Goal: Task Accomplishment & Management: Use online tool/utility

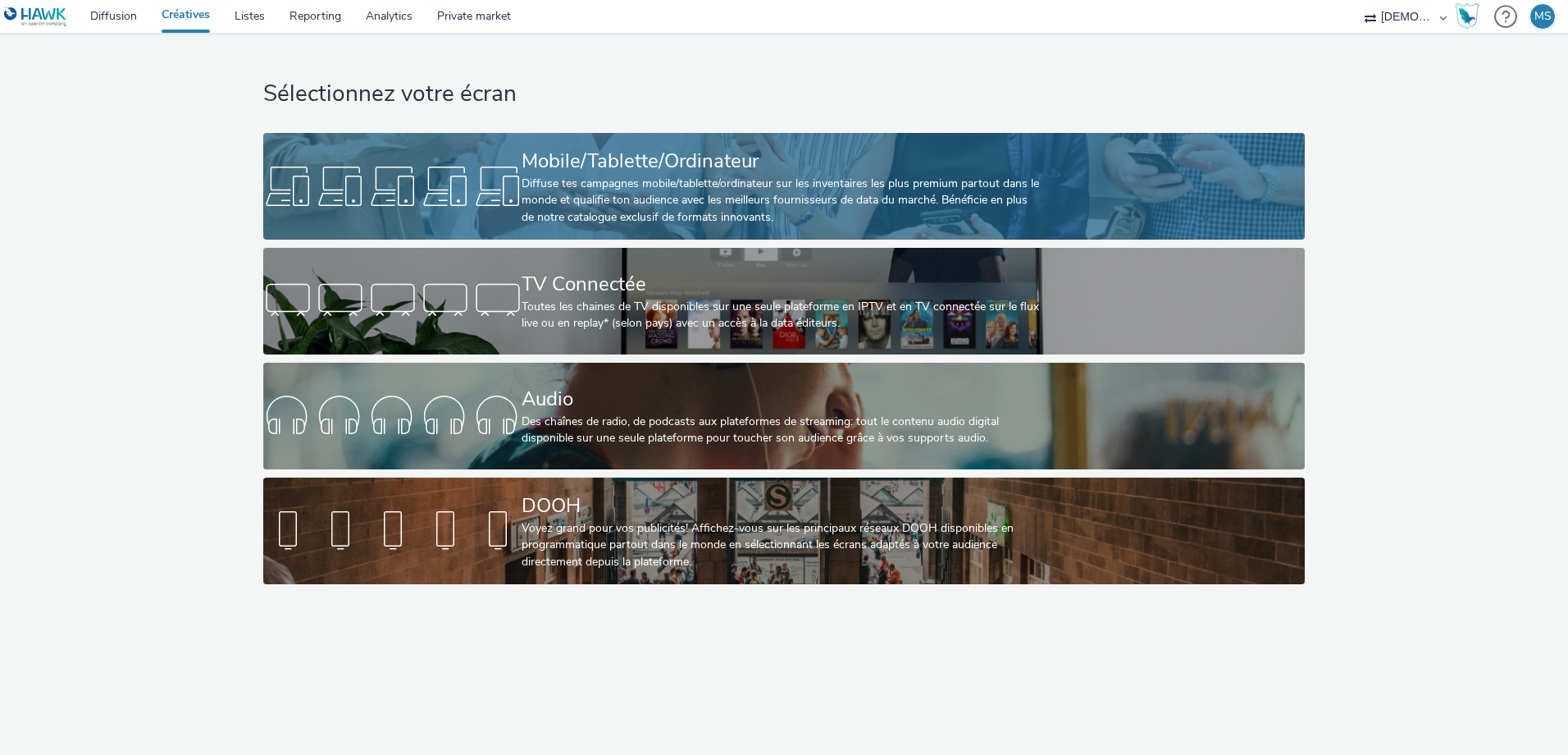
click at [562, 153] on div "Mobile/Tablette/Ordinateur" at bounding box center [780, 161] width 517 height 29
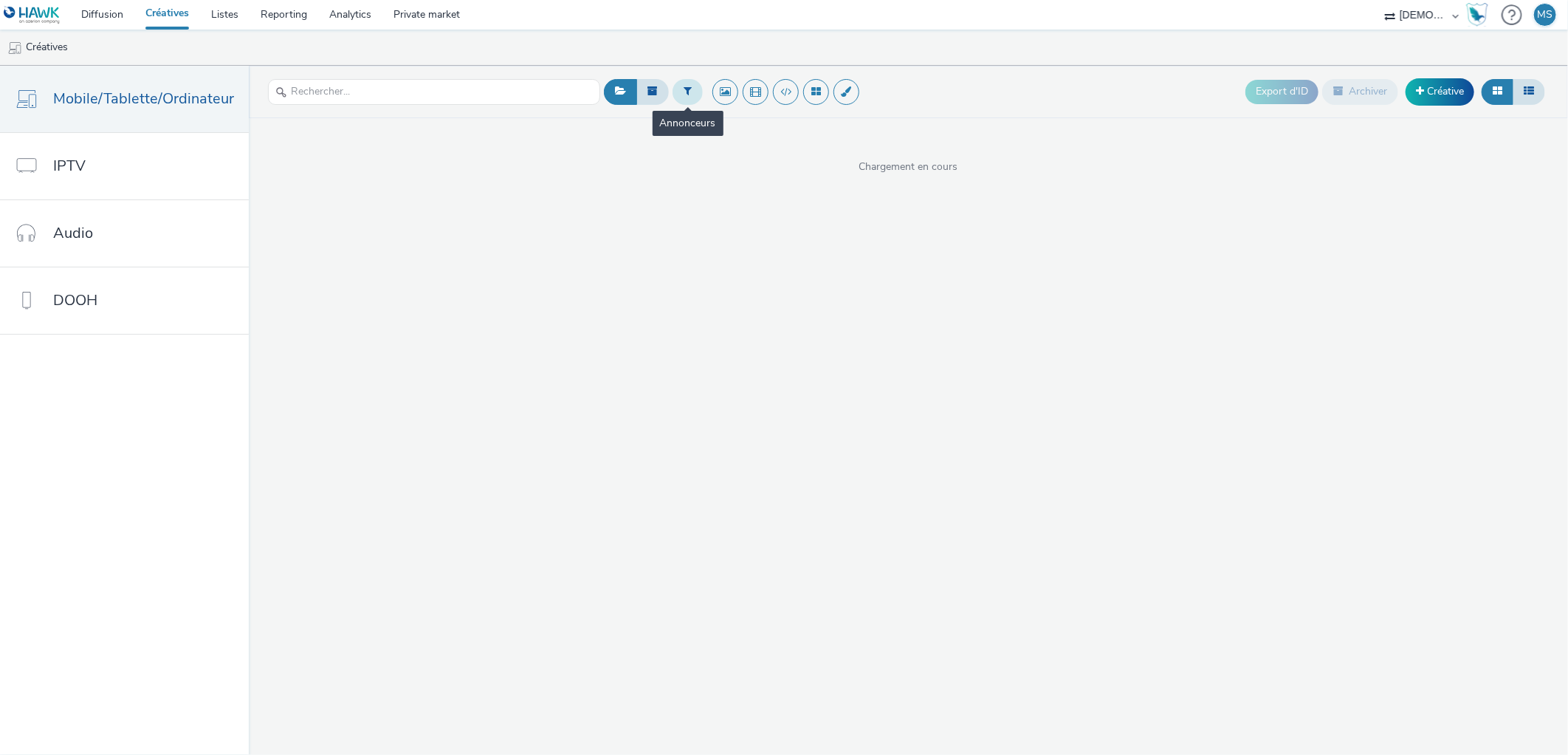
drag, startPoint x: 1044, startPoint y: 0, endPoint x: 675, endPoint y: 92, distance: 380.3
click at [675, 94] on button at bounding box center [688, 91] width 30 height 25
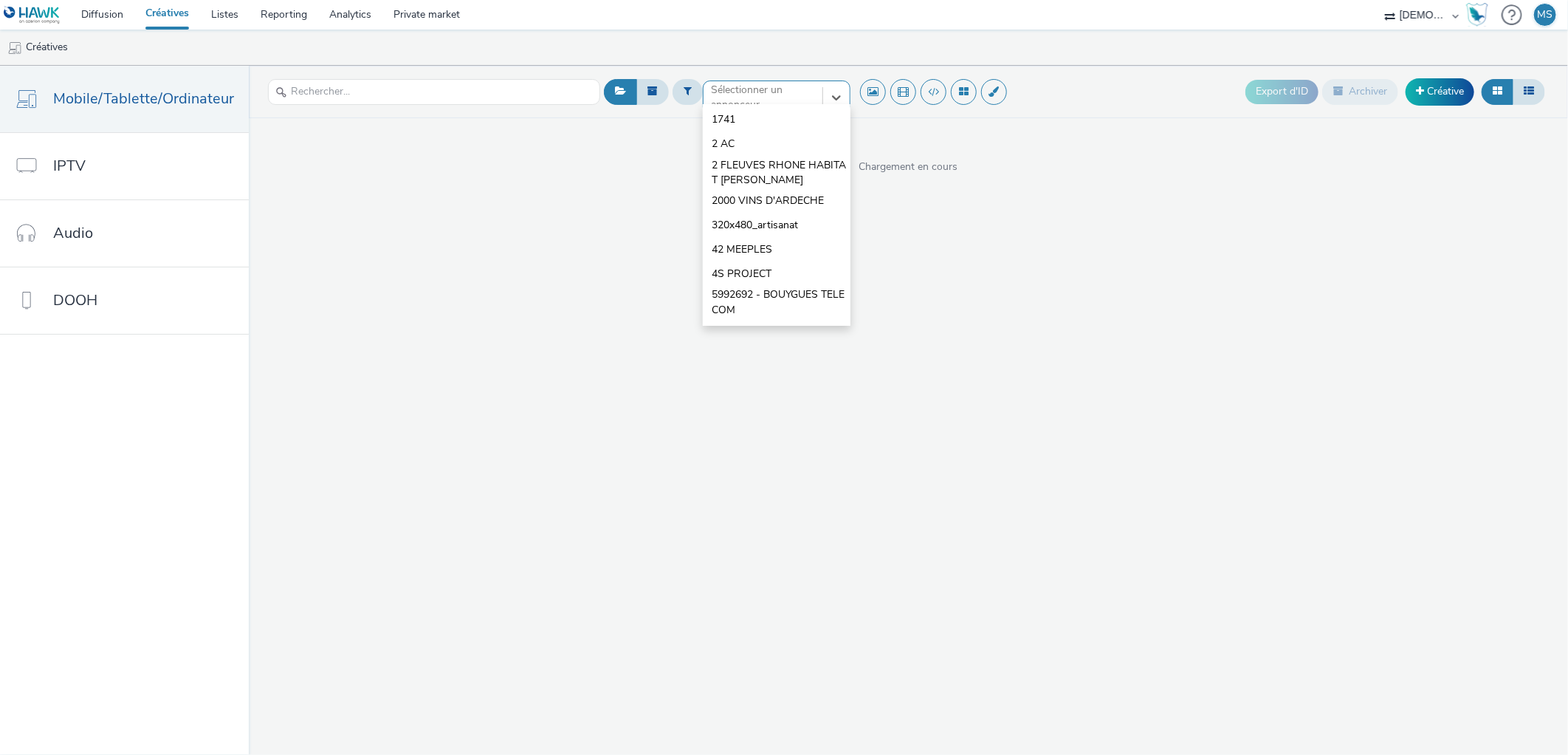
click at [732, 92] on div at bounding box center [762, 97] width 104 height 18
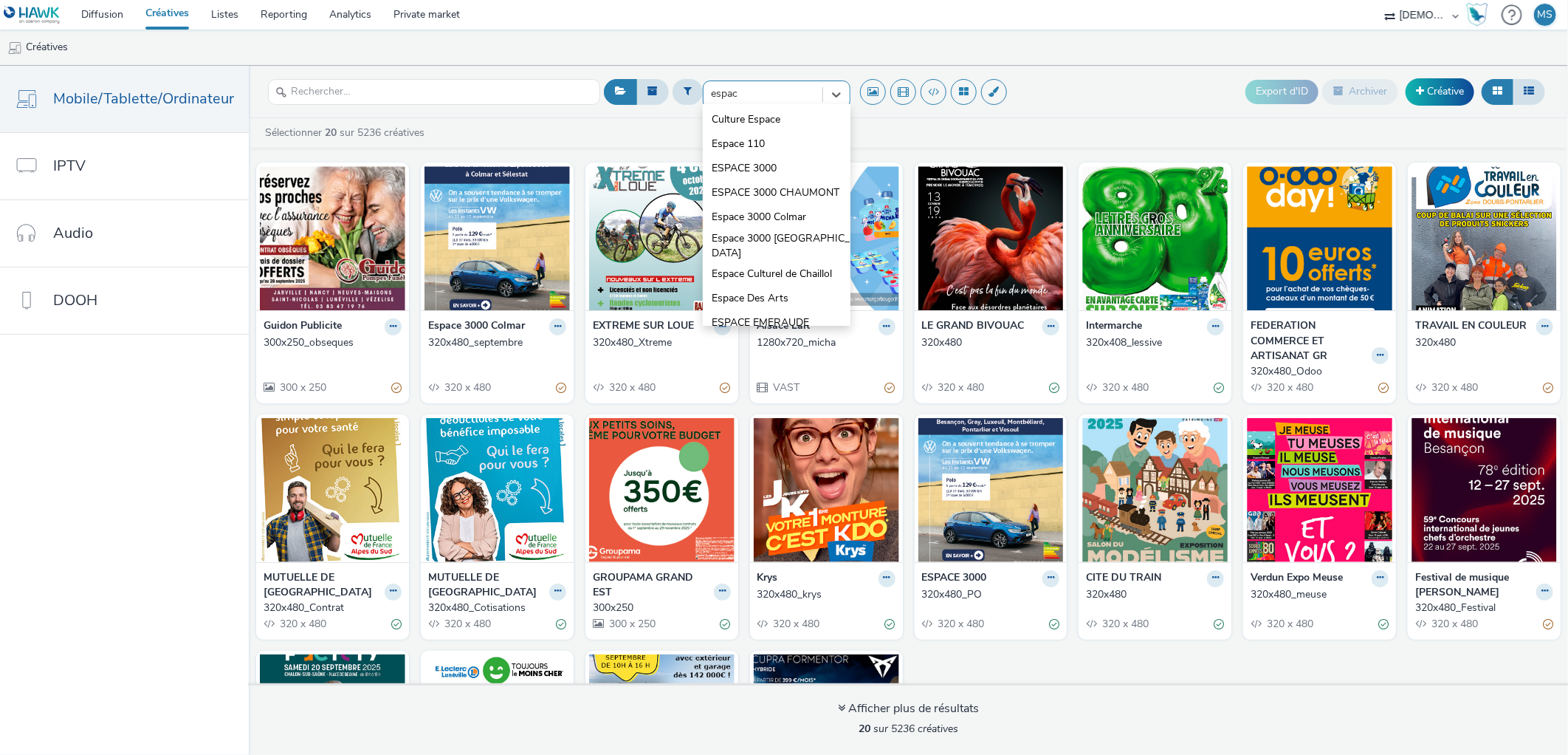
type input "espace"
click at [796, 255] on span "Espace 3000 [GEOGRAPHIC_DATA]" at bounding box center [781, 246] width 139 height 30
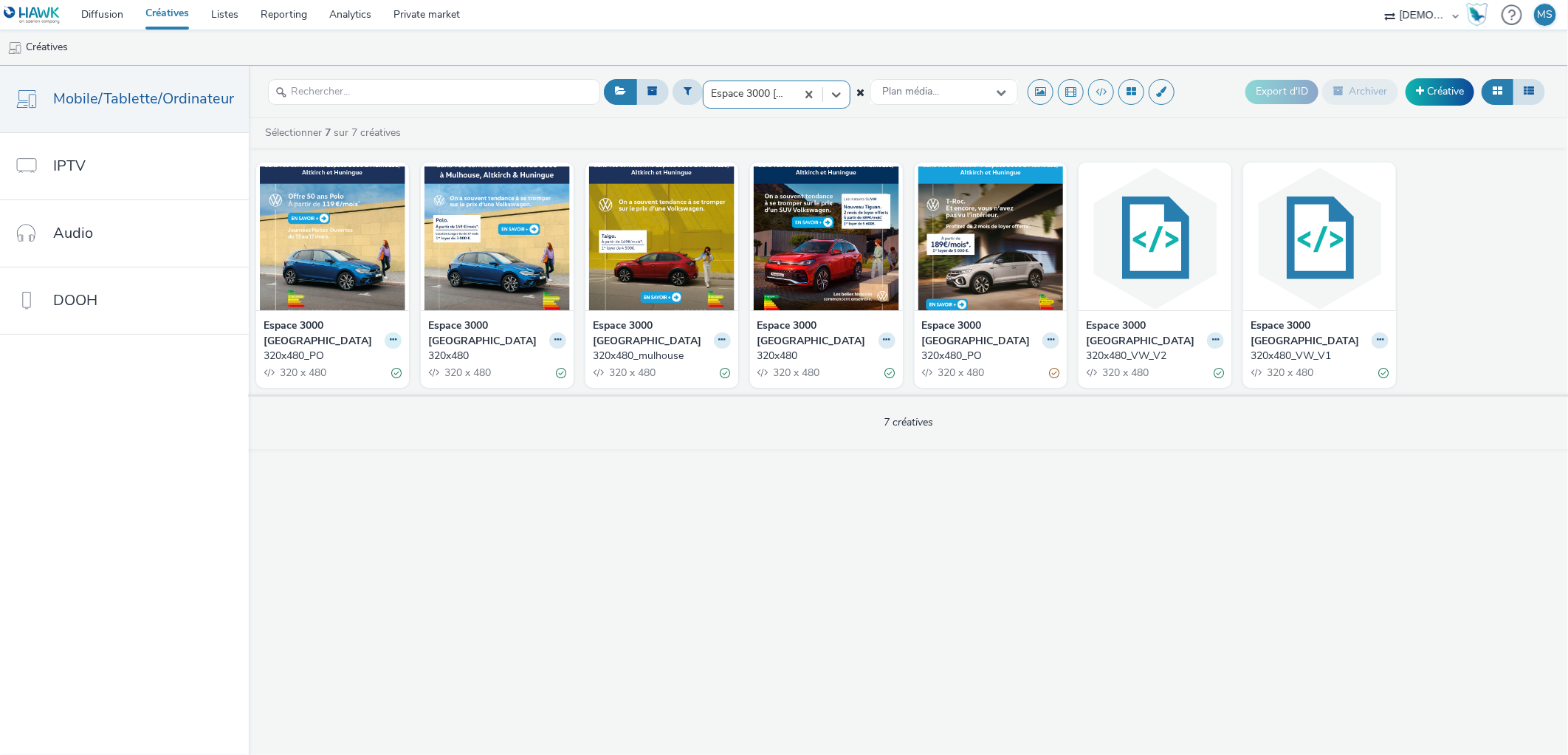
click at [389, 335] on icon at bounding box center [393, 339] width 7 height 9
click at [349, 380] on link "Dupliquer" at bounding box center [346, 395] width 110 height 29
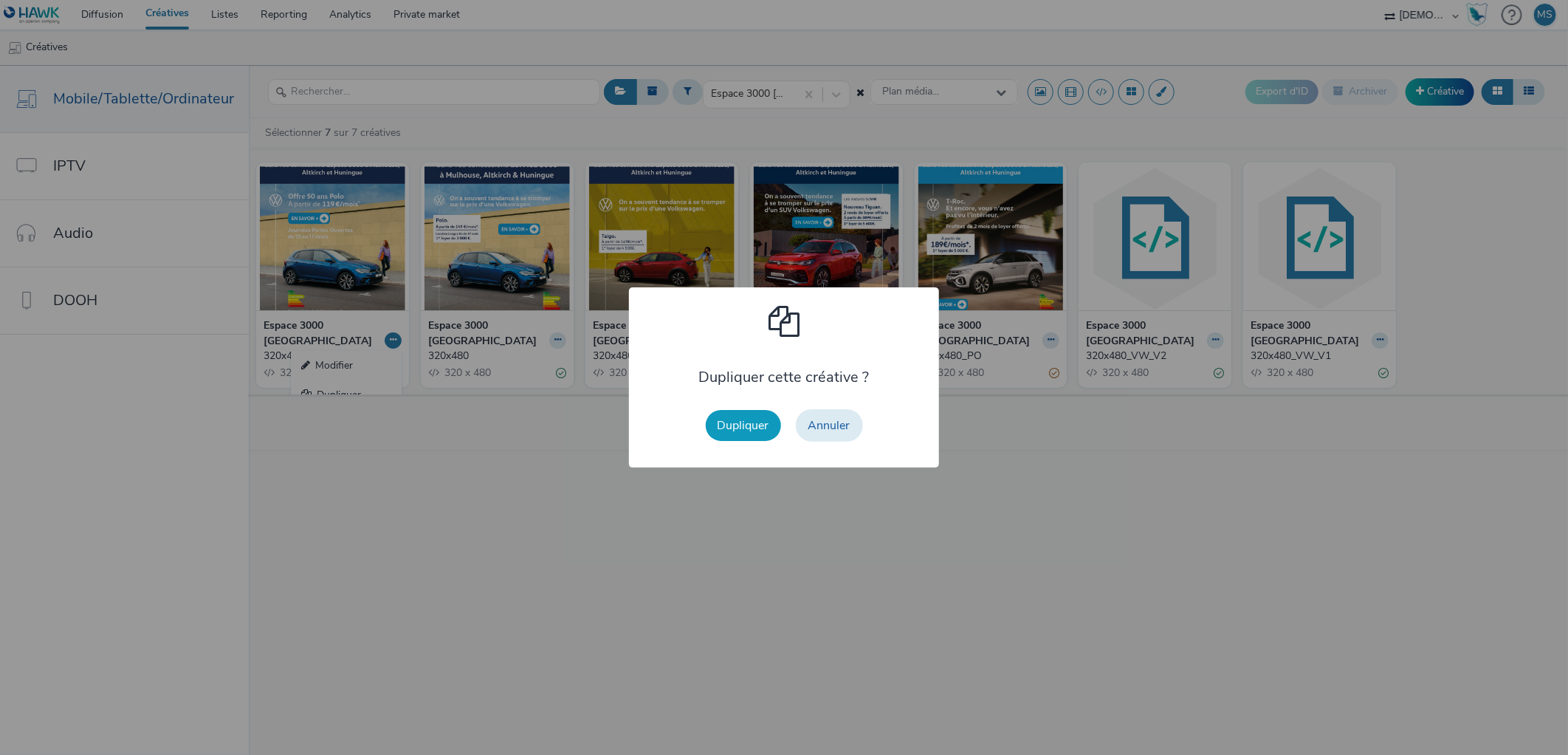
click at [736, 433] on button "Dupliquer" at bounding box center [743, 425] width 75 height 31
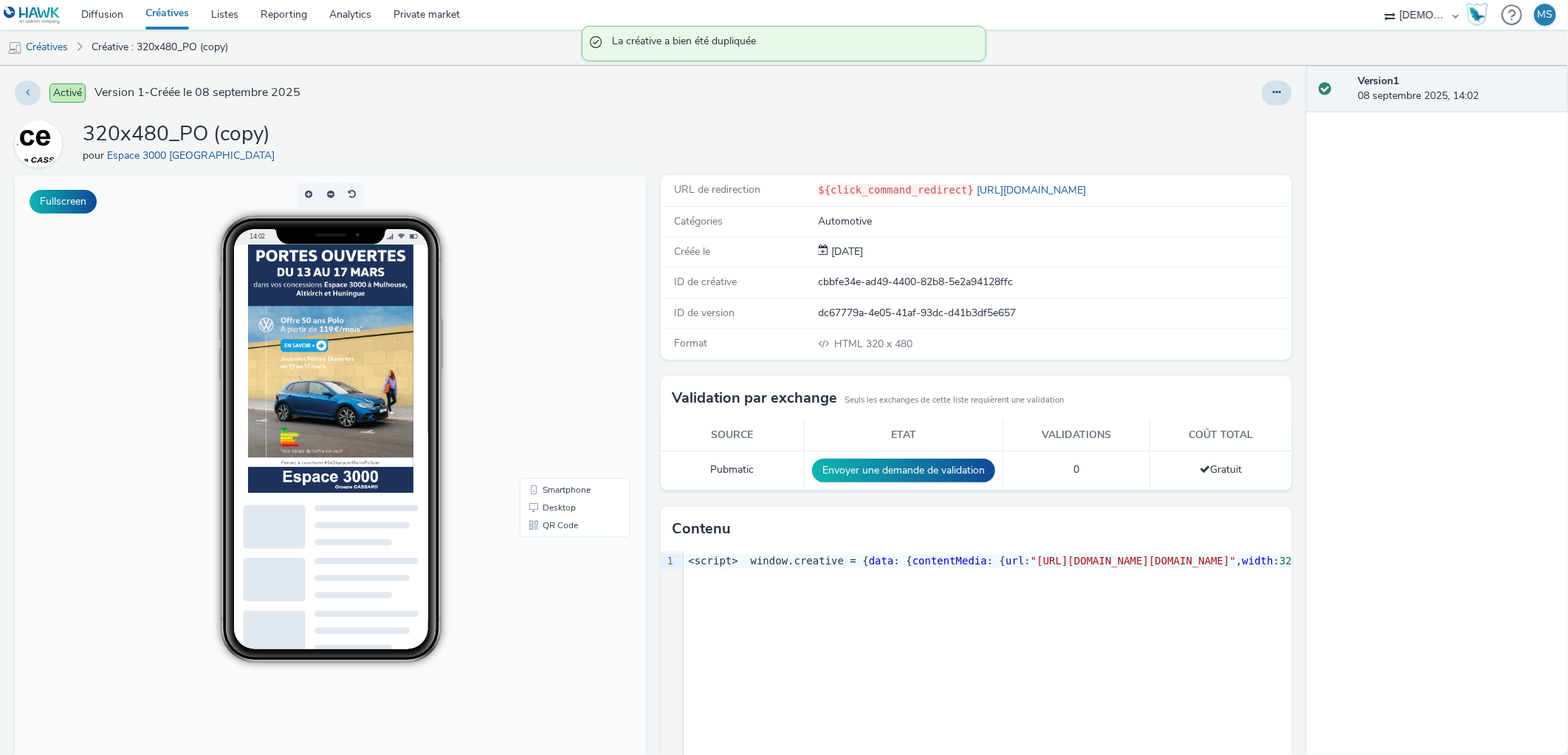
click at [1283, 97] on div "Activé Version 1 - Créée le 08 septembre 2025 320x480_PO (copy) pour Espace 300…" at bounding box center [653, 411] width 1306 height 689
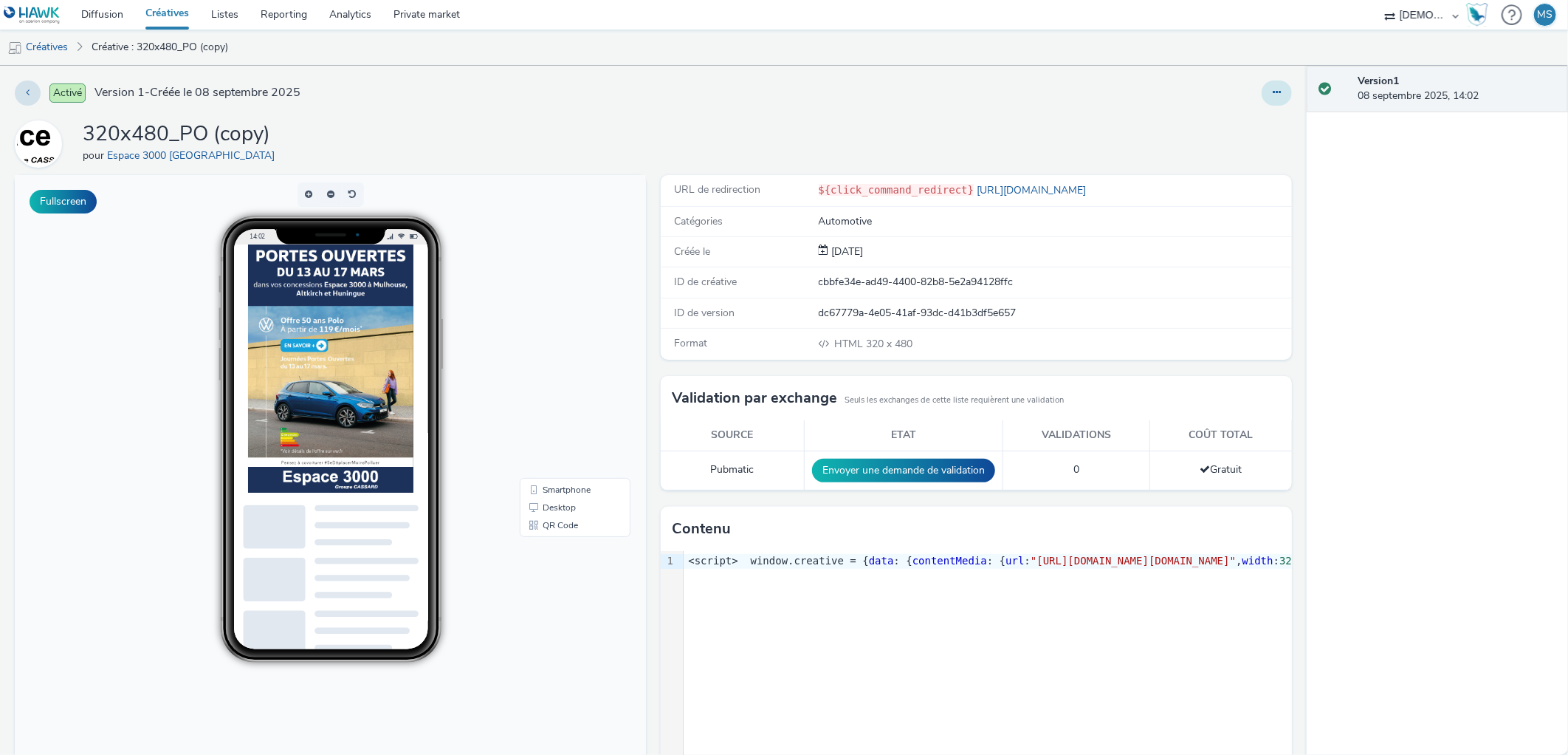
click at [1273, 87] on icon at bounding box center [1277, 92] width 8 height 10
click at [1229, 123] on link "Modifier" at bounding box center [1236, 122] width 110 height 29
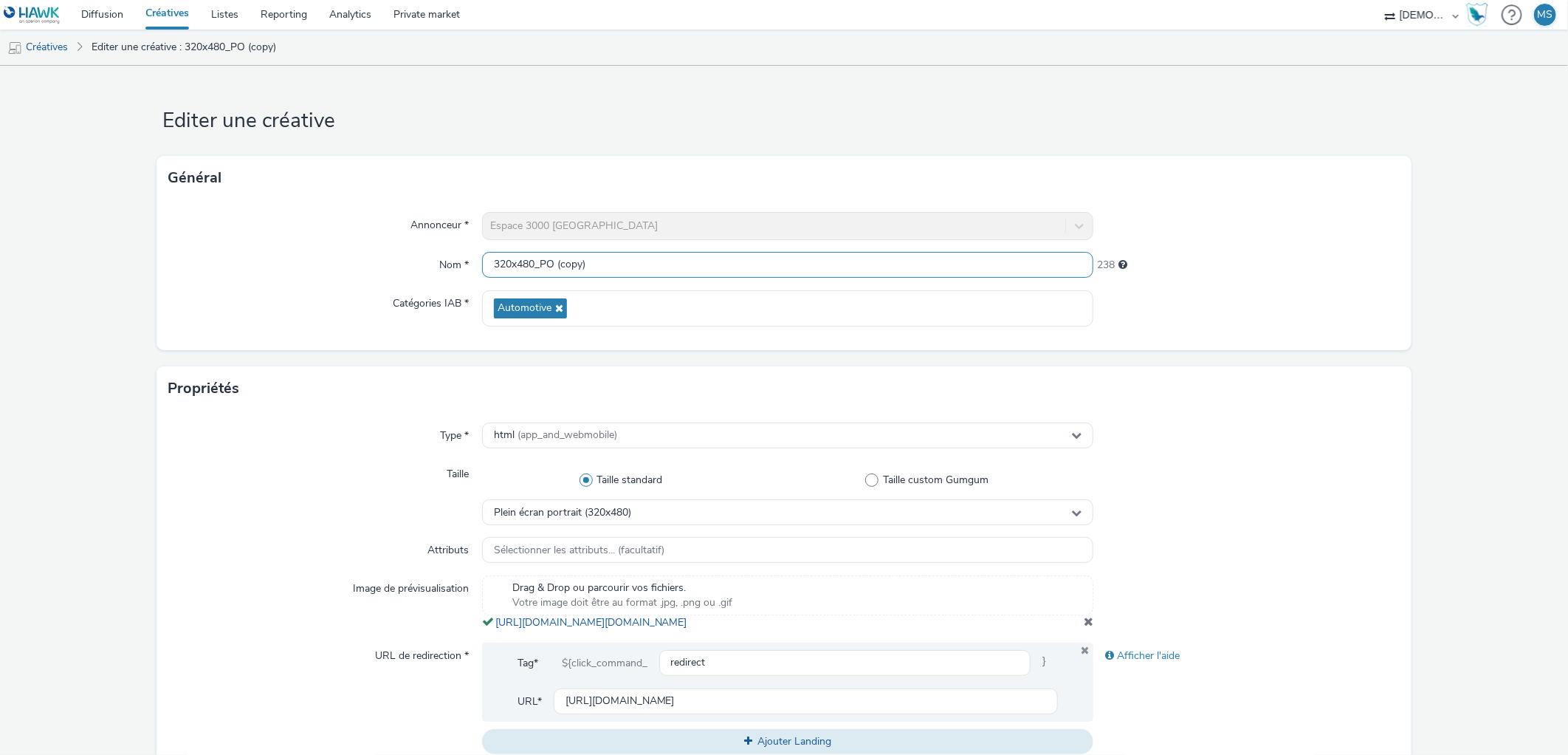
scroll to position [1, 0]
drag, startPoint x: 537, startPoint y: 260, endPoint x: 608, endPoint y: 279, distance: 73.5
click at [608, 279] on div "Annonceur * Espace 3000 Mulhouse Nom * 320x480_PO (copy) 238 Catégories IAB * A…" at bounding box center [783, 274] width 1254 height 150
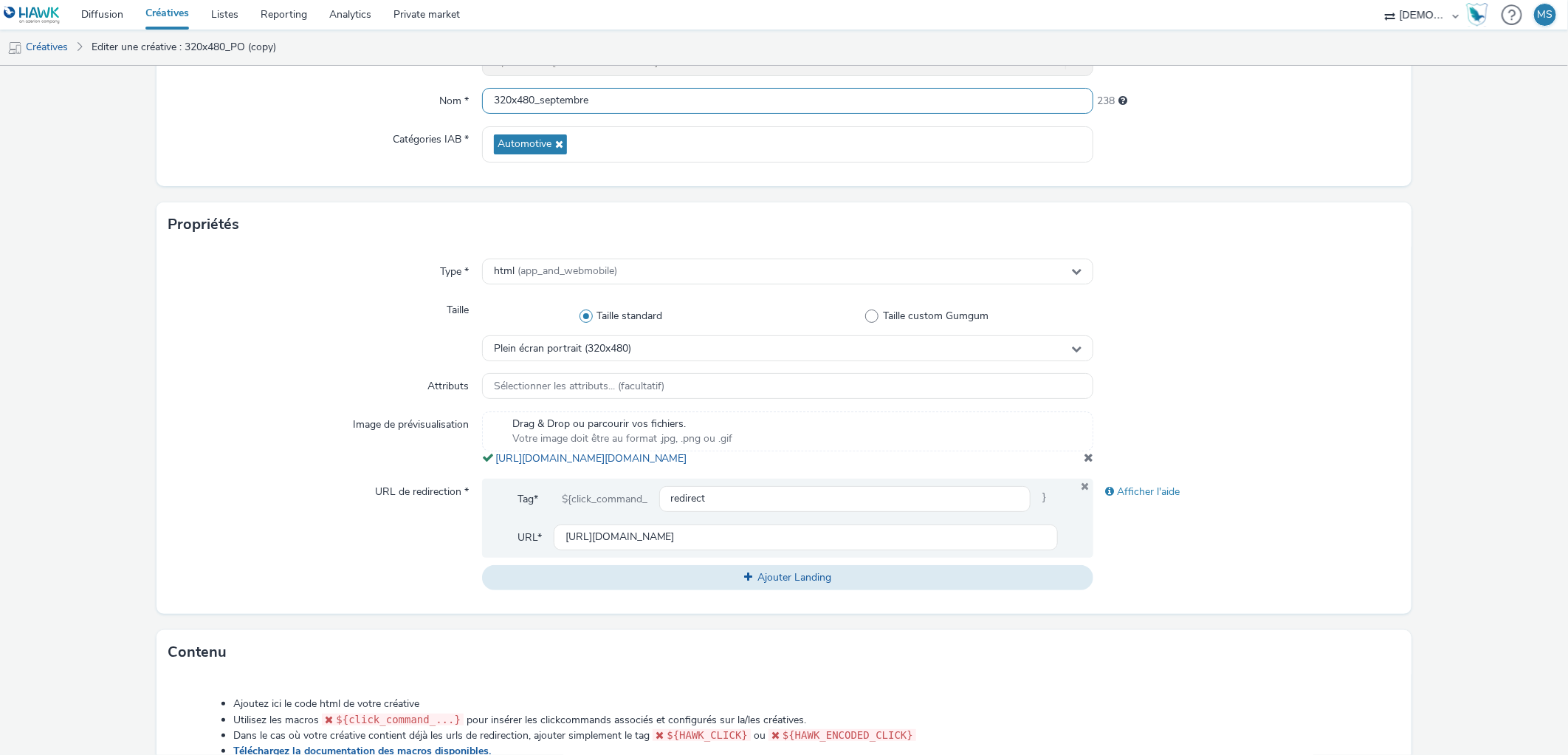
type input "320x480_septembre"
click at [1082, 466] on div "Drag & Drop ou parcourir vos fichiers. Votre image doit être au format .jpg, .p…" at bounding box center [788, 438] width 612 height 54
click at [1093, 466] on div at bounding box center [1246, 438] width 306 height 54
click at [1083, 463] on span at bounding box center [1087, 457] width 9 height 12
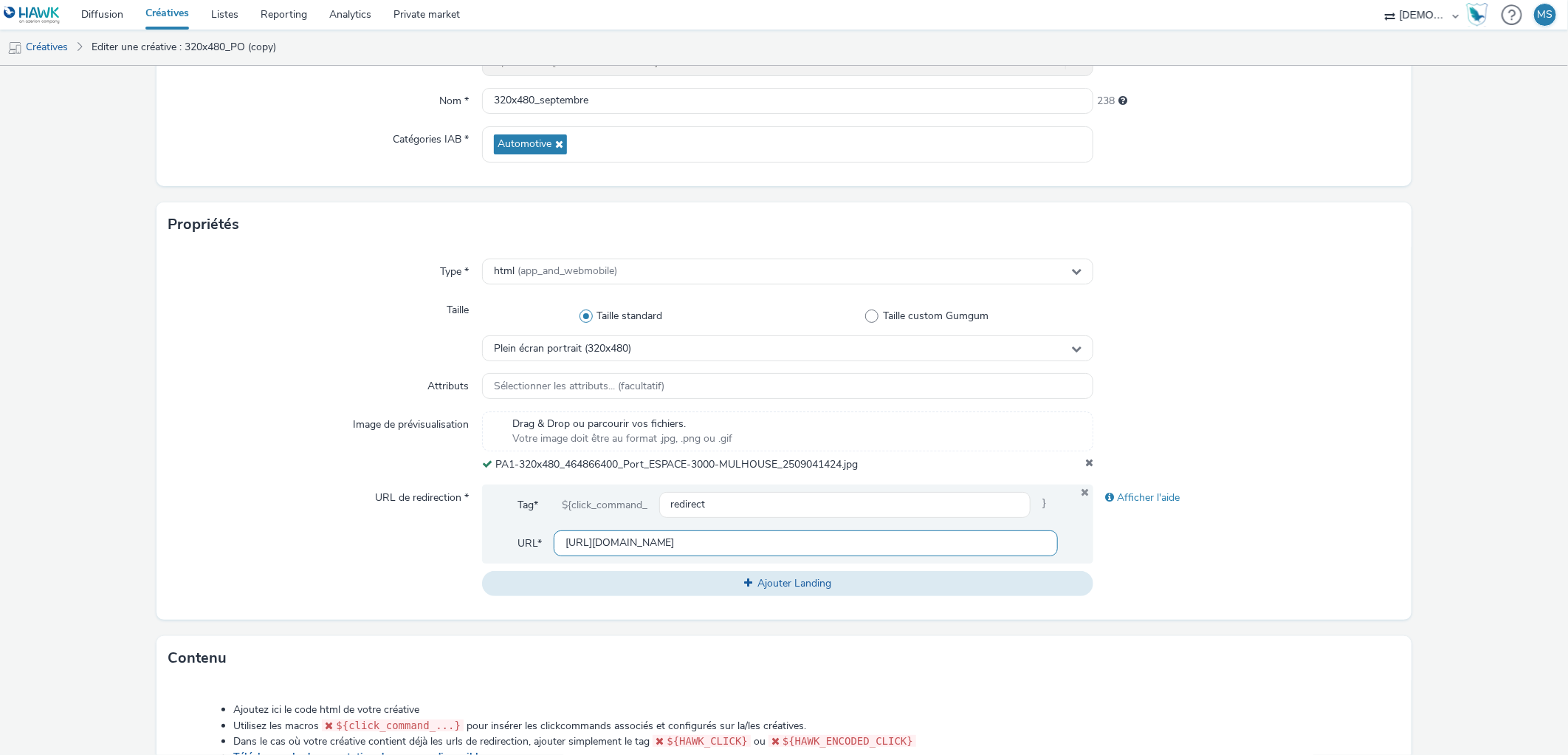
click at [705, 543] on input "https://www.espace3000.fr/offres-volkswagen-particuliers/?utm_source=ERV&utm_ca…" at bounding box center [806, 543] width 505 height 26
paste input "jpo-vw-septembre-2025/?utm_source=ERV&utm_campaign=4648663"
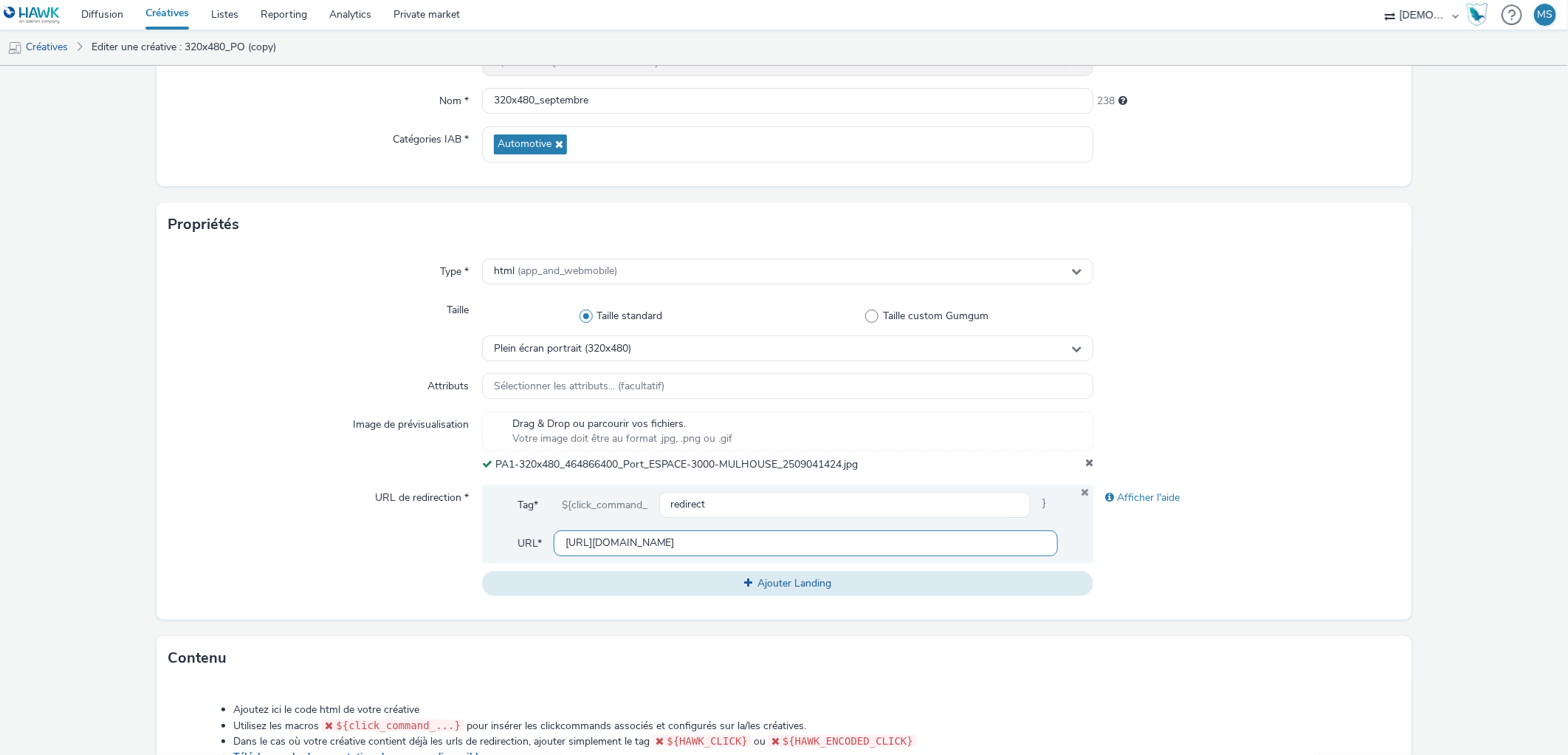
type input "https://www.espace3000.fr/jpo-vw-septembre-2025/?utm_source=ERV&utm_campaign=46…"
click at [1199, 528] on div "Afficher l'aide" at bounding box center [1246, 539] width 306 height 111
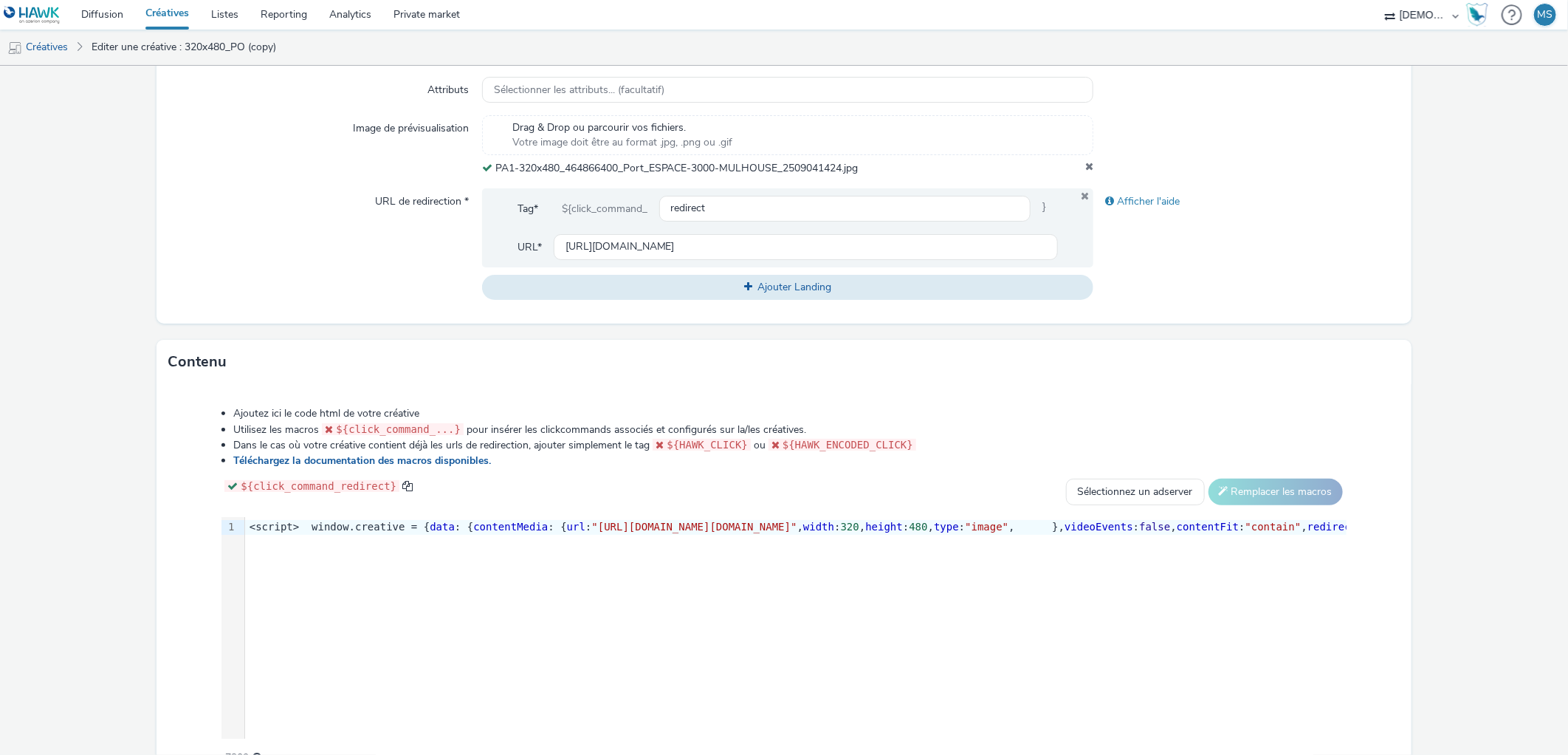
scroll to position [539, 0]
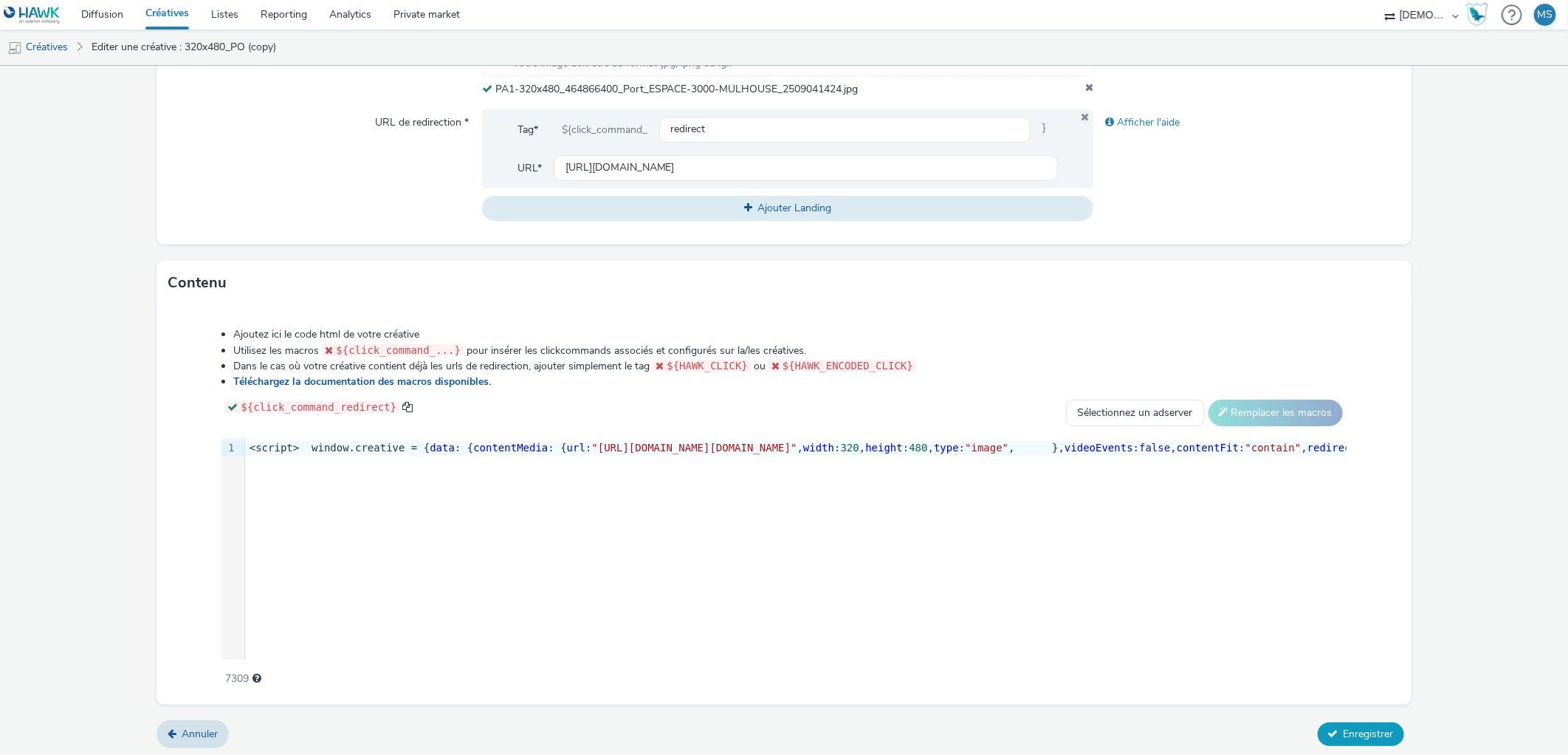
click at [1371, 679] on span "Enregistrer" at bounding box center [1368, 733] width 50 height 14
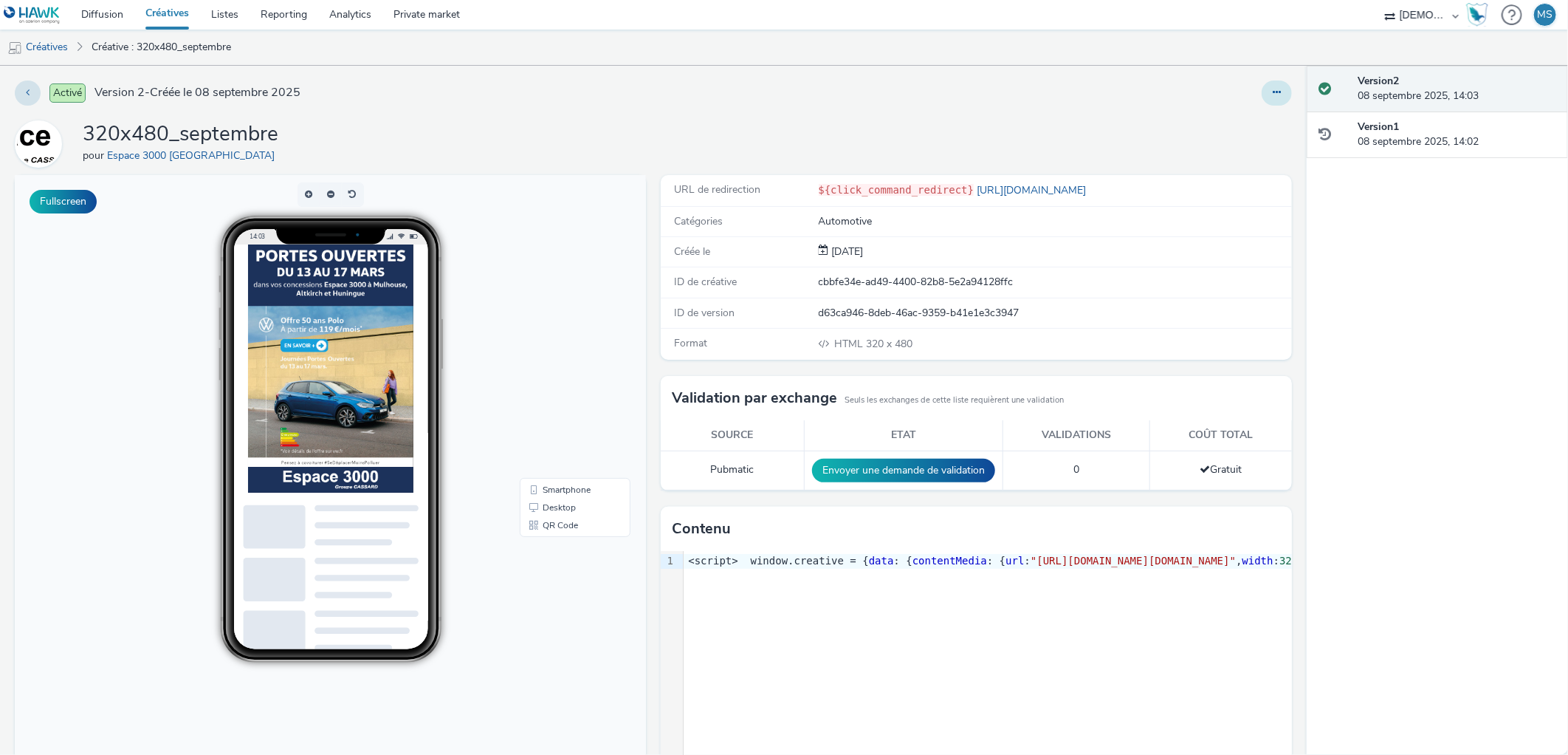
click at [1261, 89] on button at bounding box center [1276, 93] width 30 height 25
click at [1245, 119] on link "Modifier" at bounding box center [1236, 122] width 110 height 29
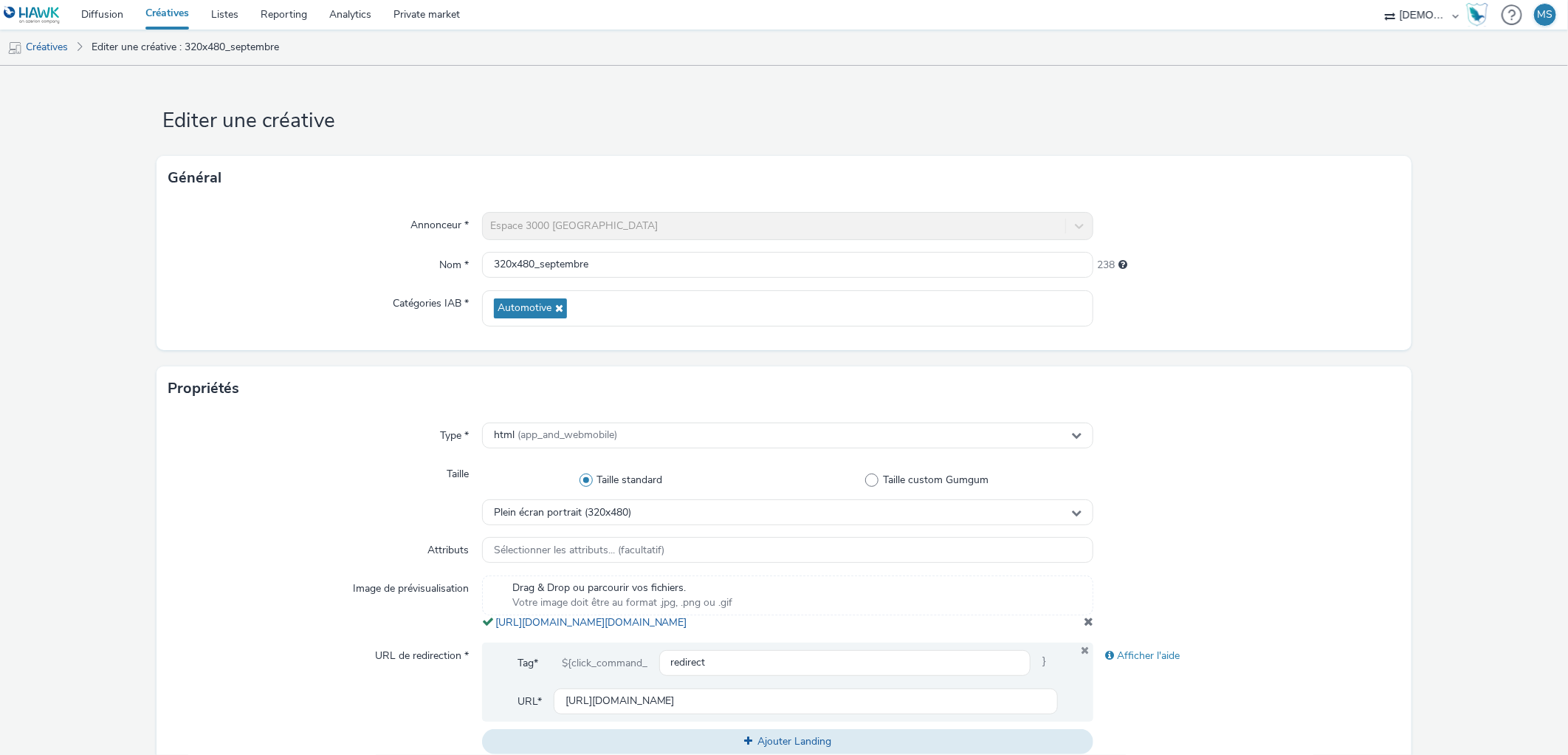
click at [1093, 629] on div at bounding box center [1246, 602] width 306 height 54
click at [1083, 627] on span at bounding box center [1087, 621] width 9 height 12
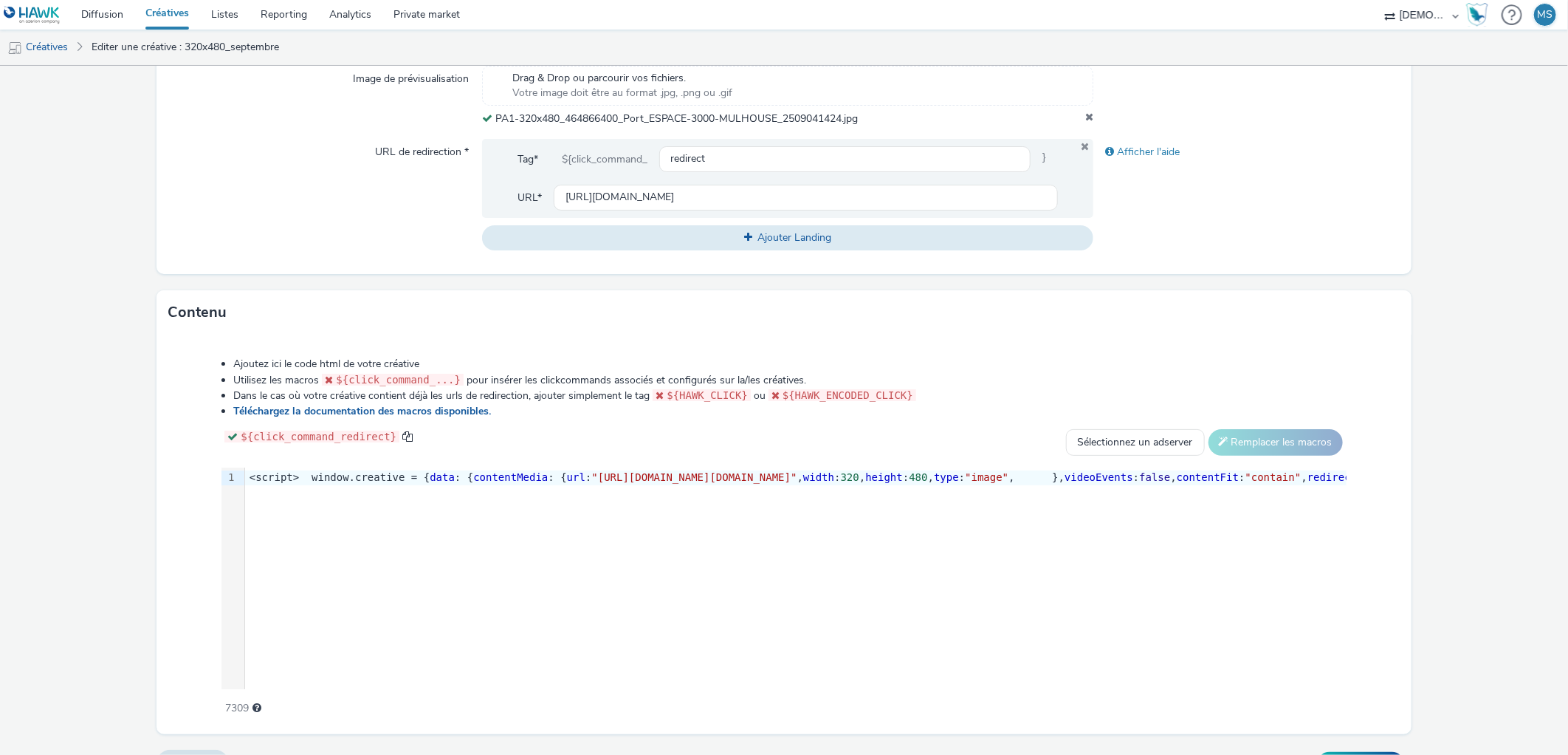
scroll to position [539, 0]
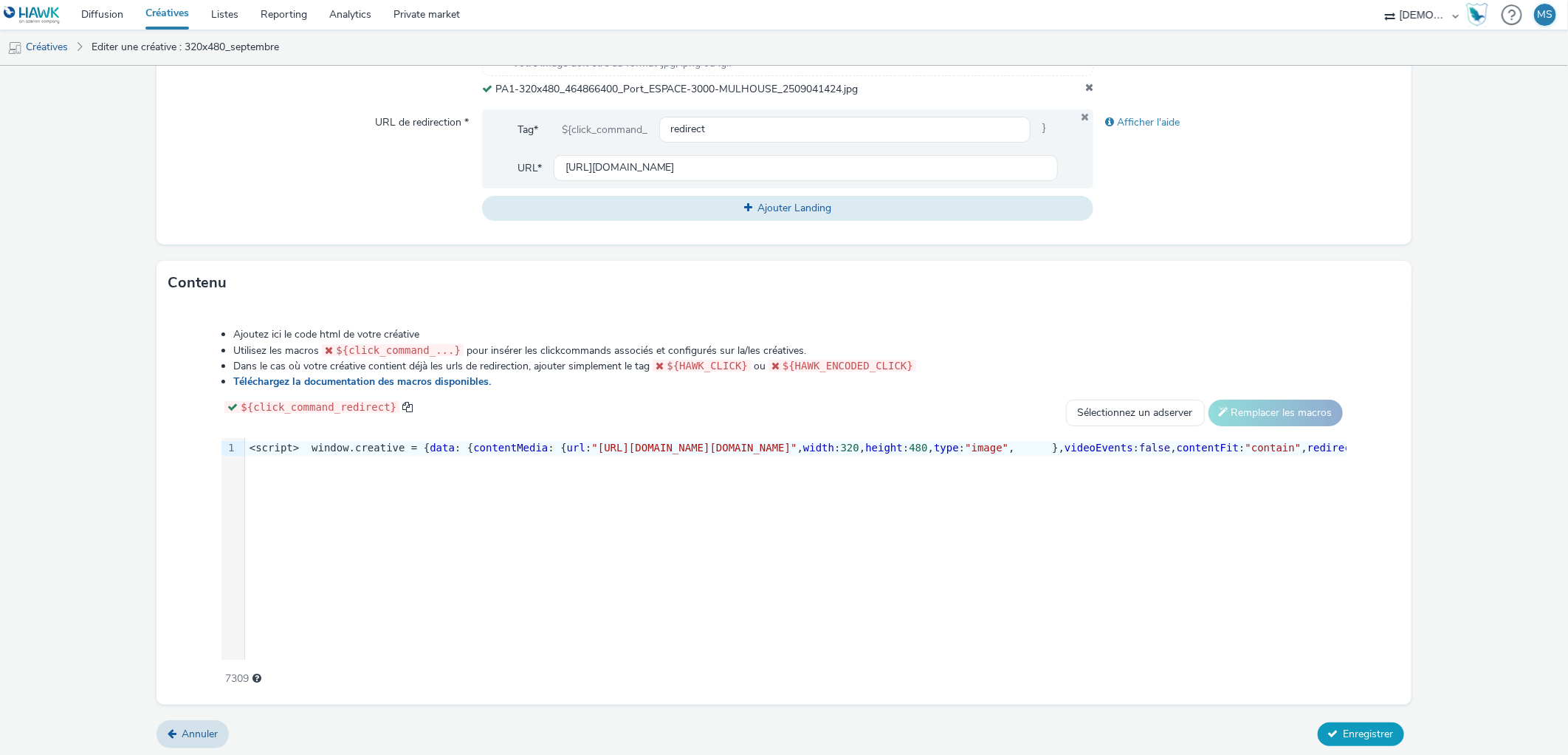
click at [1343, 679] on span "Enregistrer" at bounding box center [1368, 733] width 50 height 14
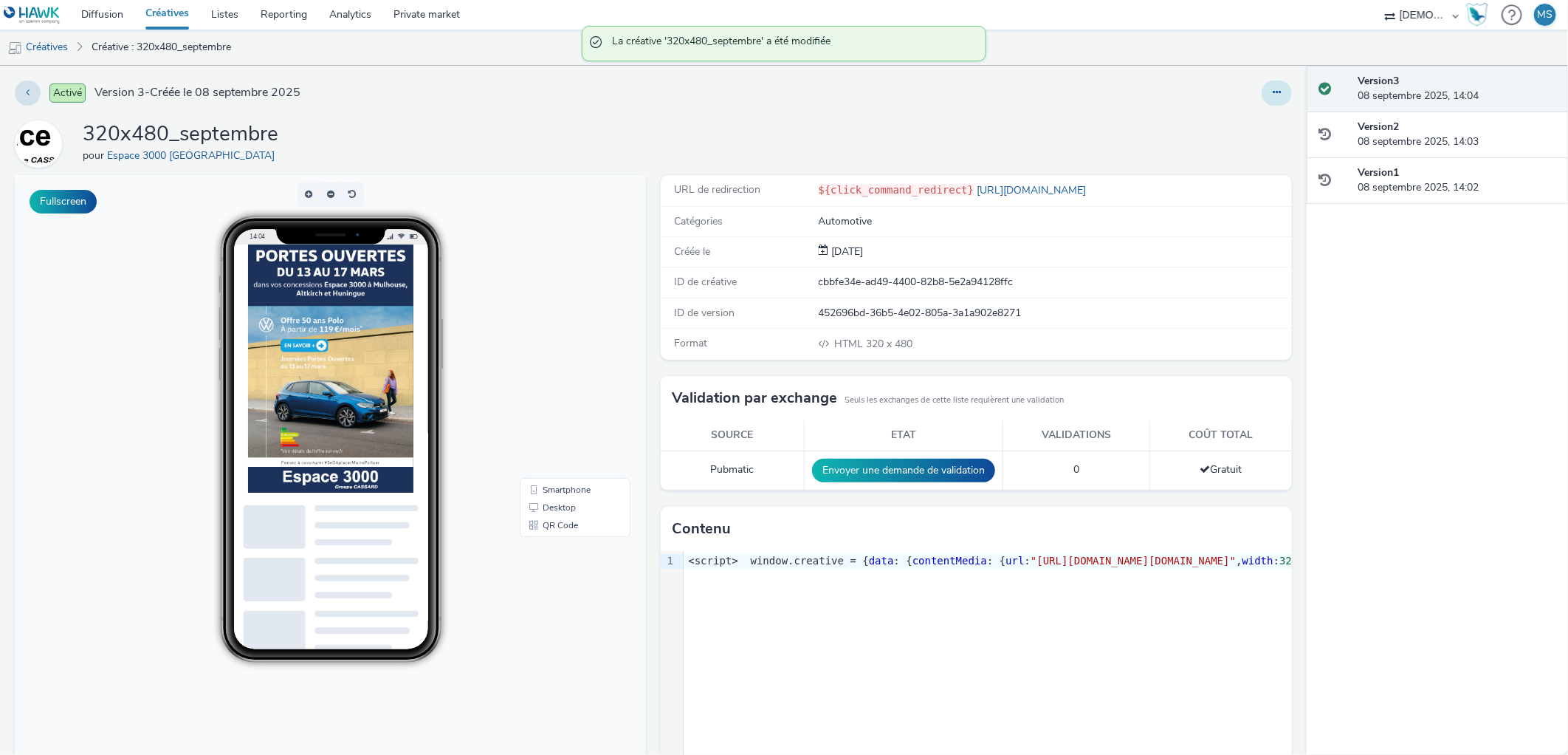
click at [1270, 91] on button at bounding box center [1276, 93] width 30 height 25
click at [1263, 115] on link "Modifier" at bounding box center [1236, 122] width 110 height 29
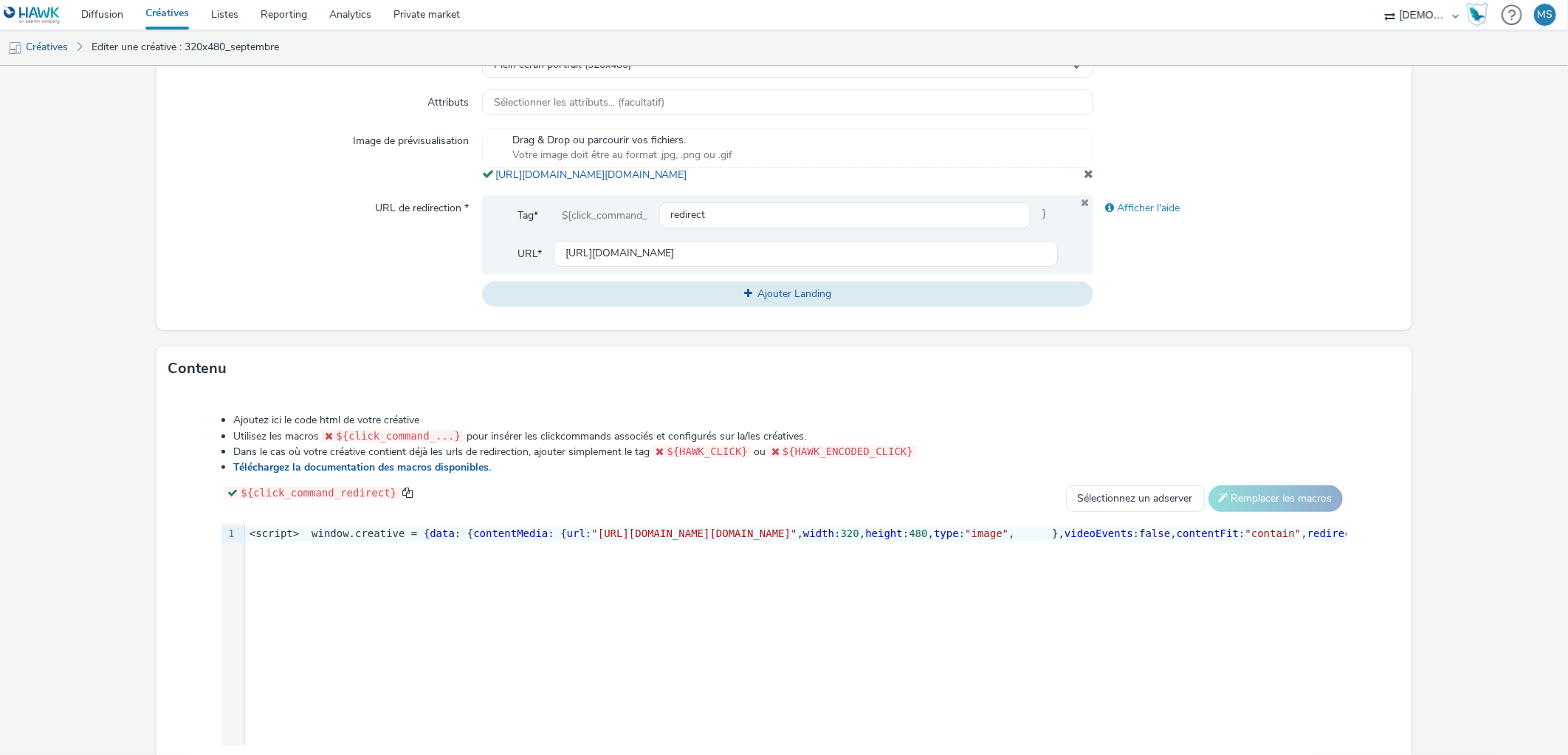
scroll to position [548, 0]
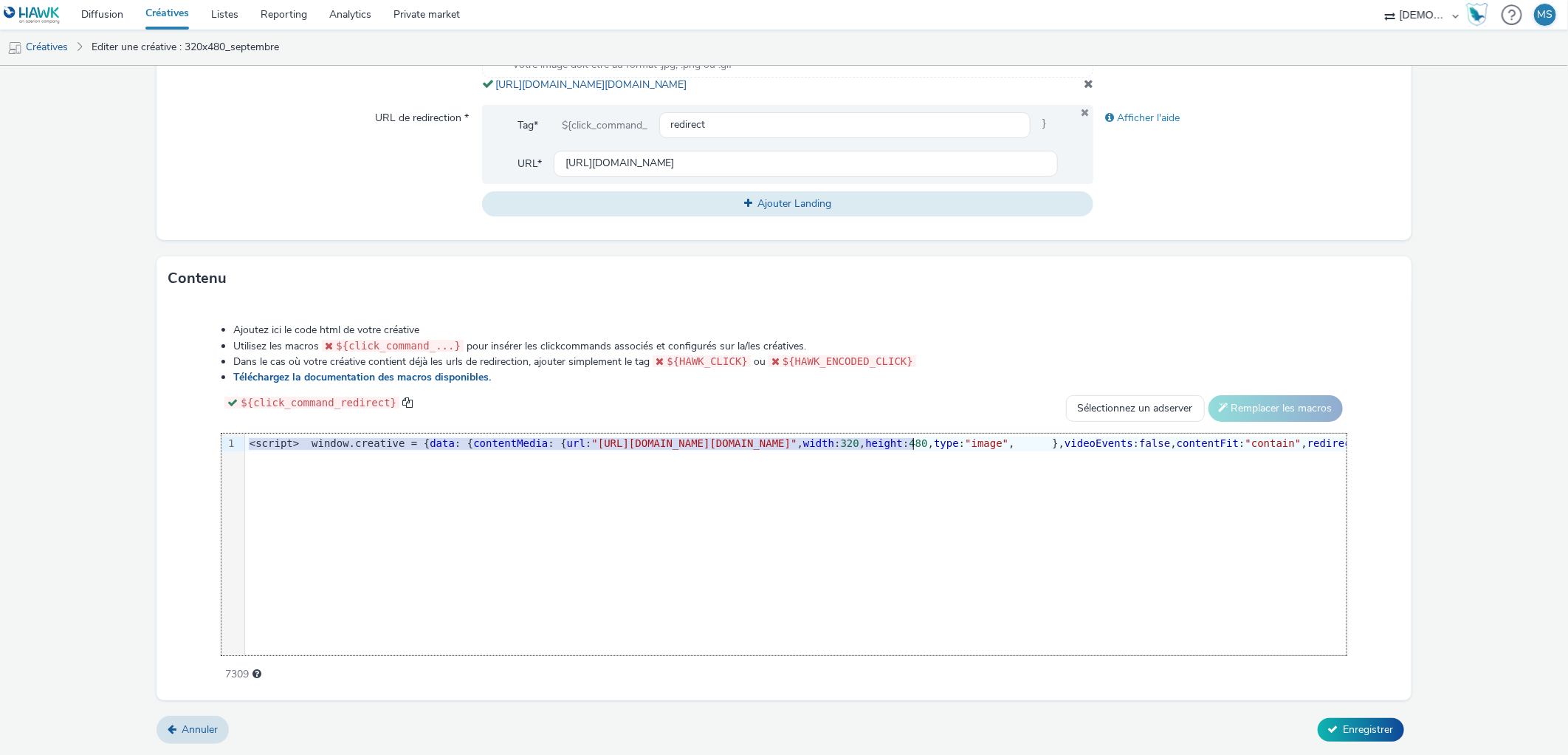
drag, startPoint x: 673, startPoint y: 436, endPoint x: 935, endPoint y: 444, distance: 262.1
click at [938, 507] on div "9 1 › <script> window.creative = { data : { contentMedia : { url : "https://tab…" at bounding box center [783, 543] width 1124 height 222
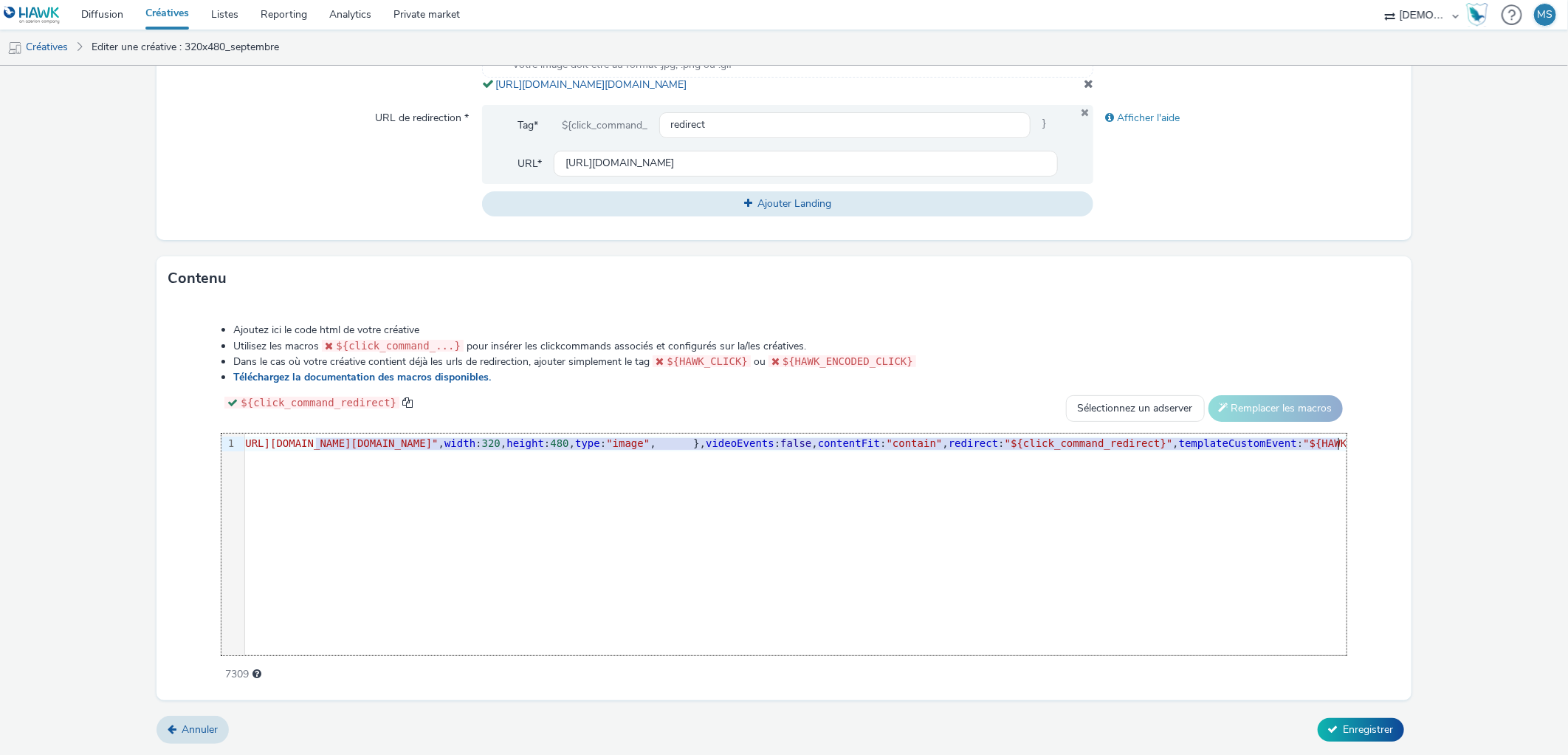
scroll to position [0, 371]
drag, startPoint x: 673, startPoint y: 445, endPoint x: 1204, endPoint y: 447, distance: 531.0
click at [425, 447] on span ""https://tabmo-cdn.s3.eu-west-1.amazonaws.com/hawk.tabmo.io/organizations/38dc9…" at bounding box center [323, 443] width 206 height 12
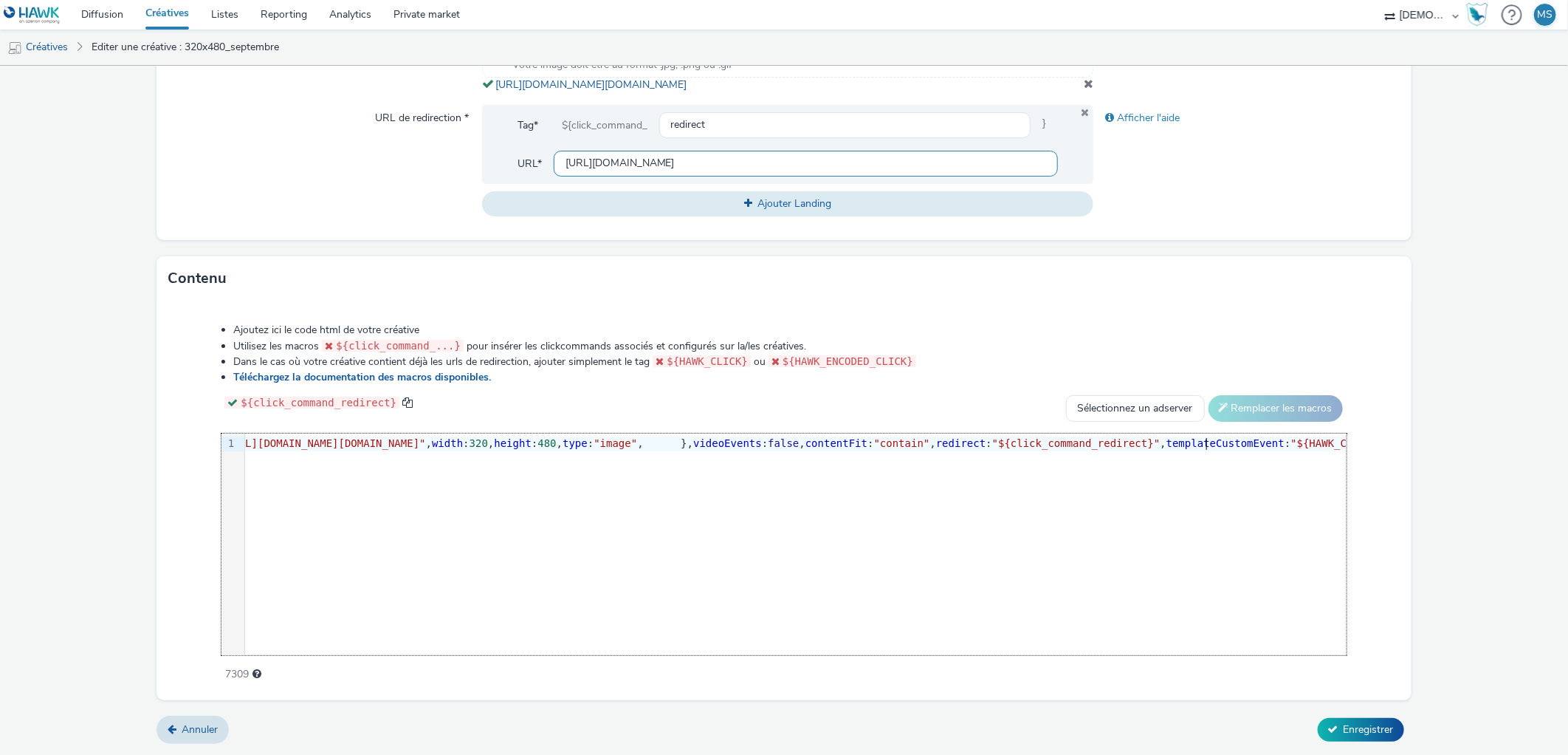
click at [636, 170] on input "https://www.espace3000.fr/jpo-vw-septembre-2025/?utm_source=ERV&utm_campaign=46…" at bounding box center [806, 163] width 505 height 26
paste input "https://www.espace3000.fr/jpo-vw-septembre-2025/?utm_source=ERV&utm_campaign=46…"
type input "https://www.espace3000.fr/jpo-vw-septembre-2025/?utm_source=ERV&utm_campaign=46…"
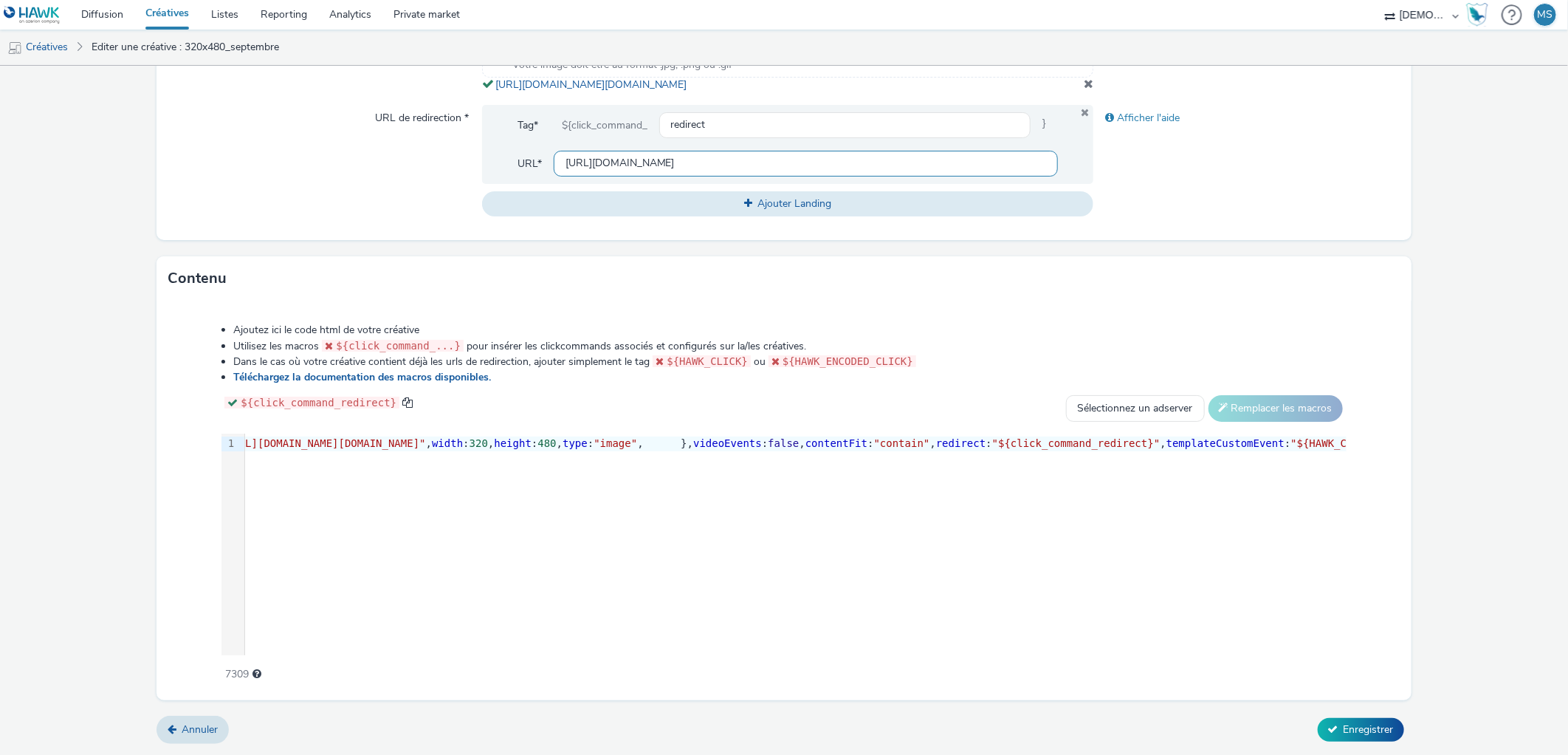
scroll to position [0, 133]
click at [1343, 679] on span "Enregistrer" at bounding box center [1368, 729] width 50 height 14
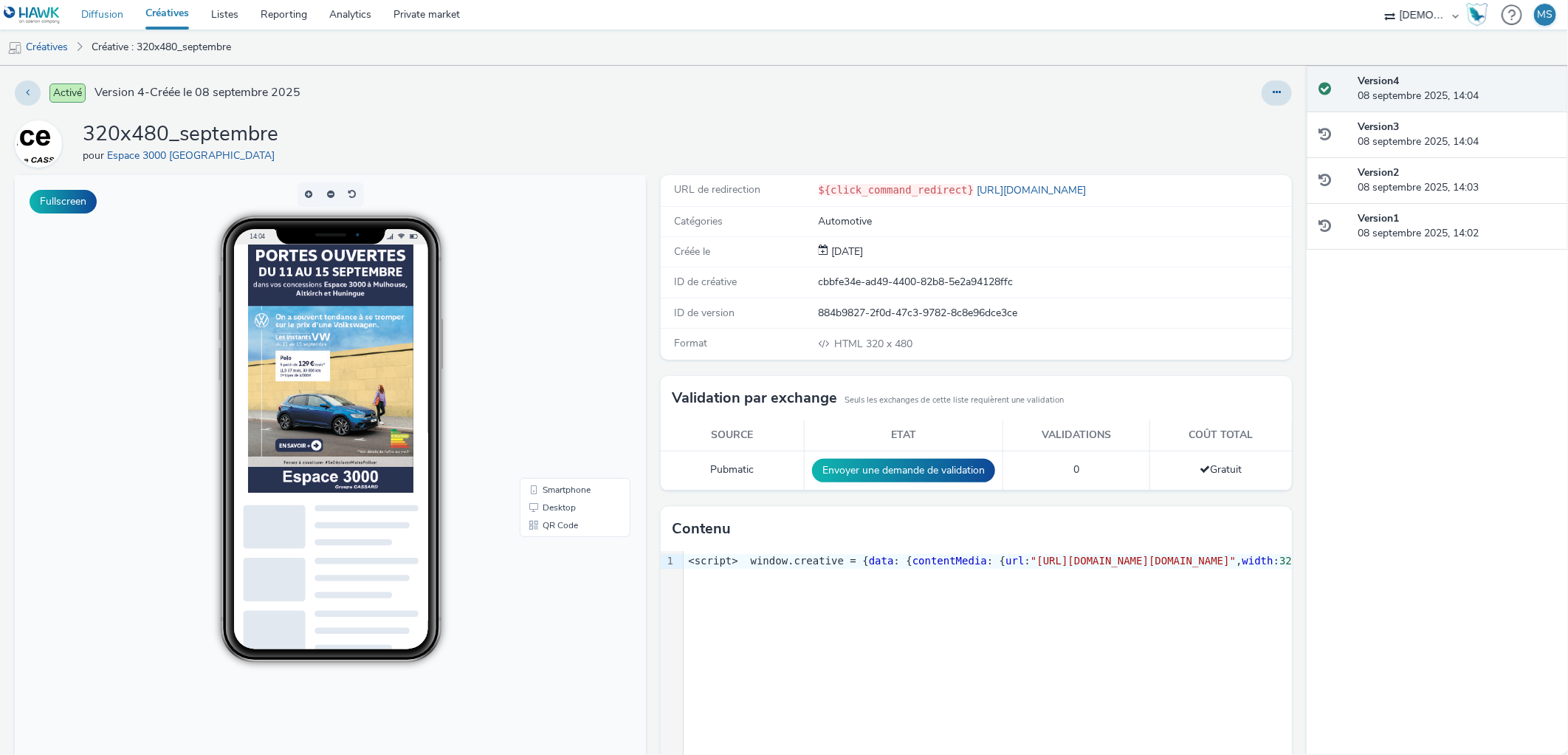
click at [120, 18] on link "Diffusion" at bounding box center [102, 14] width 64 height 29
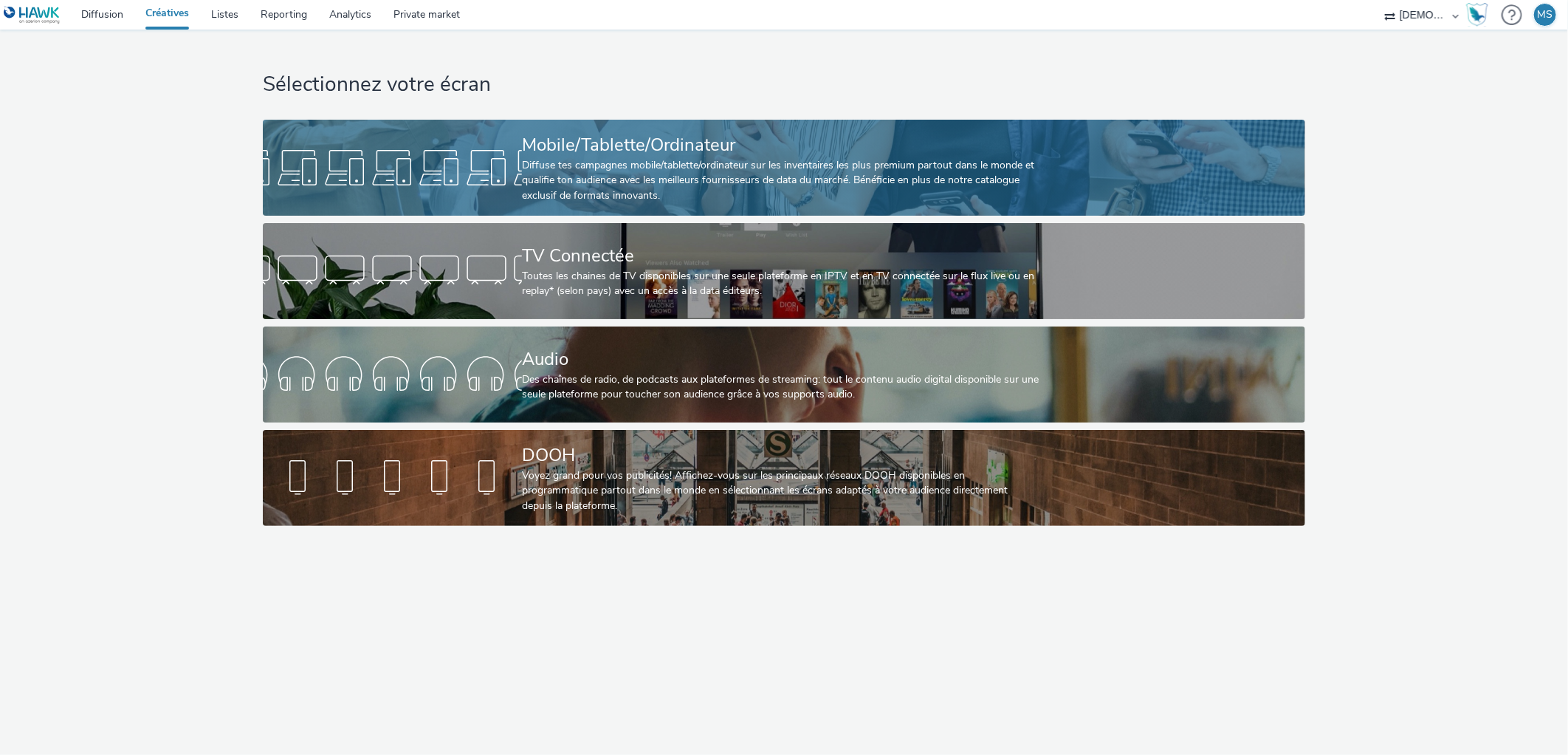
click at [454, 160] on div at bounding box center [392, 167] width 259 height 48
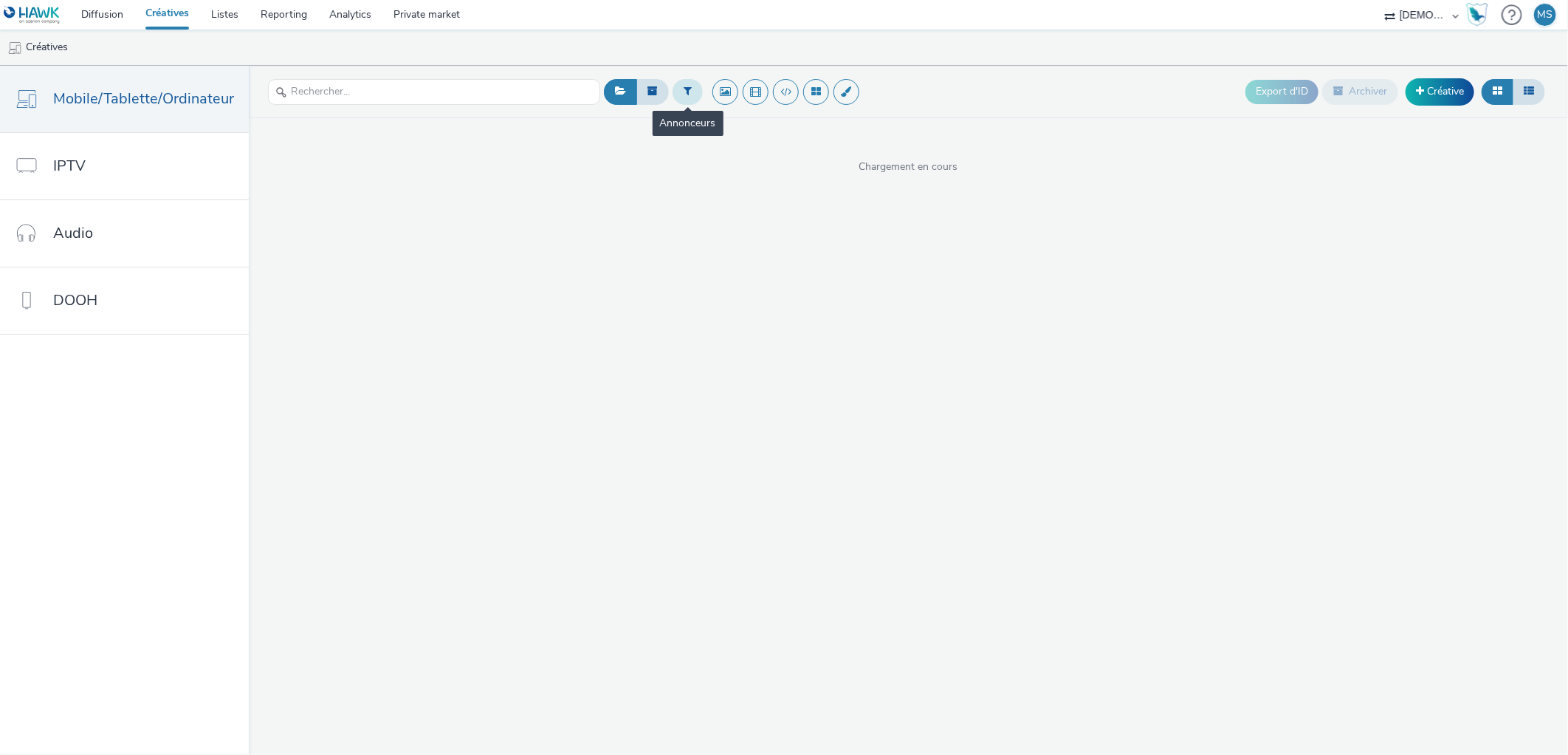
click at [686, 91] on icon at bounding box center [688, 90] width 8 height 10
click at [781, 104] on div "Sélectionner un annonceur..." at bounding box center [776, 92] width 148 height 23
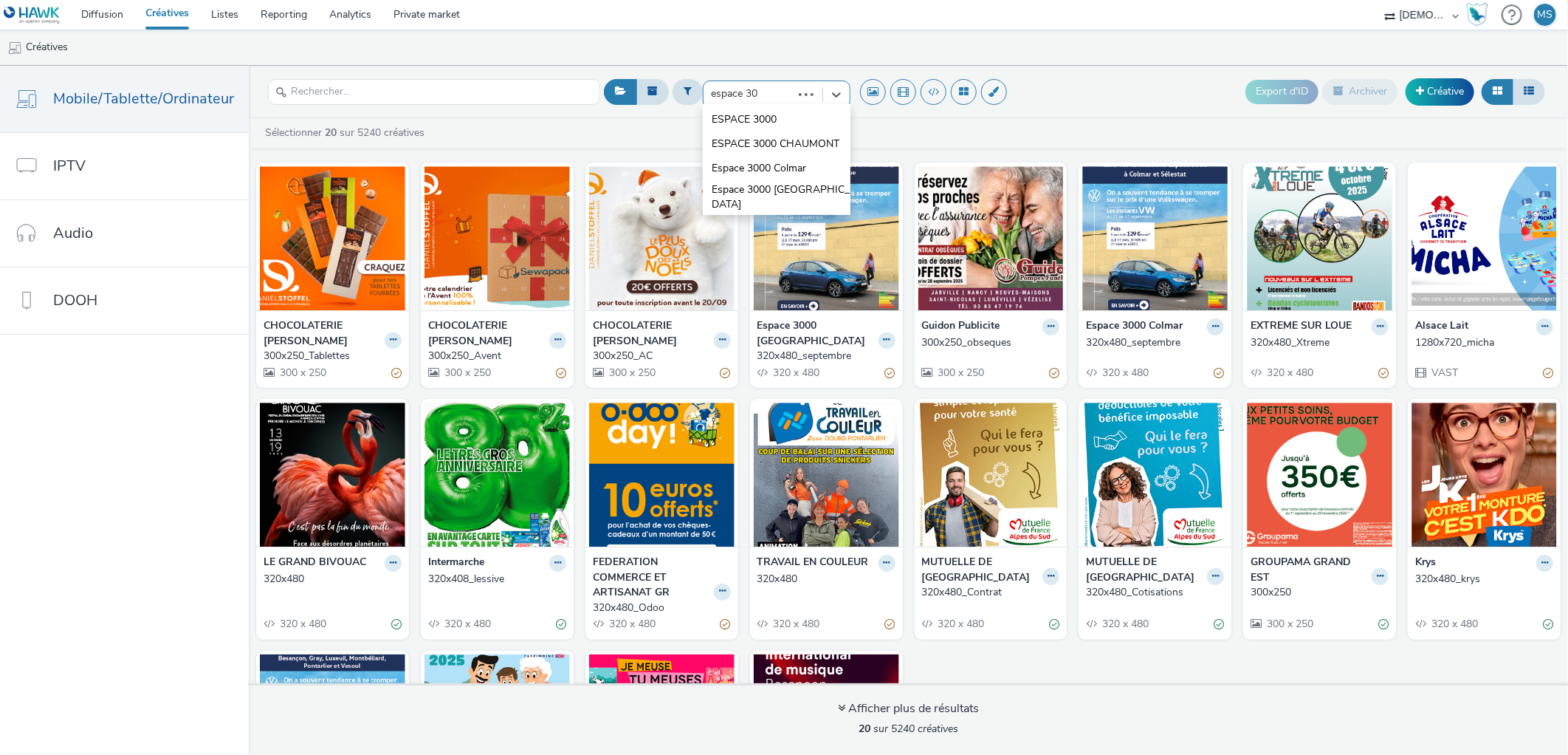
type input "espace 300"
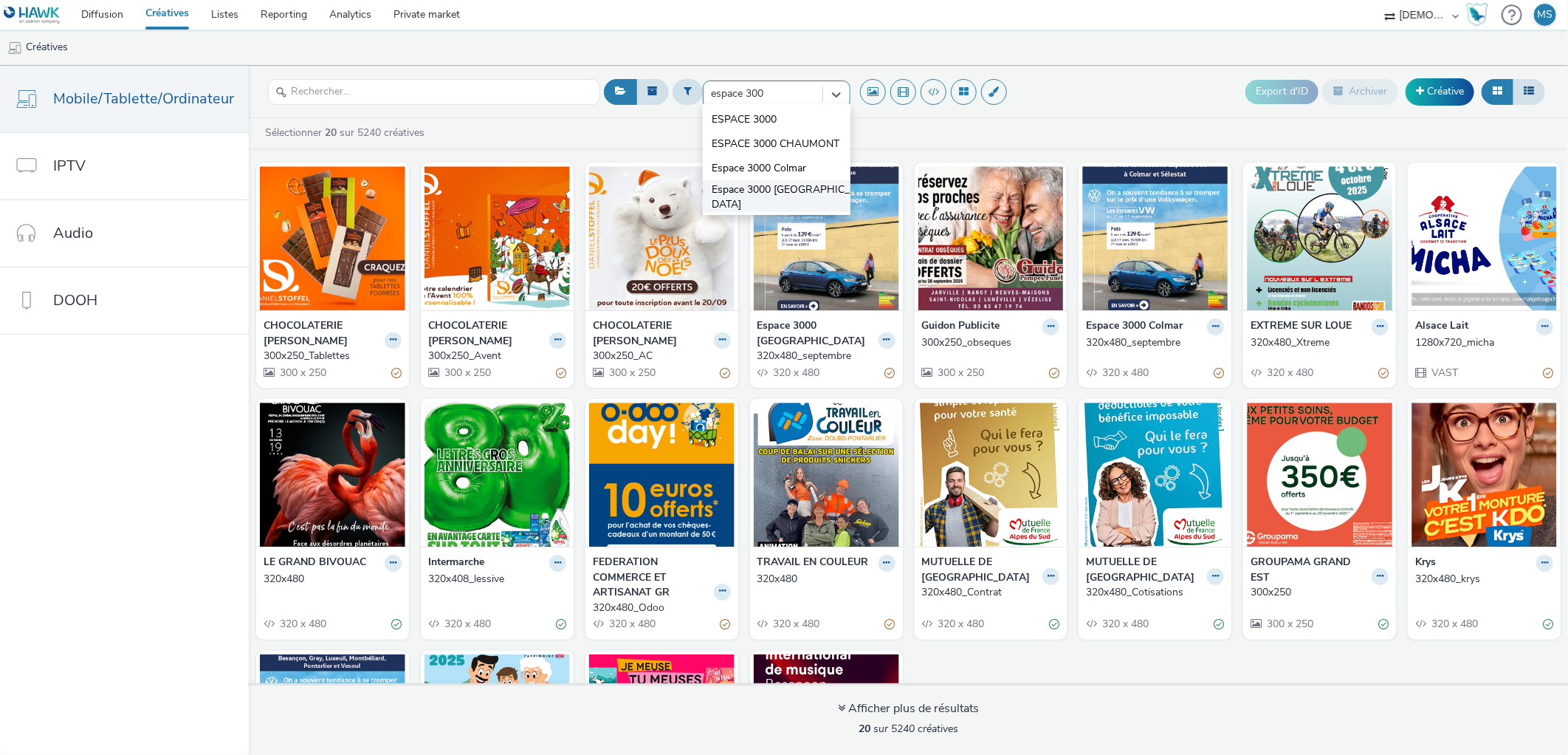
click at [764, 193] on span "Espace 3000 [GEOGRAPHIC_DATA]" at bounding box center [781, 197] width 139 height 30
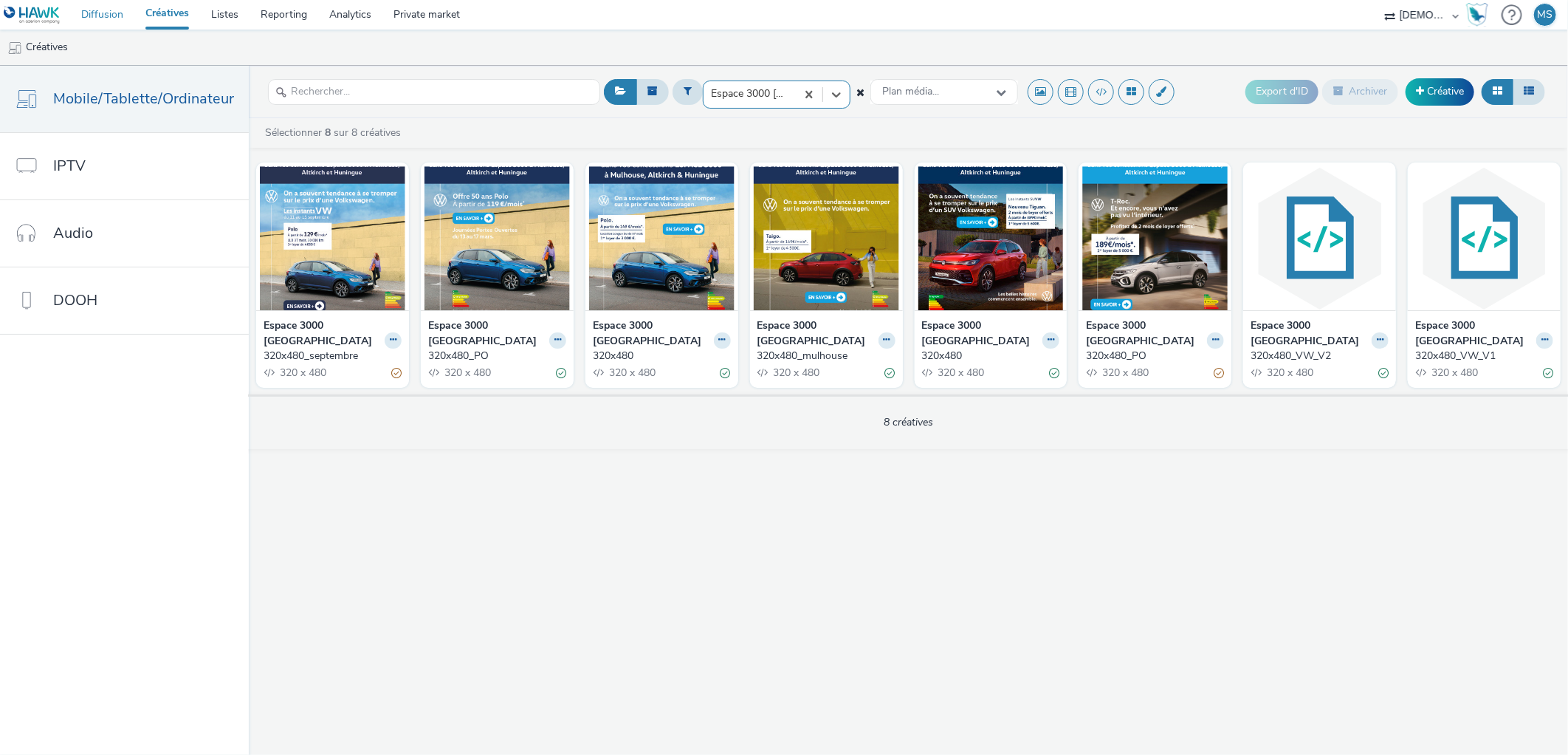
click at [90, 18] on link "Diffusion" at bounding box center [102, 14] width 64 height 29
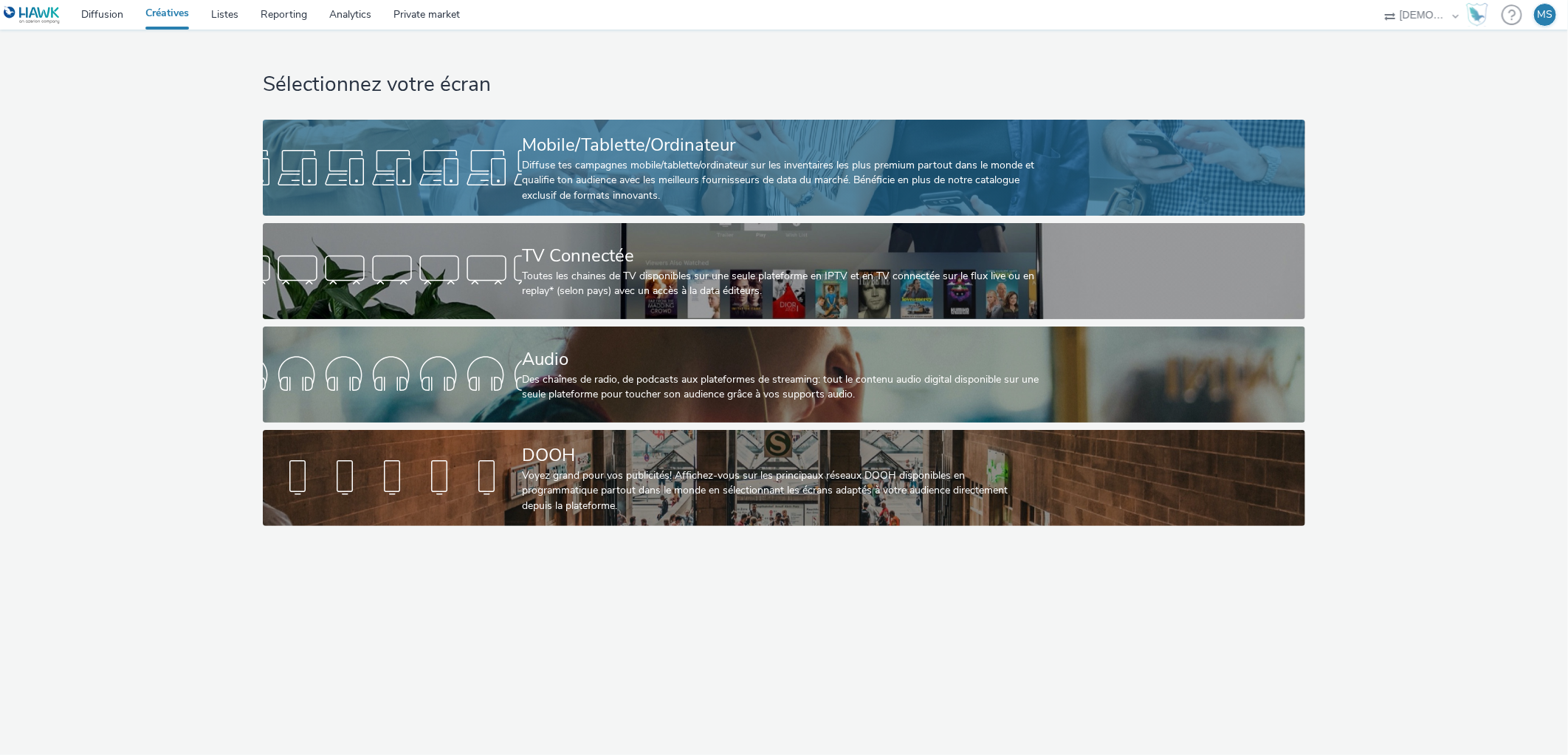
click at [541, 145] on div "Mobile/Tablette/Ordinateur" at bounding box center [781, 145] width 518 height 26
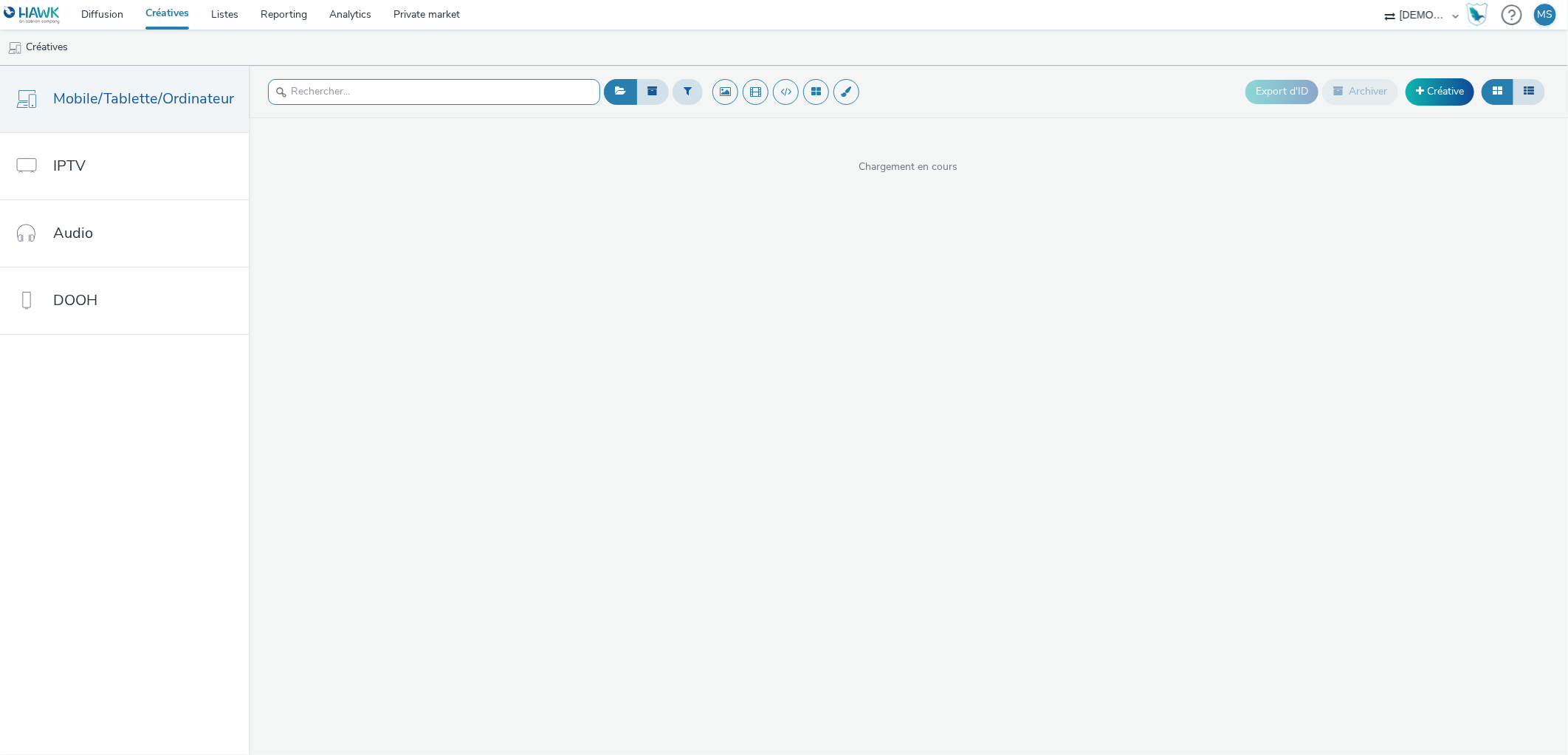
click at [484, 92] on input "text" at bounding box center [434, 91] width 332 height 26
type input "espace"
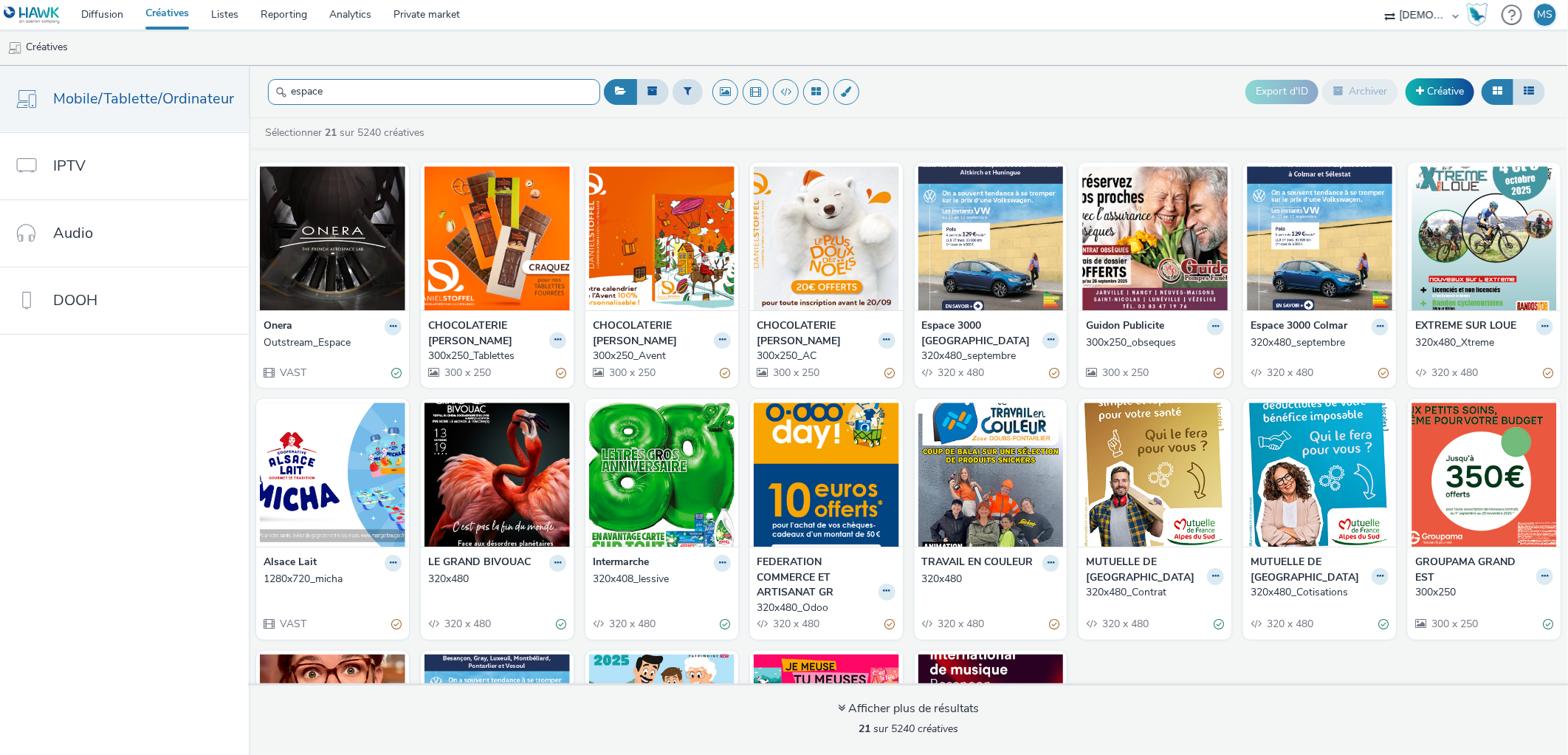
click at [507, 94] on input "espace" at bounding box center [434, 91] width 332 height 26
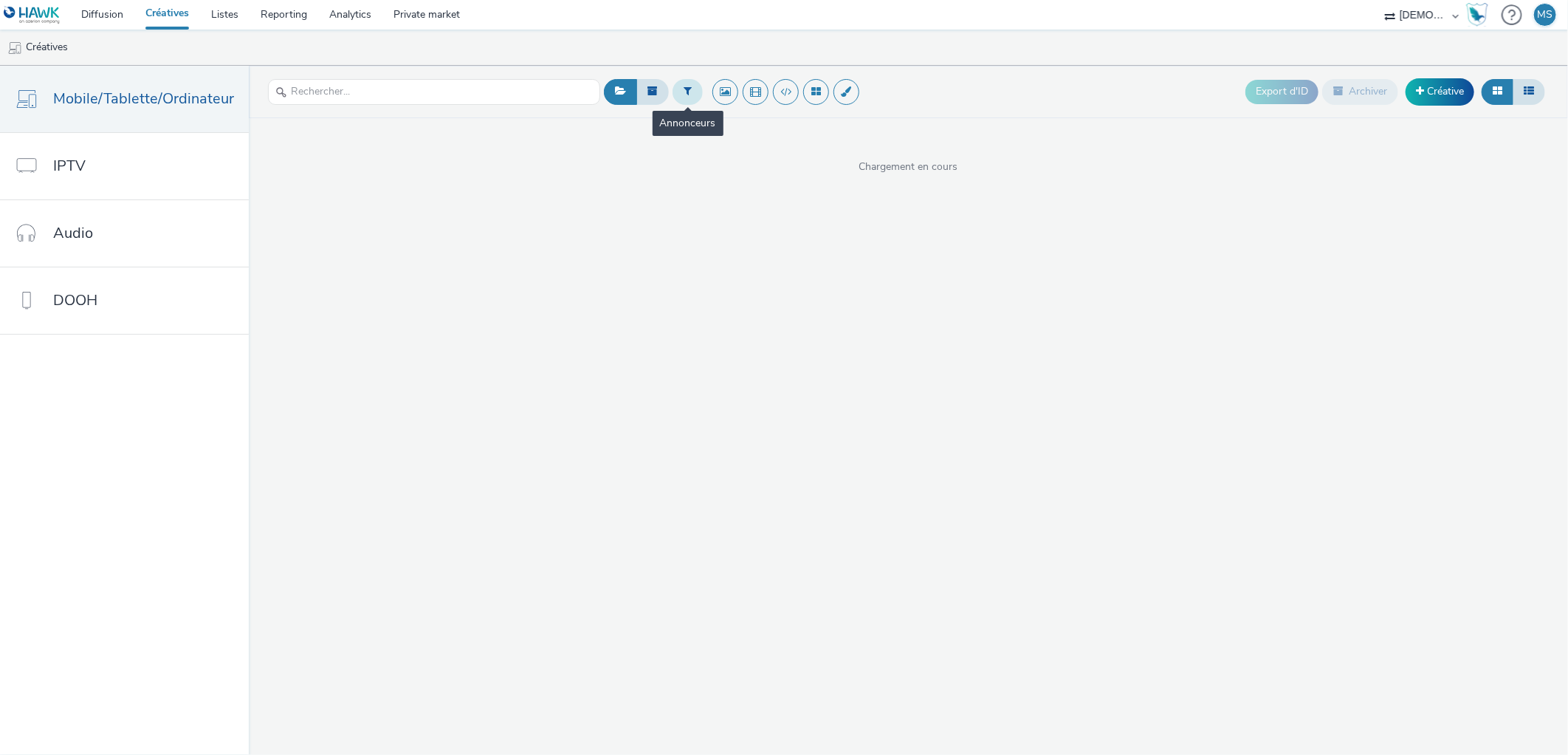
click at [678, 85] on button at bounding box center [688, 91] width 30 height 25
click at [746, 105] on div "Sélectionner un annonceur..." at bounding box center [776, 92] width 148 height 23
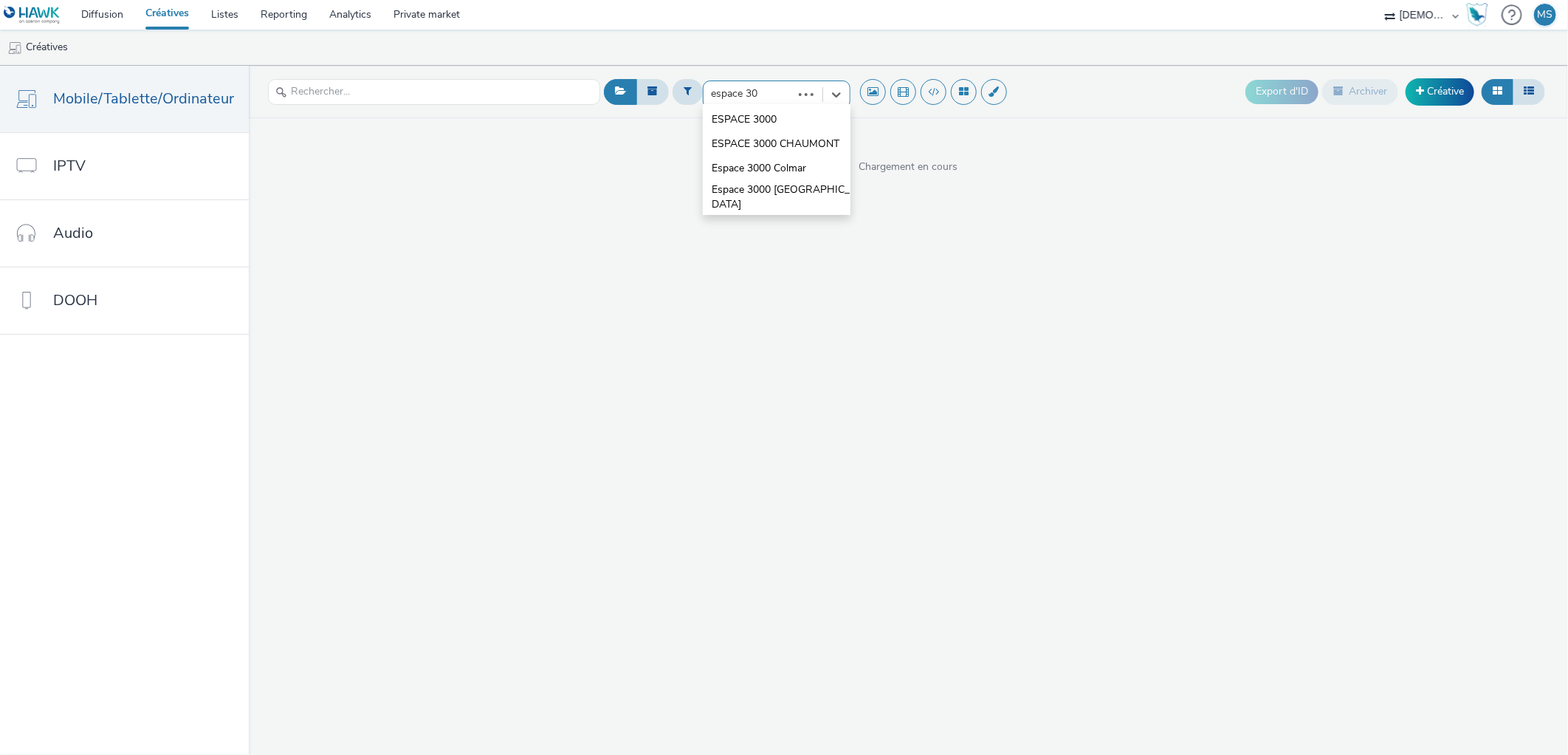
type input "espace 300"
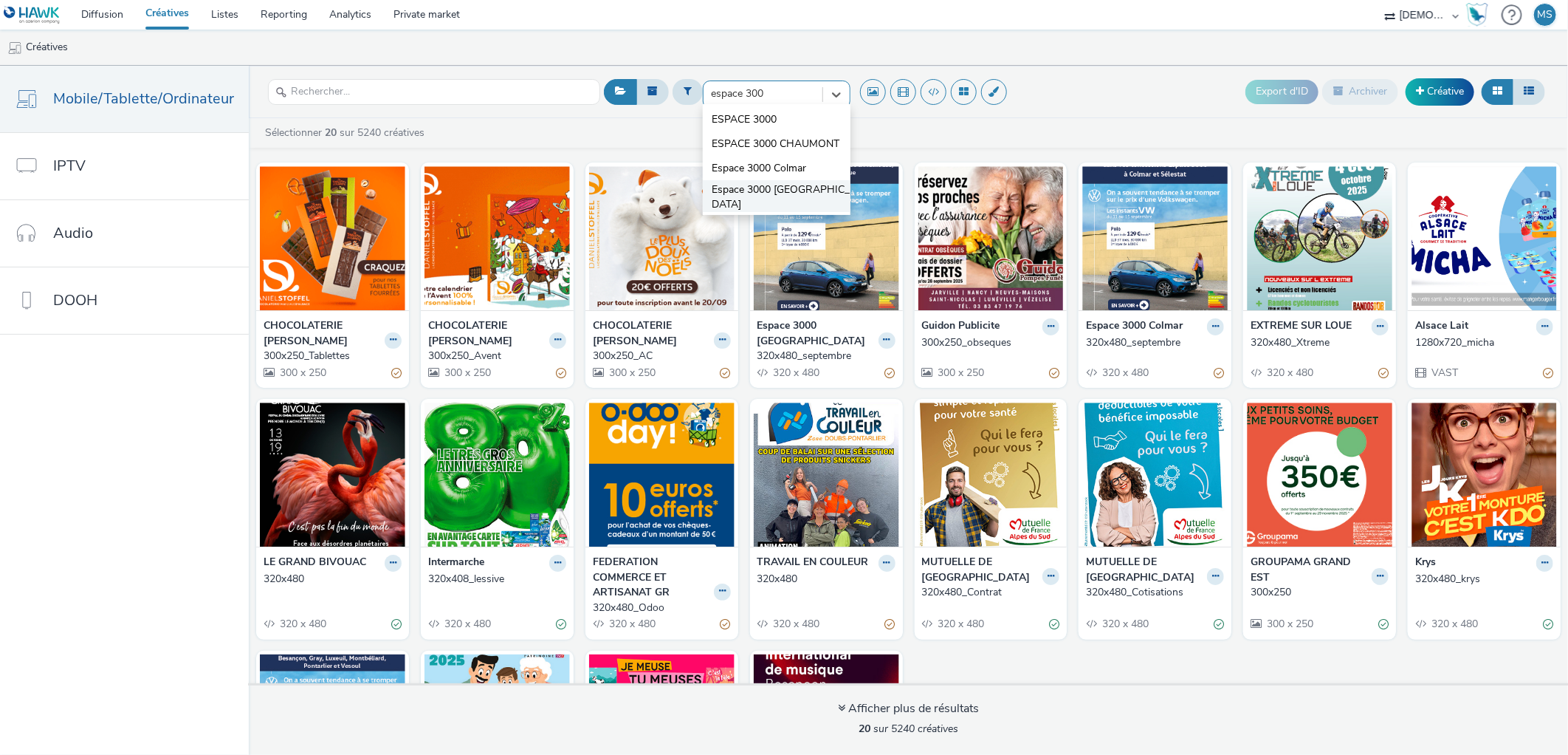
click at [762, 198] on span "Espace 3000 [GEOGRAPHIC_DATA]" at bounding box center [781, 197] width 139 height 30
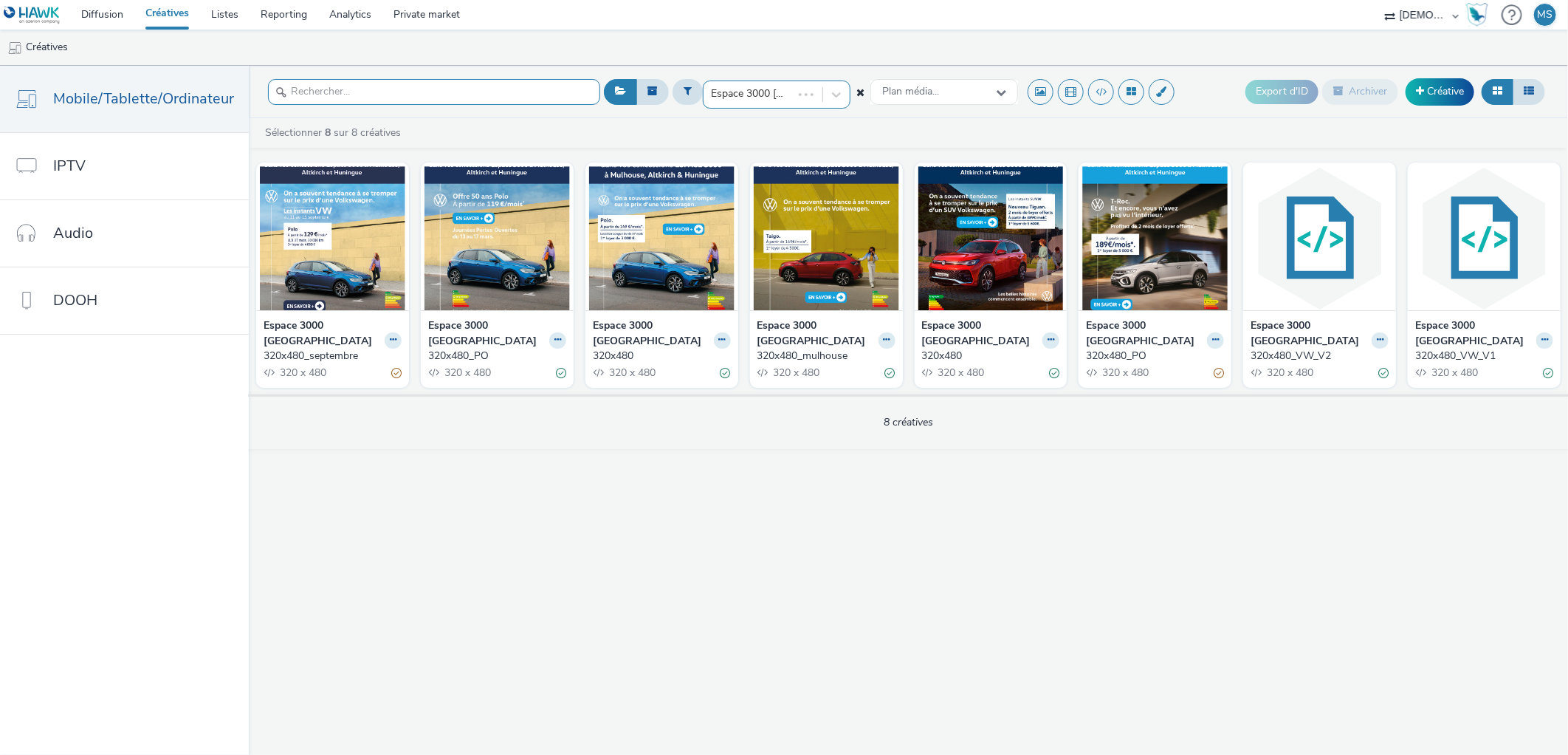
click at [348, 97] on input "text" at bounding box center [434, 91] width 332 height 26
click at [776, 98] on div at bounding box center [749, 94] width 78 height 18
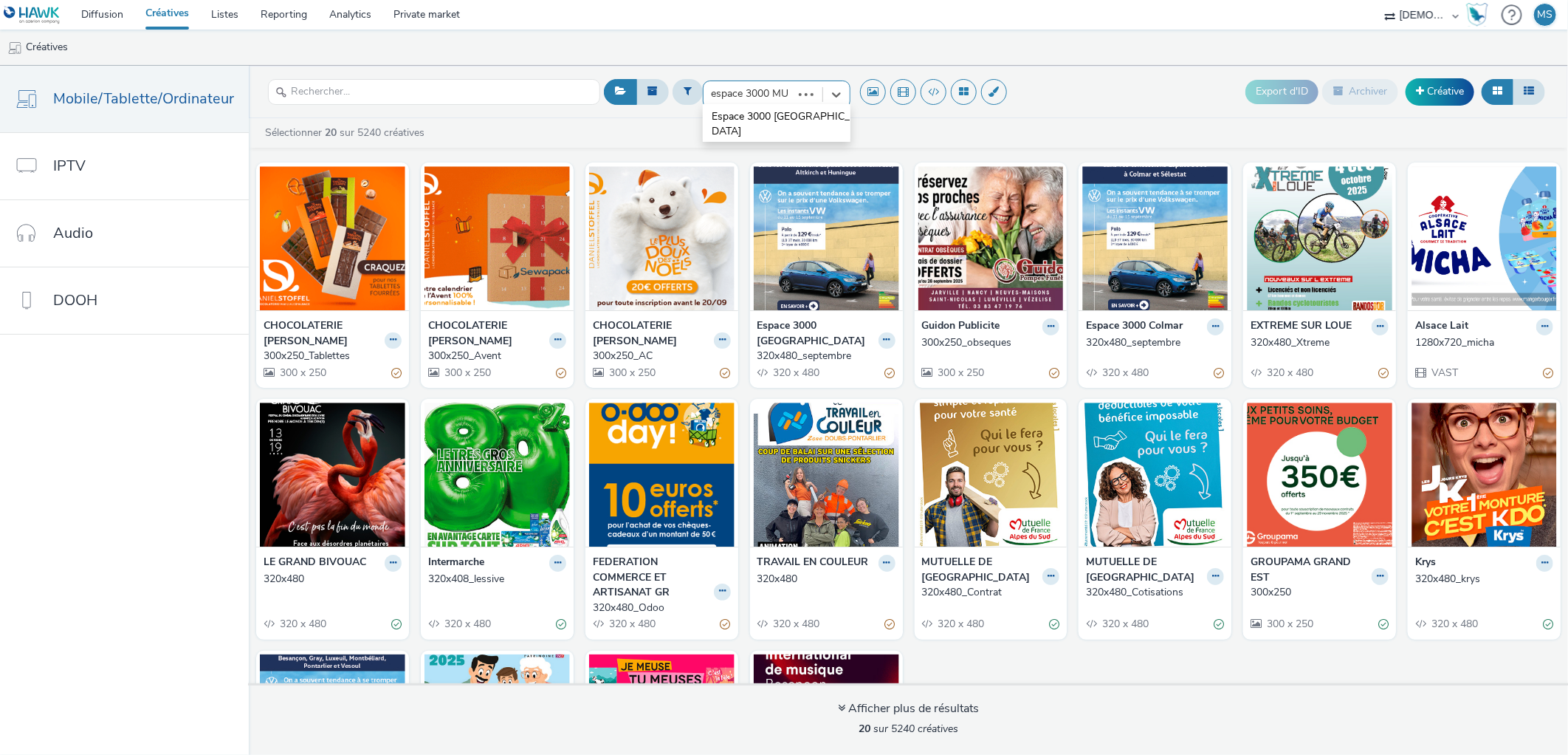
type input "espace 3000 MUL"
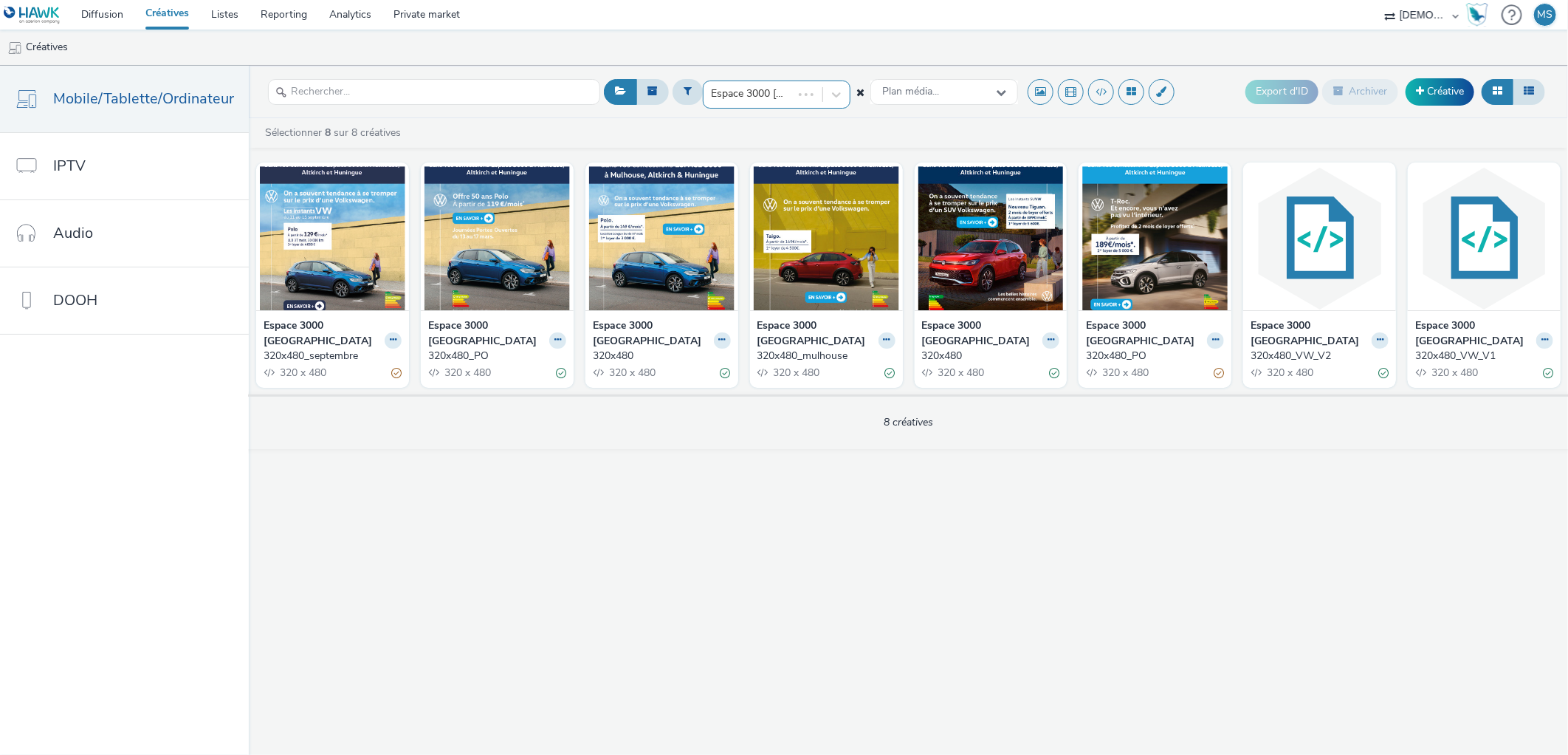
click at [440, 535] on div "Espace 3000 Mulhouse Plan média... Export d'ID Archiver Créative Sélectionner 8…" at bounding box center [909, 411] width 1319 height 689
click at [684, 92] on icon at bounding box center [688, 90] width 8 height 10
click at [152, 104] on span "Mobile/Tablette/Ordinateur" at bounding box center [144, 99] width 181 height 22
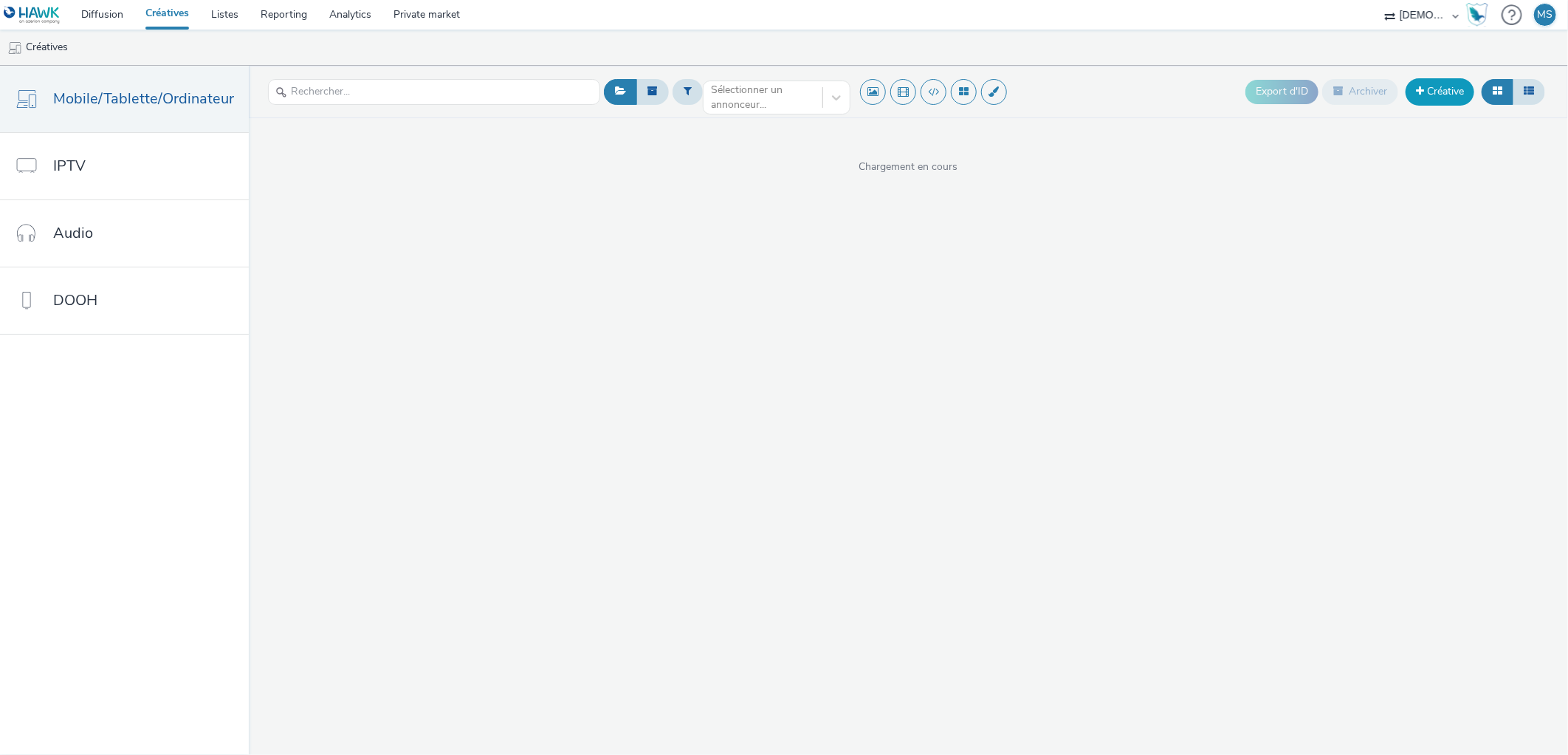
click at [1418, 99] on link "Créative" at bounding box center [1440, 92] width 69 height 27
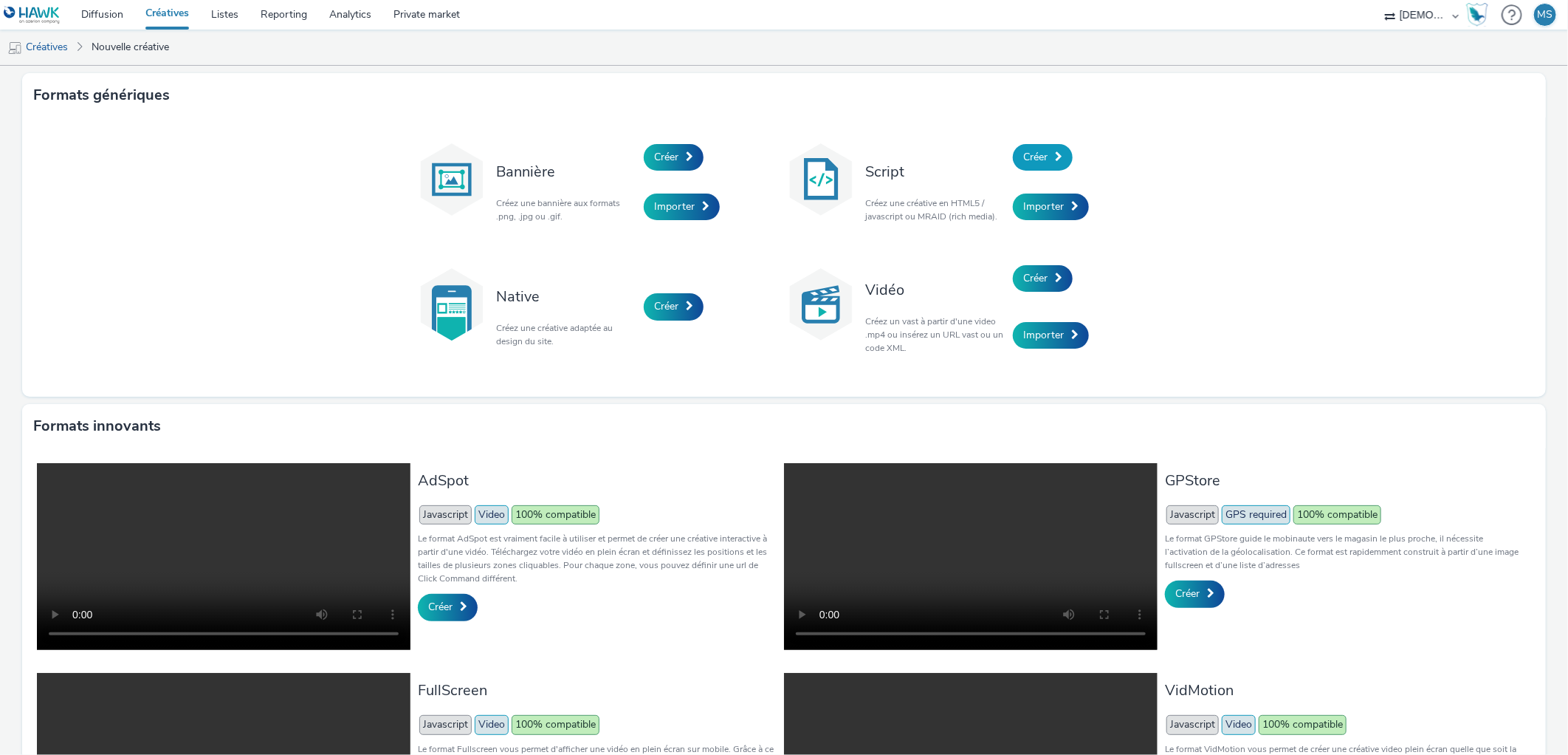
click at [1055, 153] on span at bounding box center [1058, 156] width 8 height 10
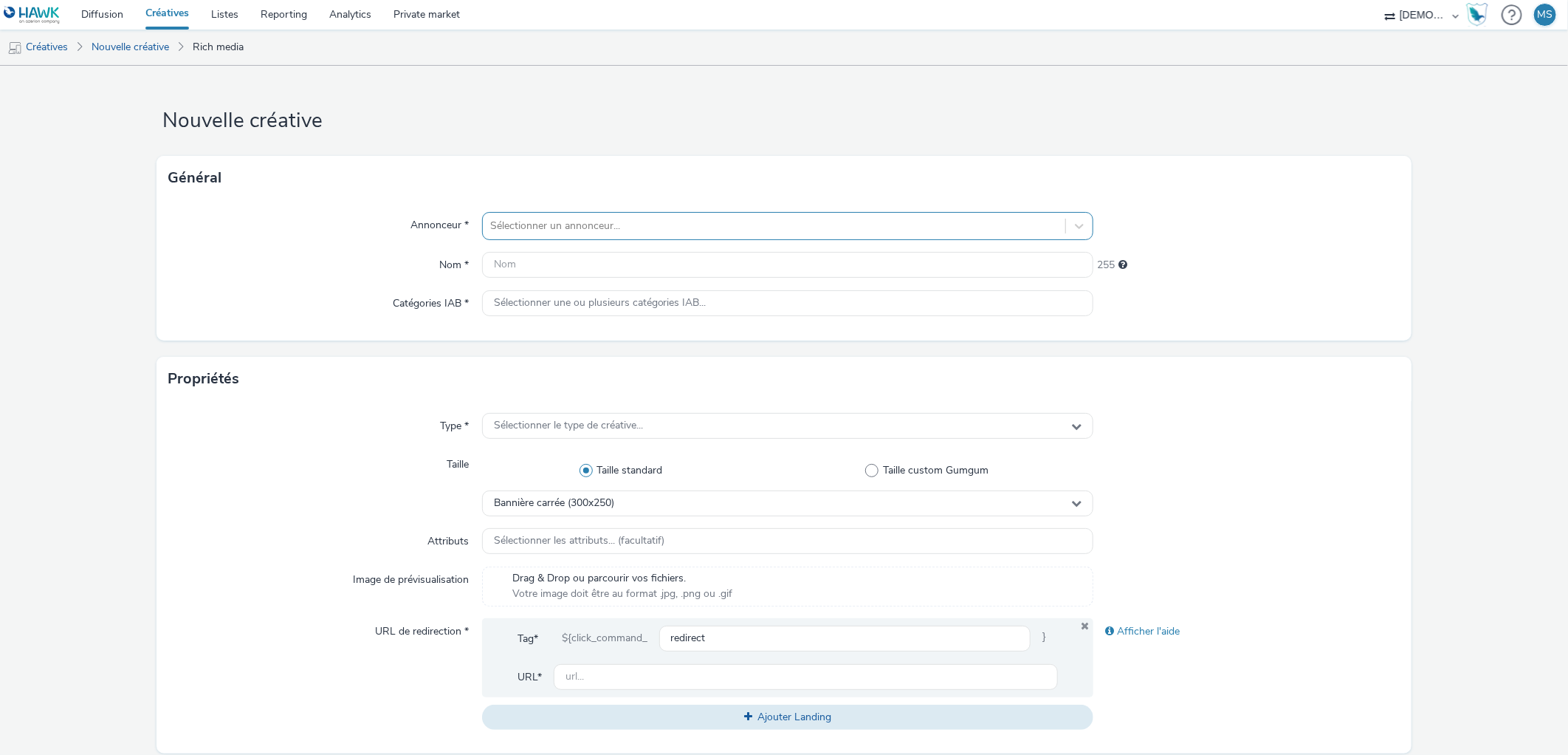
click at [608, 232] on div at bounding box center [774, 226] width 568 height 18
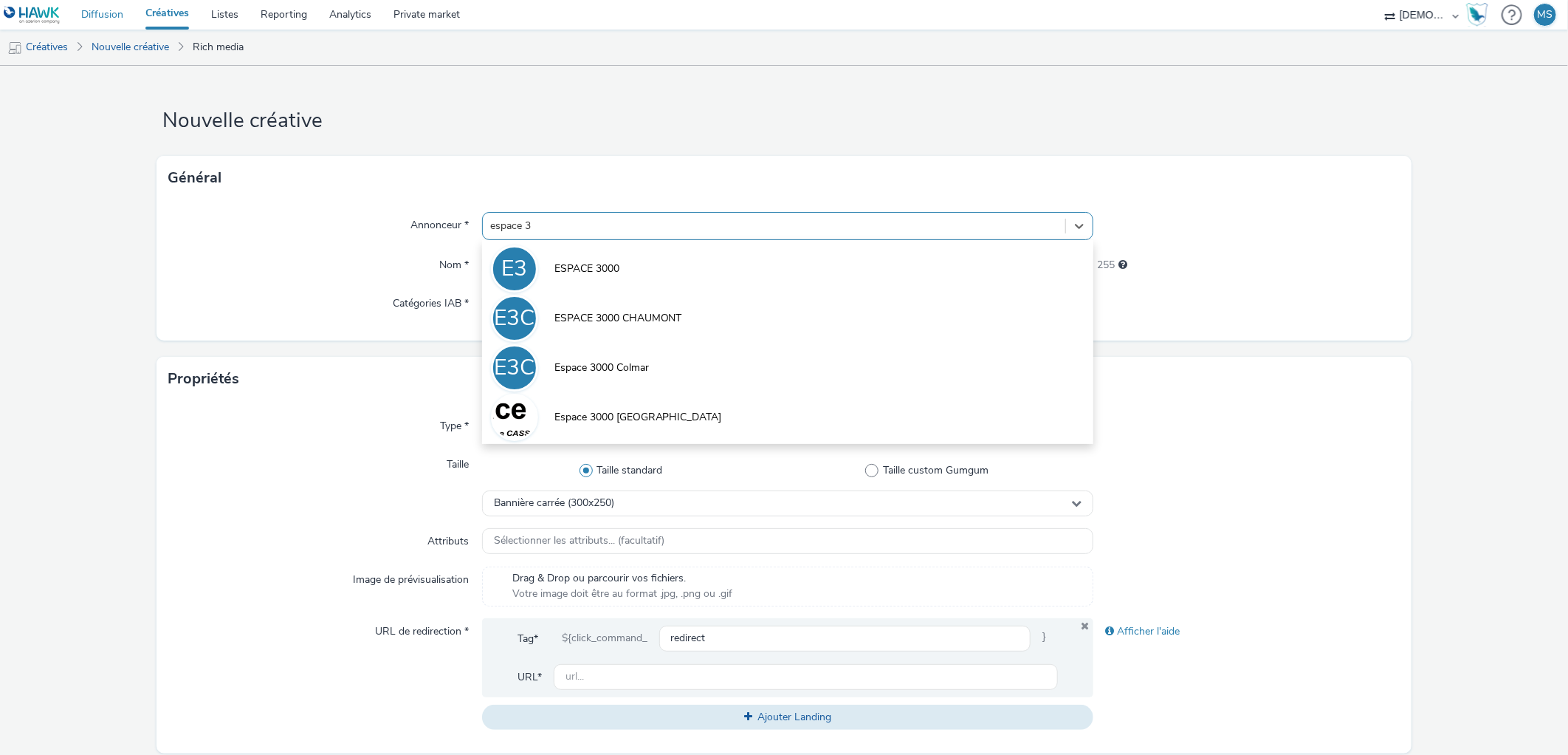
type input "espace 3"
click at [108, 10] on link "Diffusion" at bounding box center [102, 14] width 64 height 29
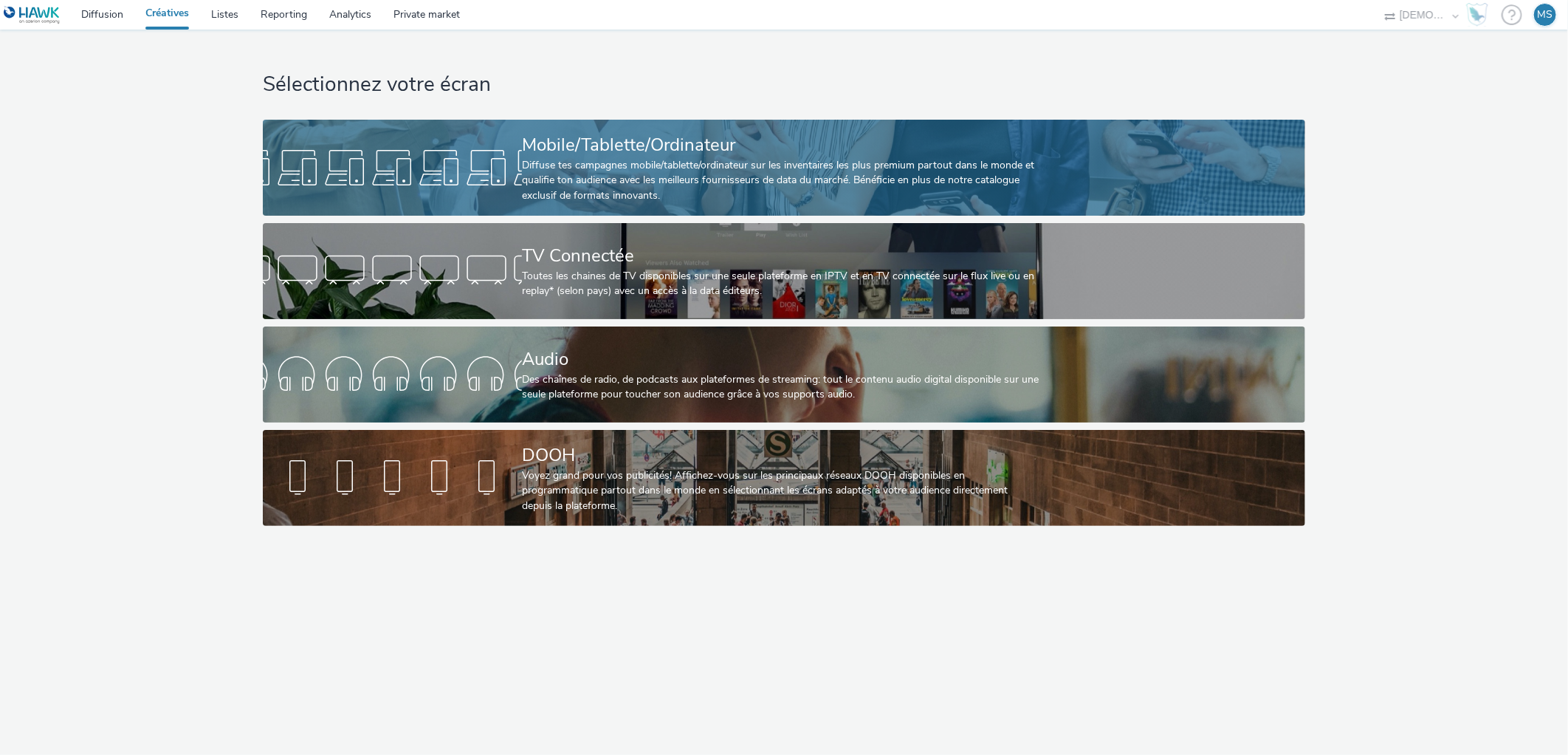
click at [563, 170] on div "Diffuse tes campagnes mobile/tablette/ordinateur sur les inventaires les plus p…" at bounding box center [781, 181] width 518 height 45
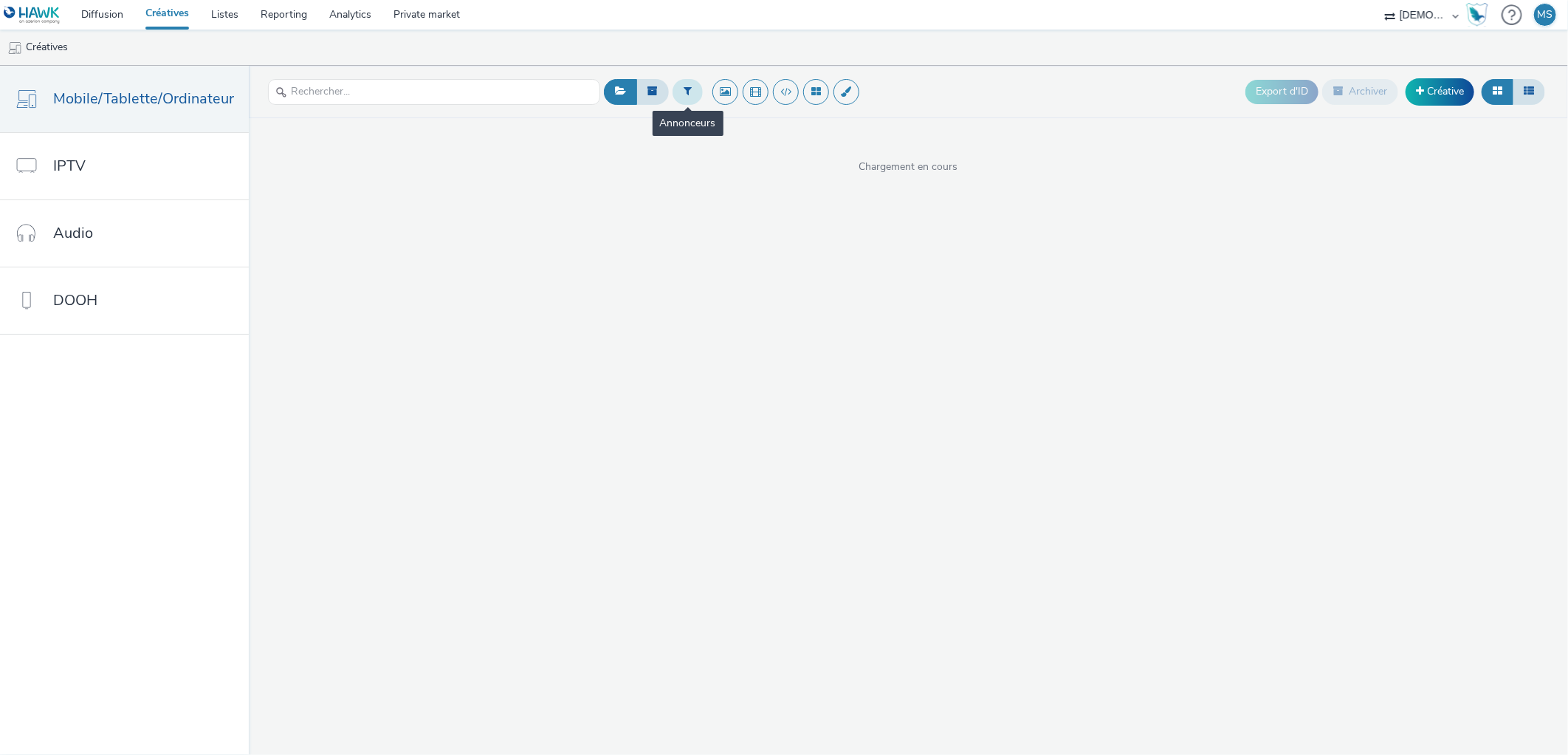
click at [690, 97] on button at bounding box center [688, 91] width 30 height 25
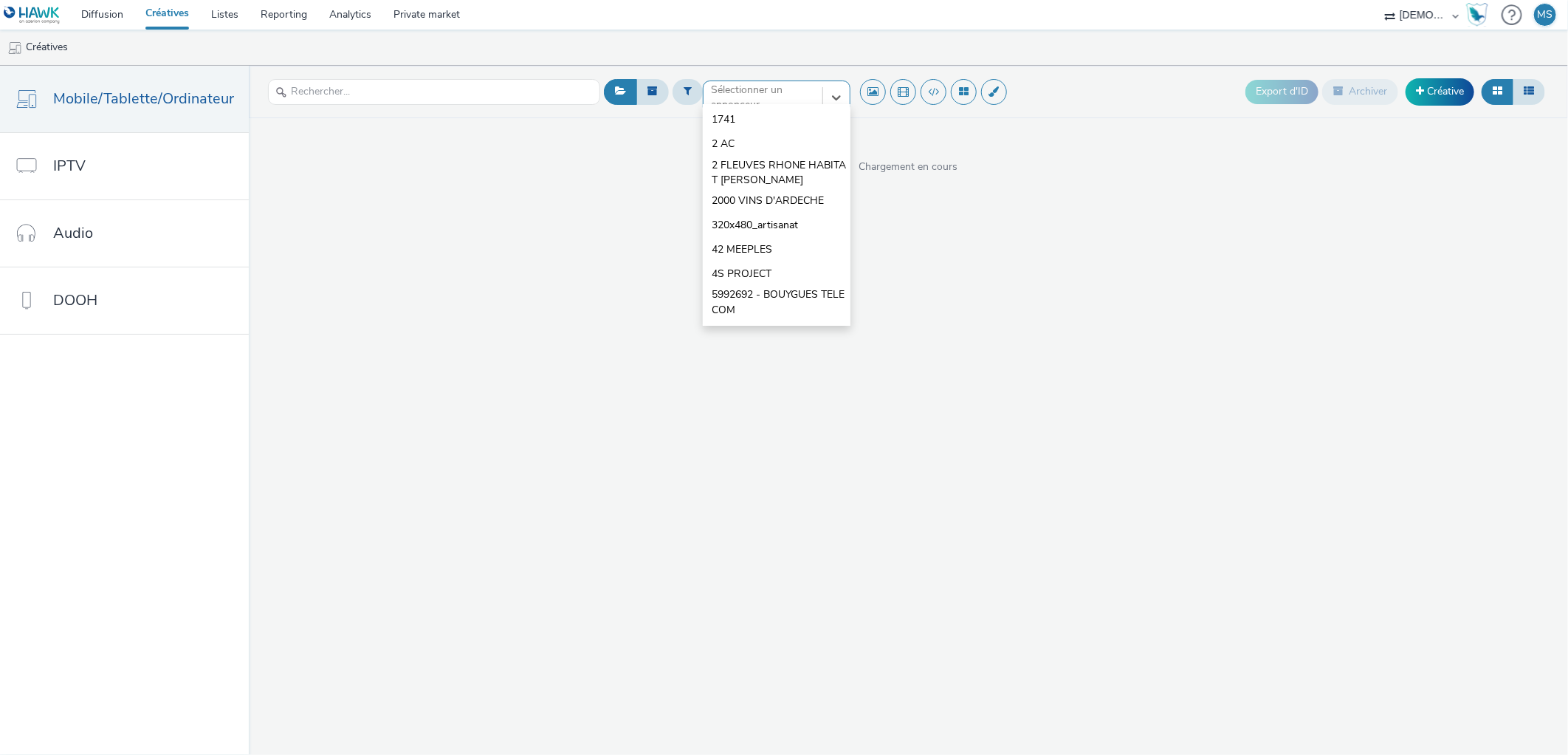
click at [703, 105] on div "option 1741 focused, 1 of 10. 10 results available. Use Up and Down to choose o…" at bounding box center [776, 92] width 148 height 23
type input "espac"
click at [770, 174] on span "ESPACE 3000" at bounding box center [744, 169] width 65 height 15
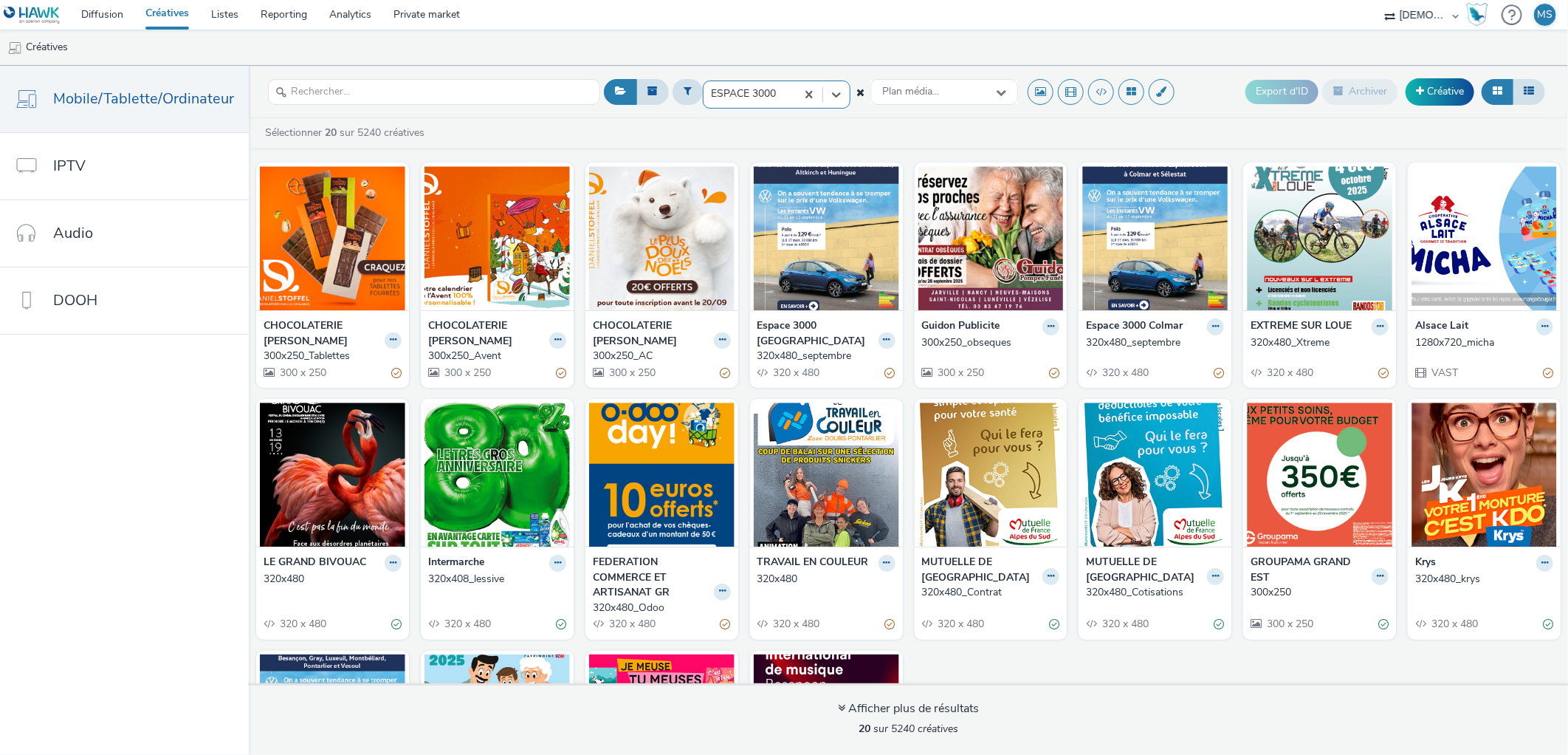
click at [750, 99] on div at bounding box center [749, 94] width 78 height 18
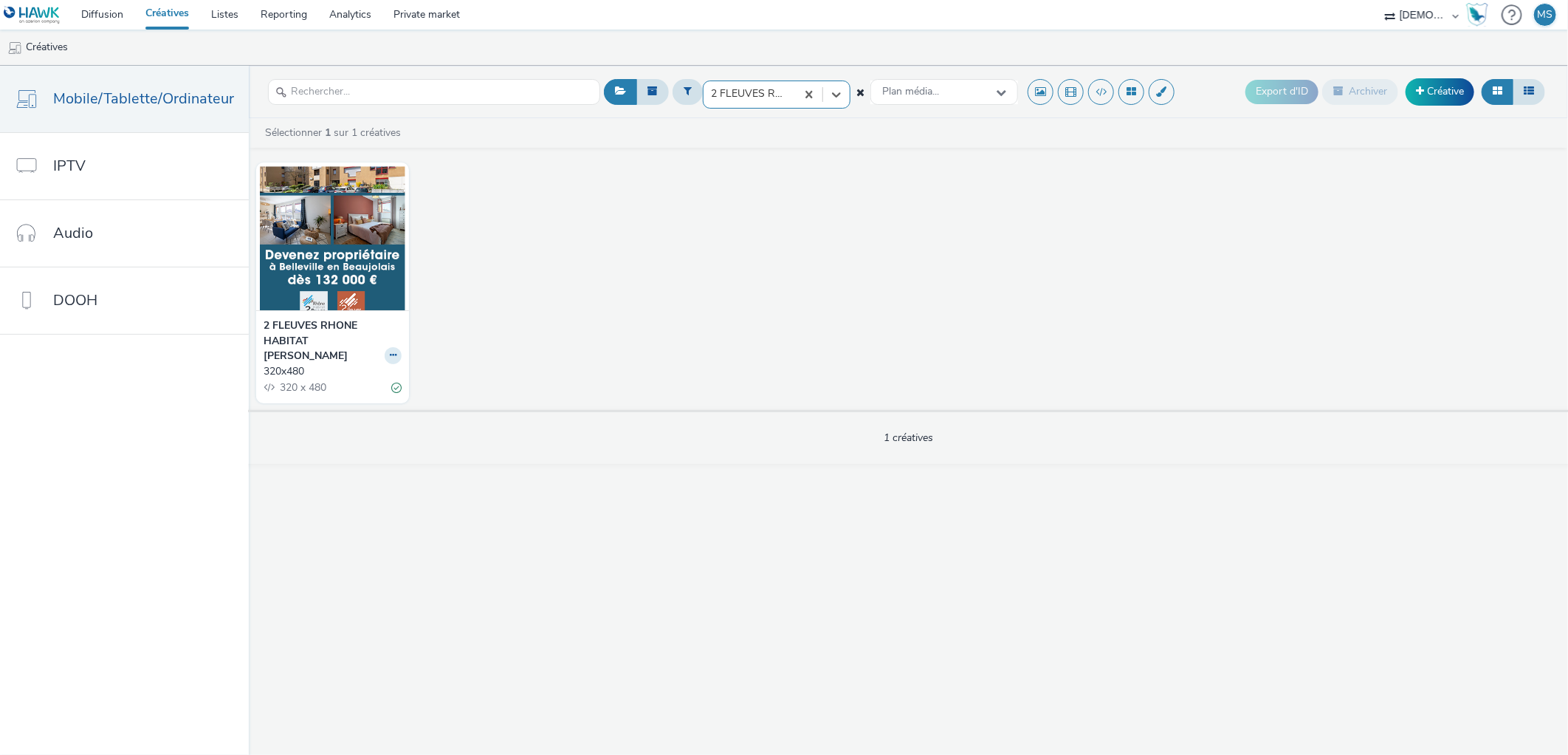
click at [751, 82] on div "2 FLEUVES RHONE HABITAT [PERSON_NAME]" at bounding box center [750, 94] width 92 height 23
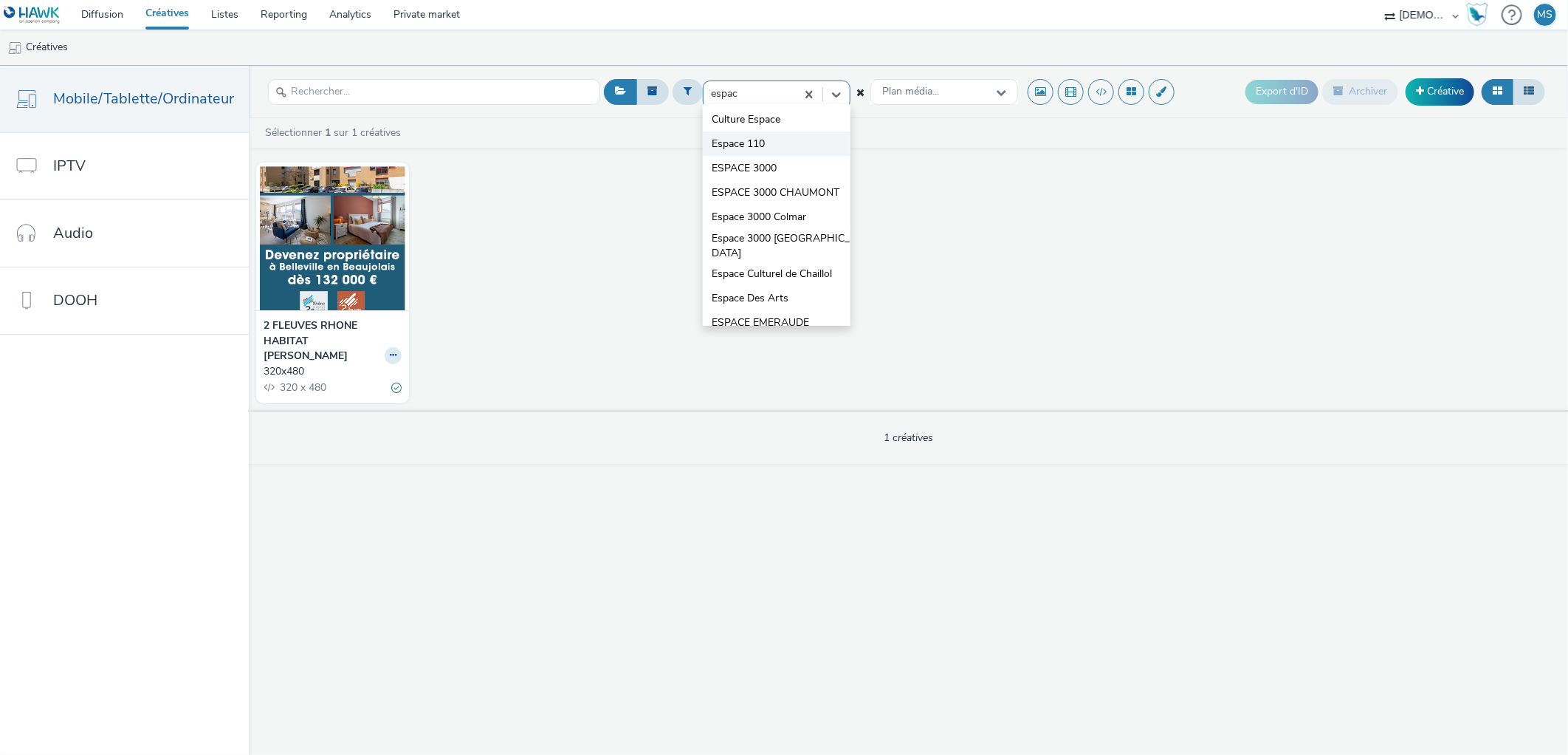
type input "espace"
click at [776, 164] on li "ESPACE 3000" at bounding box center [776, 167] width 148 height 24
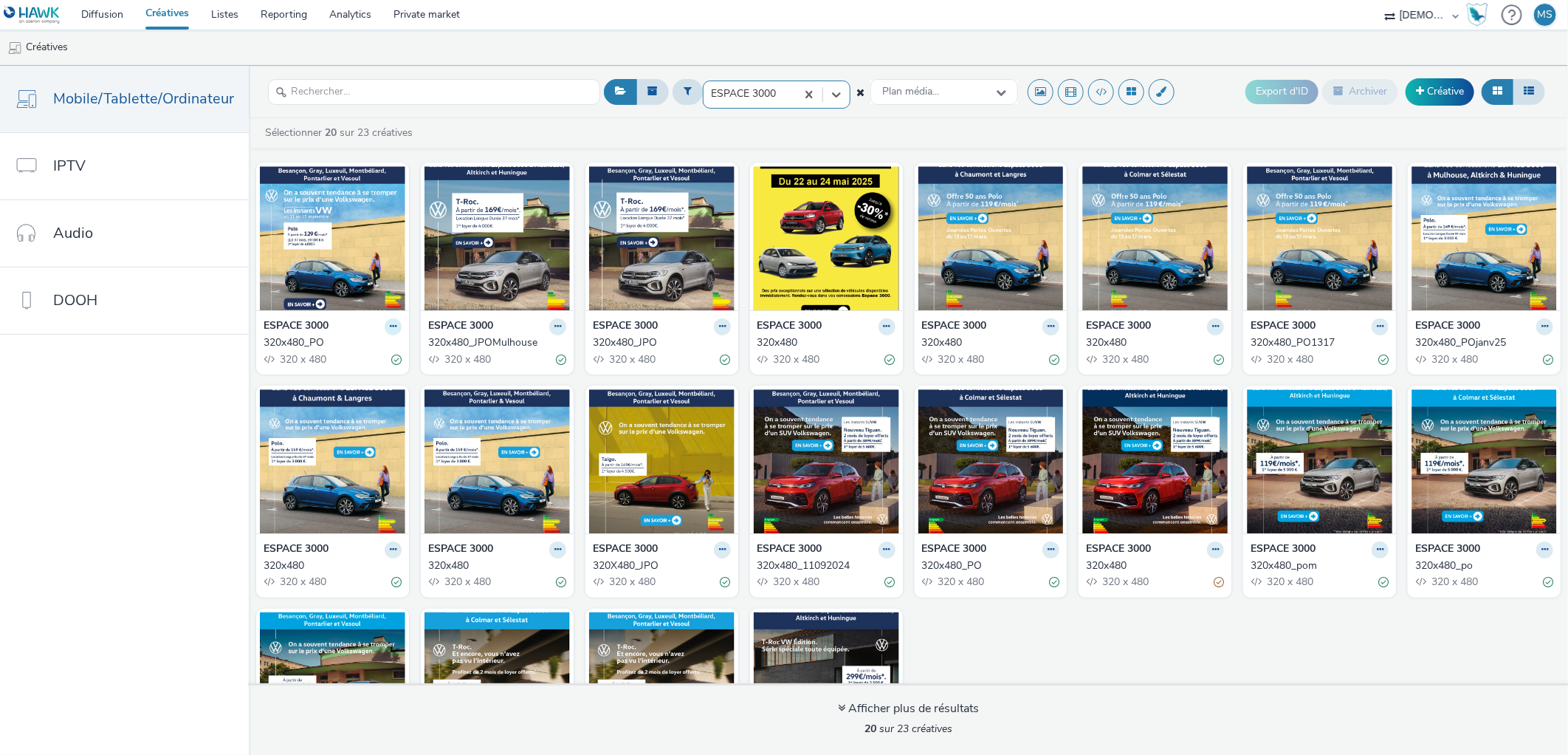
click at [389, 324] on icon at bounding box center [393, 326] width 7 height 9
click at [354, 380] on link "Dupliquer" at bounding box center [346, 381] width 110 height 29
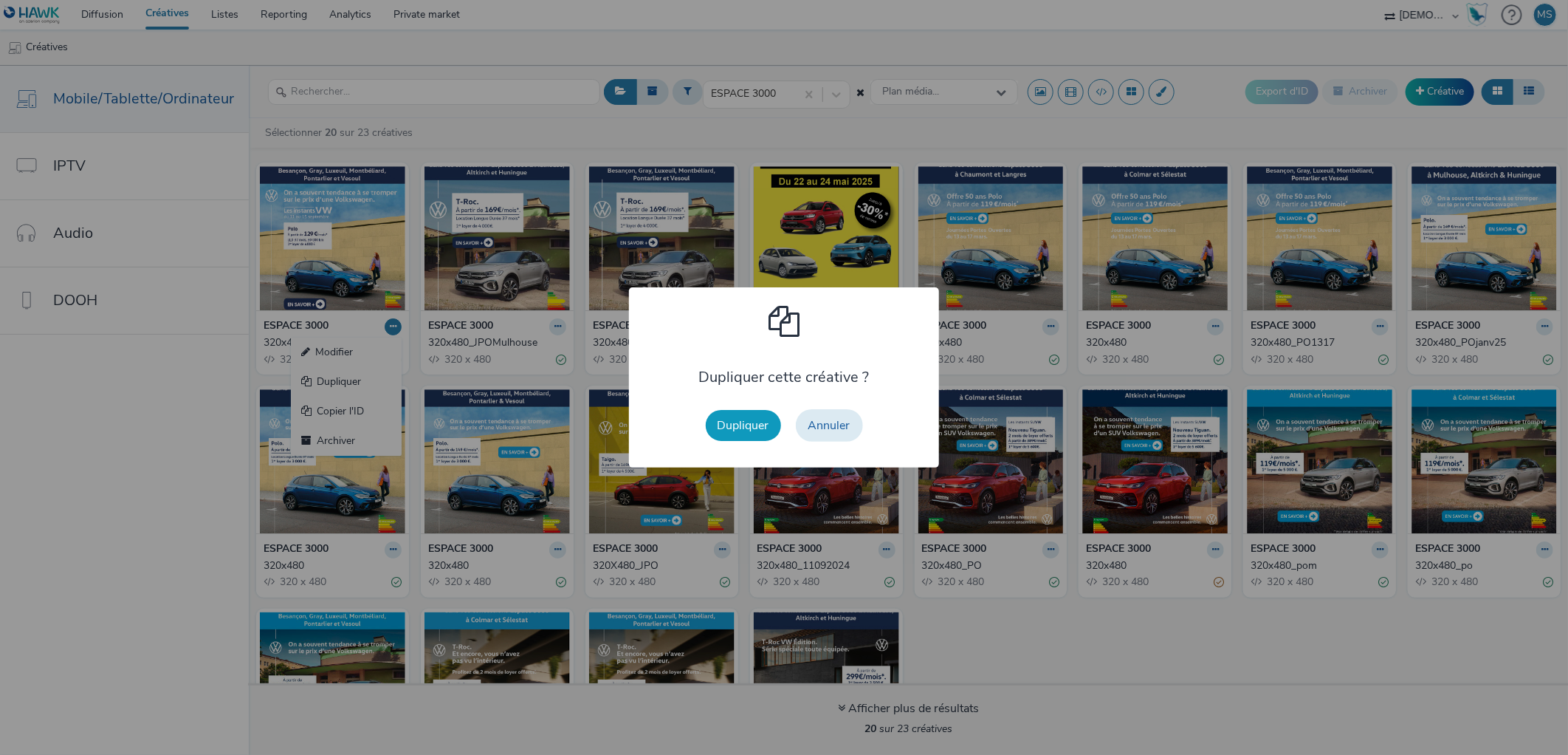
click at [712, 425] on button "Dupliquer" at bounding box center [743, 425] width 75 height 31
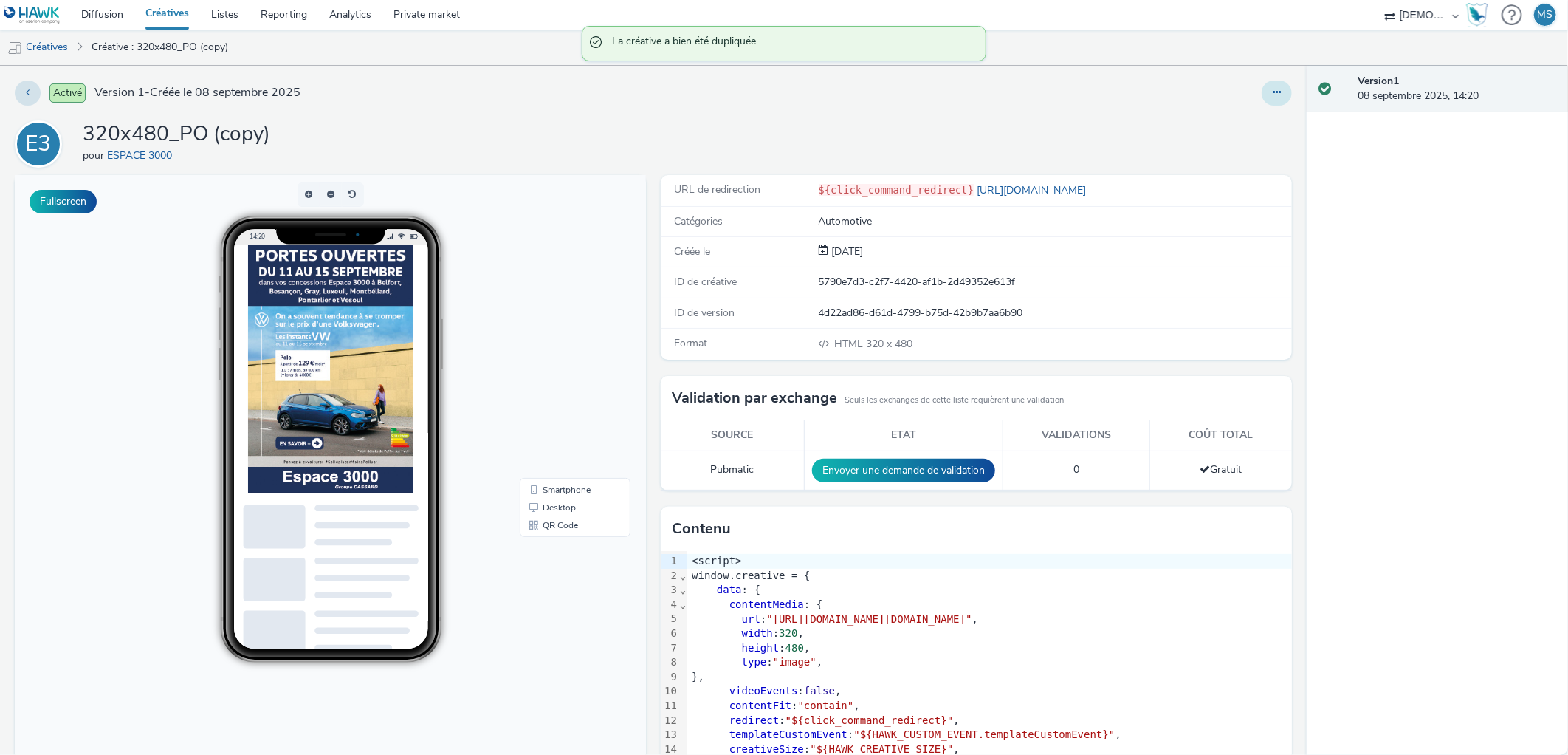
click at [1261, 82] on button at bounding box center [1276, 93] width 30 height 25
click at [1251, 120] on link "Modifier" at bounding box center [1236, 122] width 110 height 29
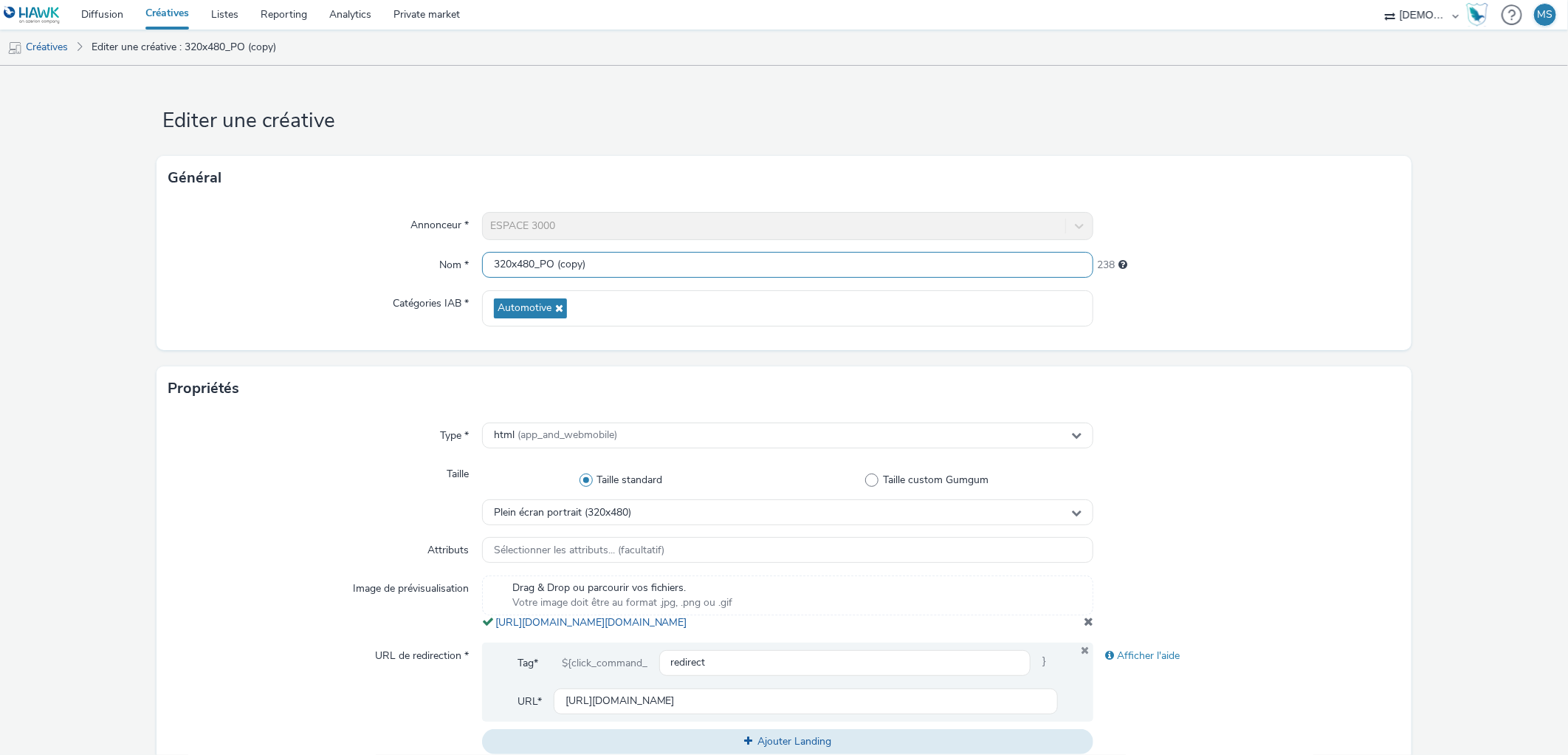
drag, startPoint x: 666, startPoint y: 267, endPoint x: 536, endPoint y: 263, distance: 130.1
click at [536, 263] on input "320x480_PO (copy)" at bounding box center [788, 264] width 612 height 26
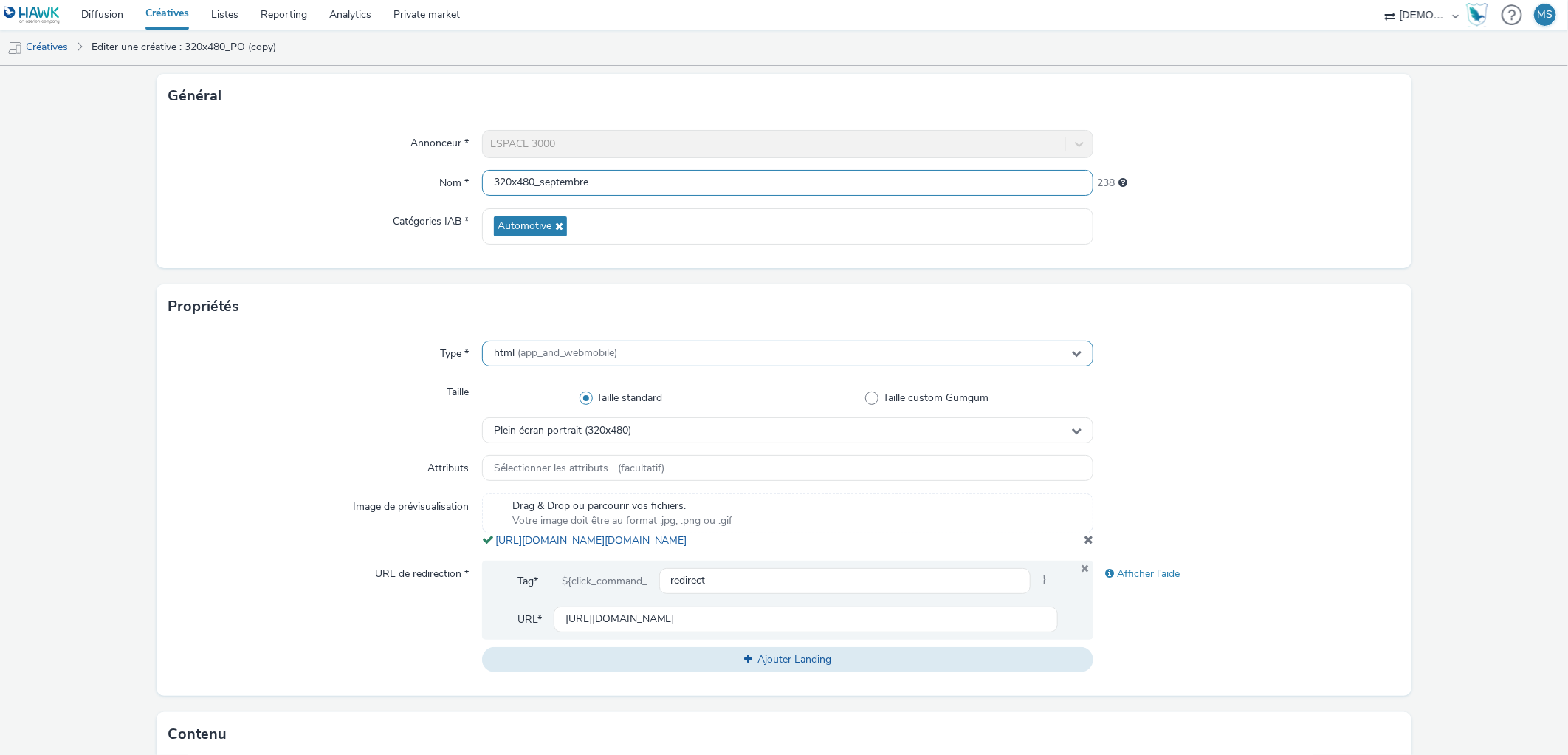
scroll to position [164, 0]
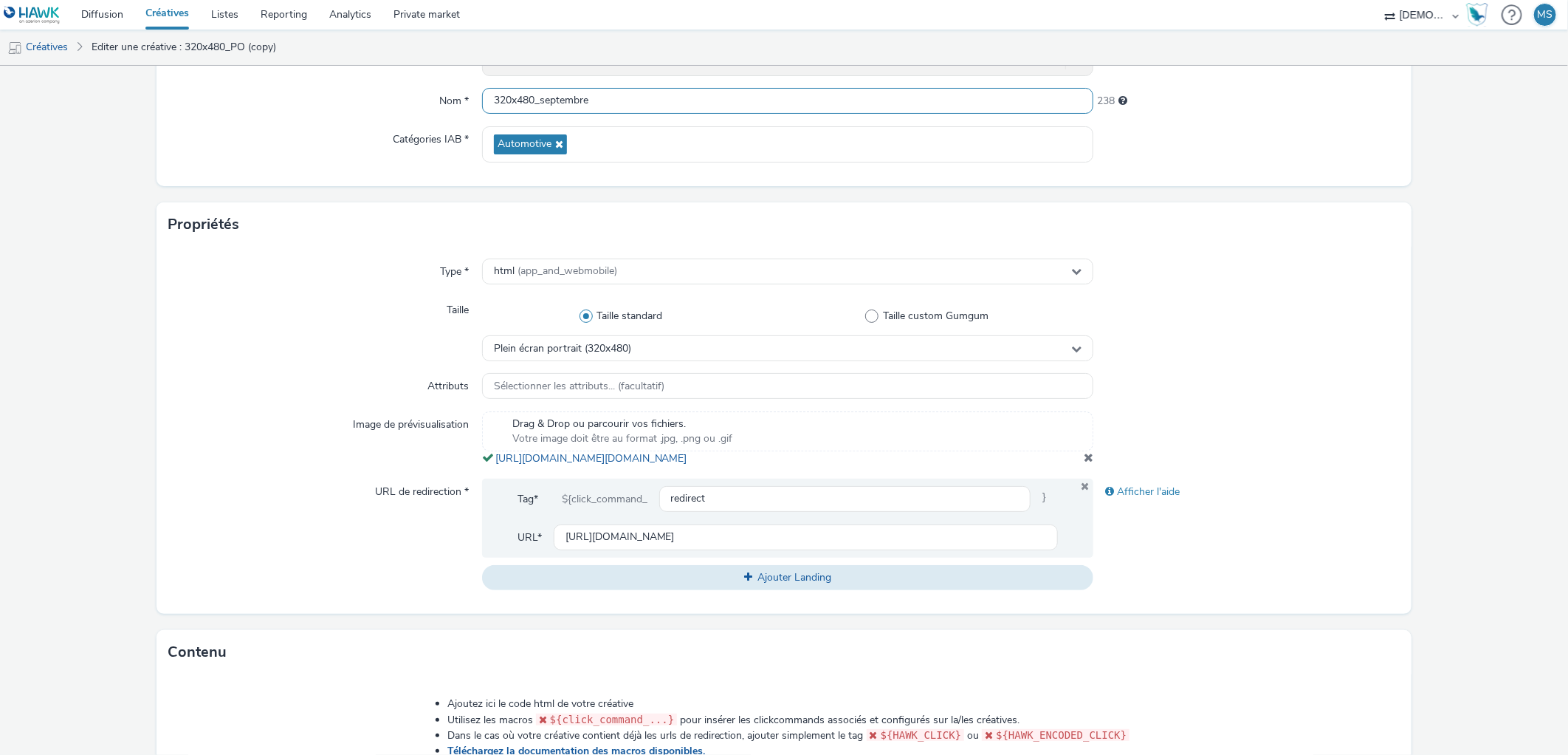
type input "320x480_septembre"
click at [1083, 463] on span at bounding box center [1087, 457] width 9 height 12
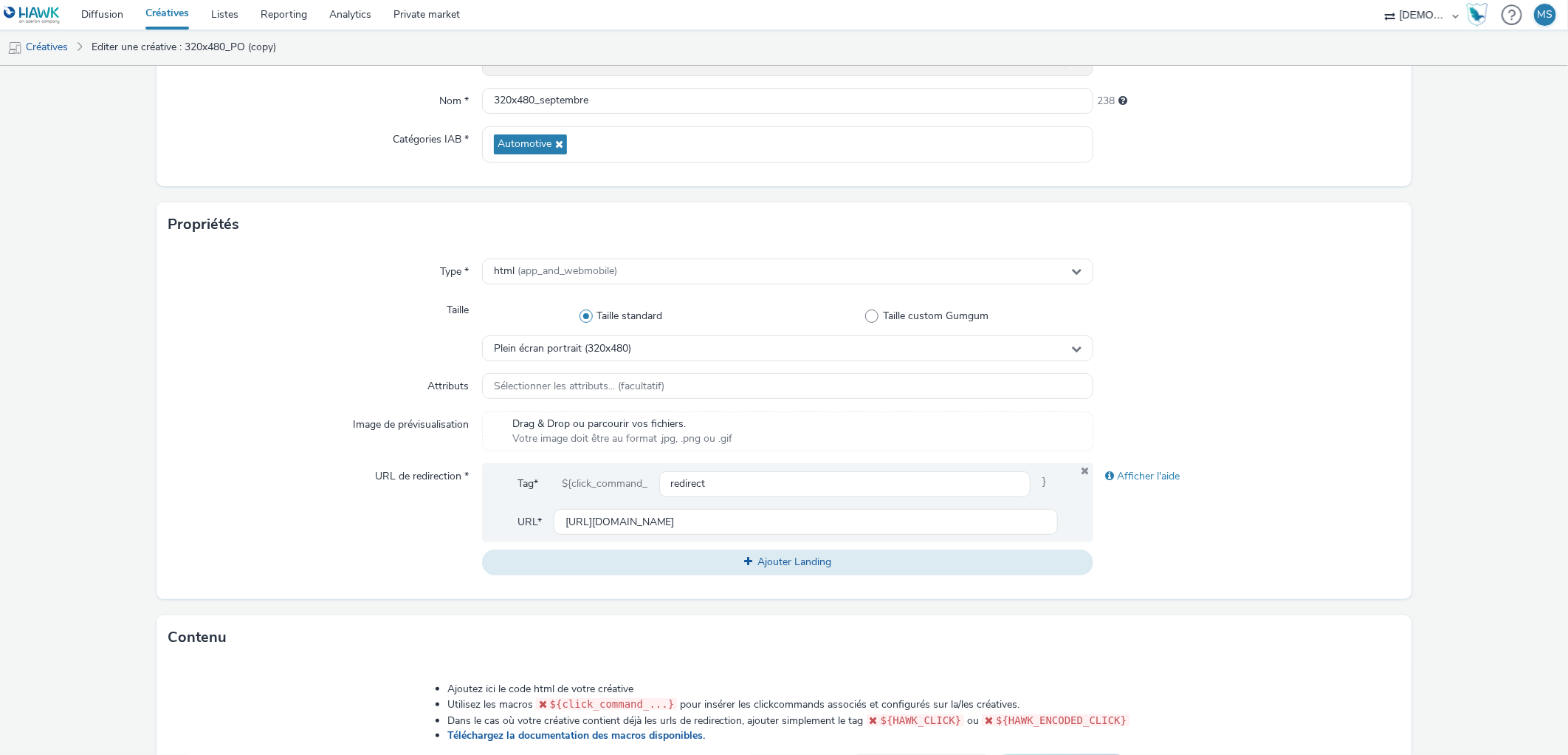
click at [837, 115] on div "Annonceur * ESPACE 3000 Nom * 320x480_septembre 238 Catégories IAB * Automotive" at bounding box center [783, 110] width 1254 height 150
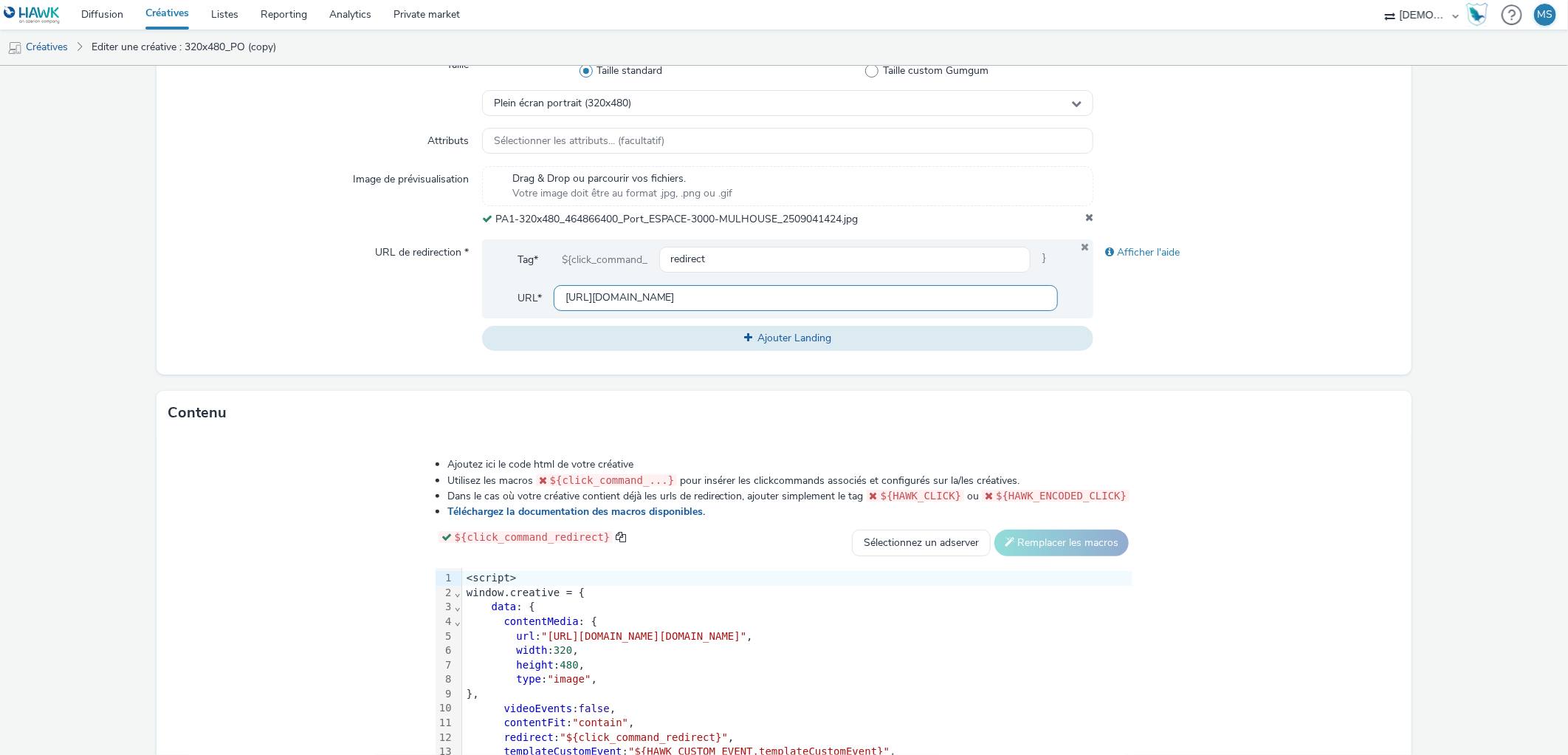
scroll to position [410, 0]
click at [621, 293] on input "https://www.espace3000.fr/jpo-vw-septembre-2025/?utm_source=ERV&utm_campaign=46…" at bounding box center [806, 297] width 505 height 26
paste input "63"
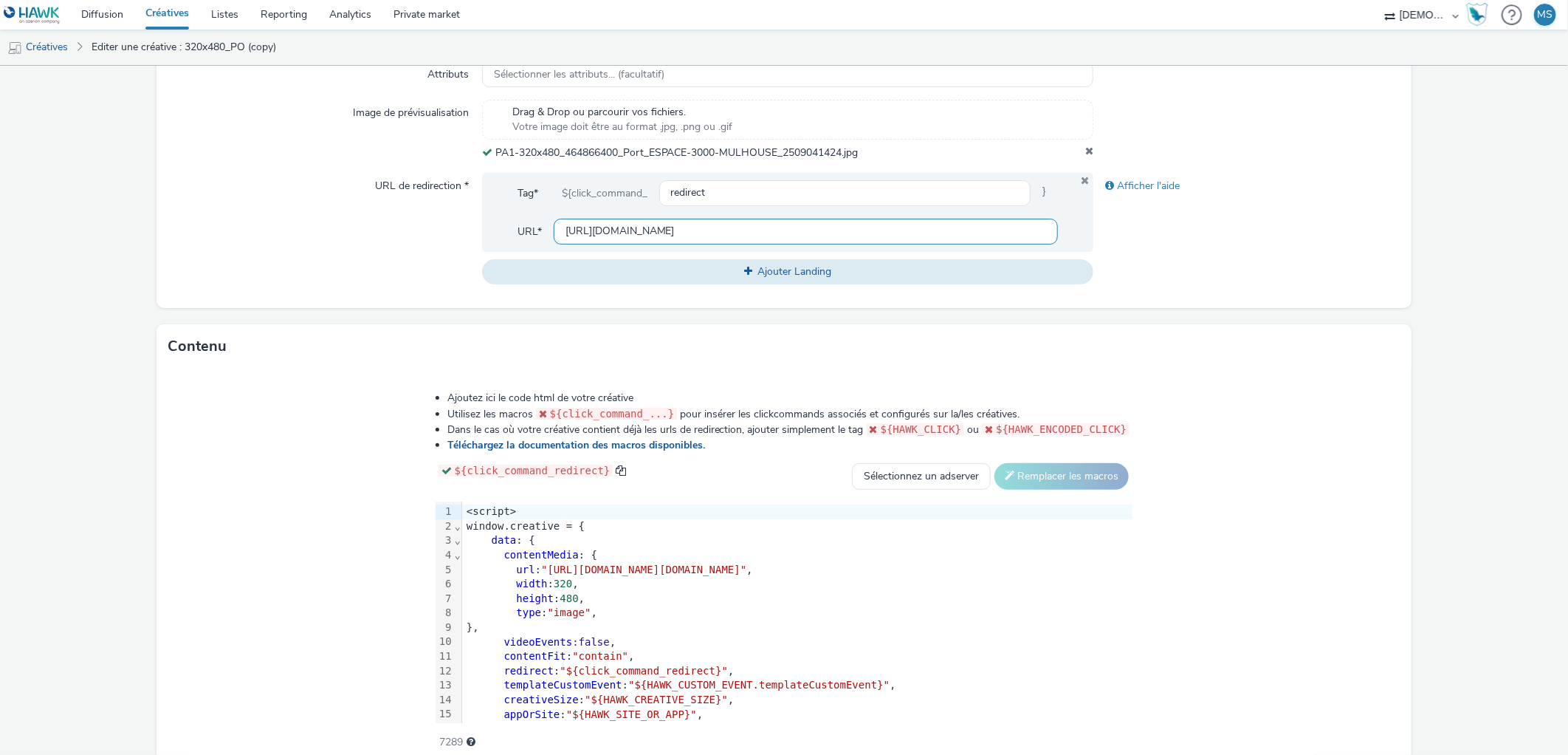
scroll to position [542, 0]
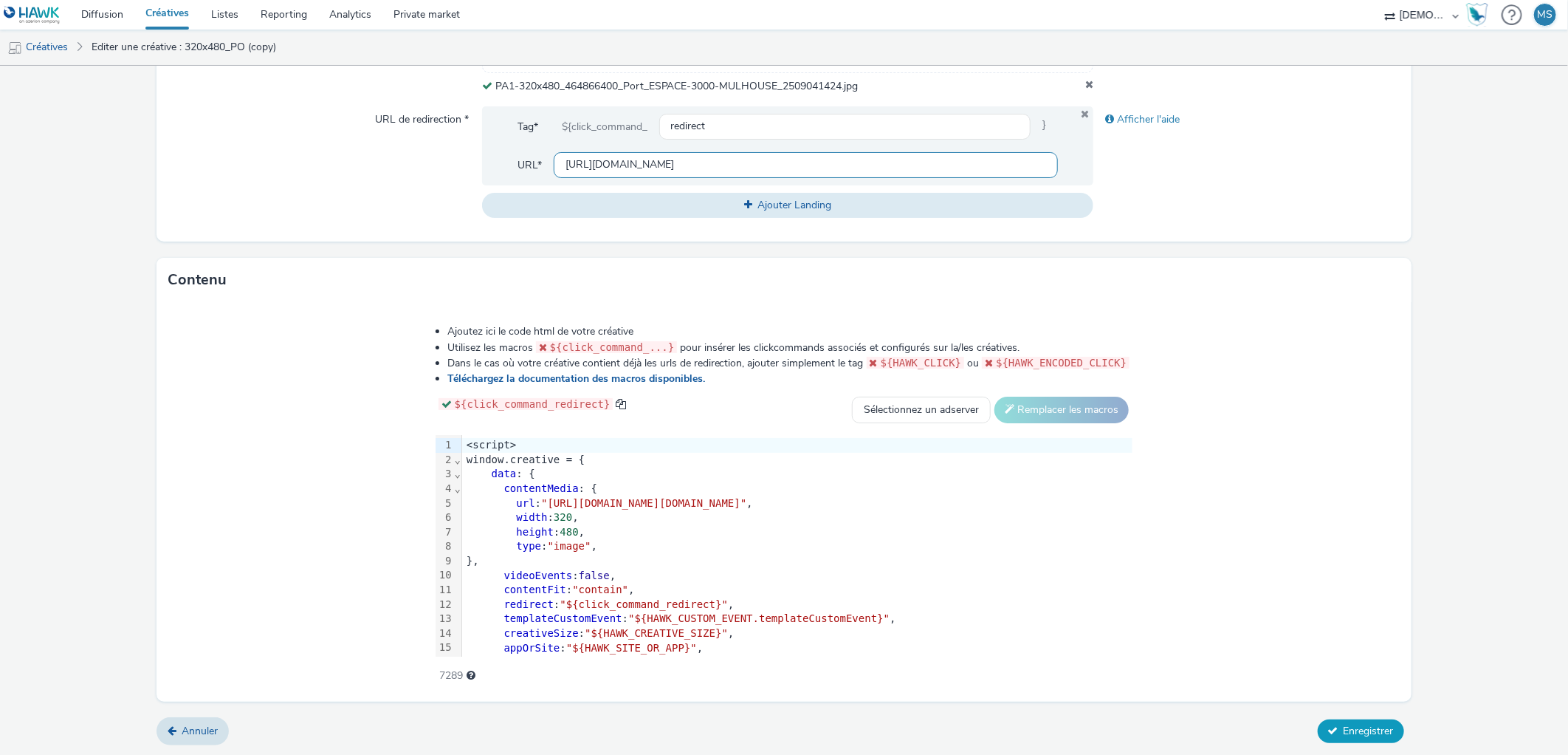
type input "https://www.espace3000.fr/jpo-vw-septembre-2025/?utm_source=ERV&utm_campaign=46…"
click at [1348, 727] on span "Enregistrer" at bounding box center [1368, 730] width 50 height 14
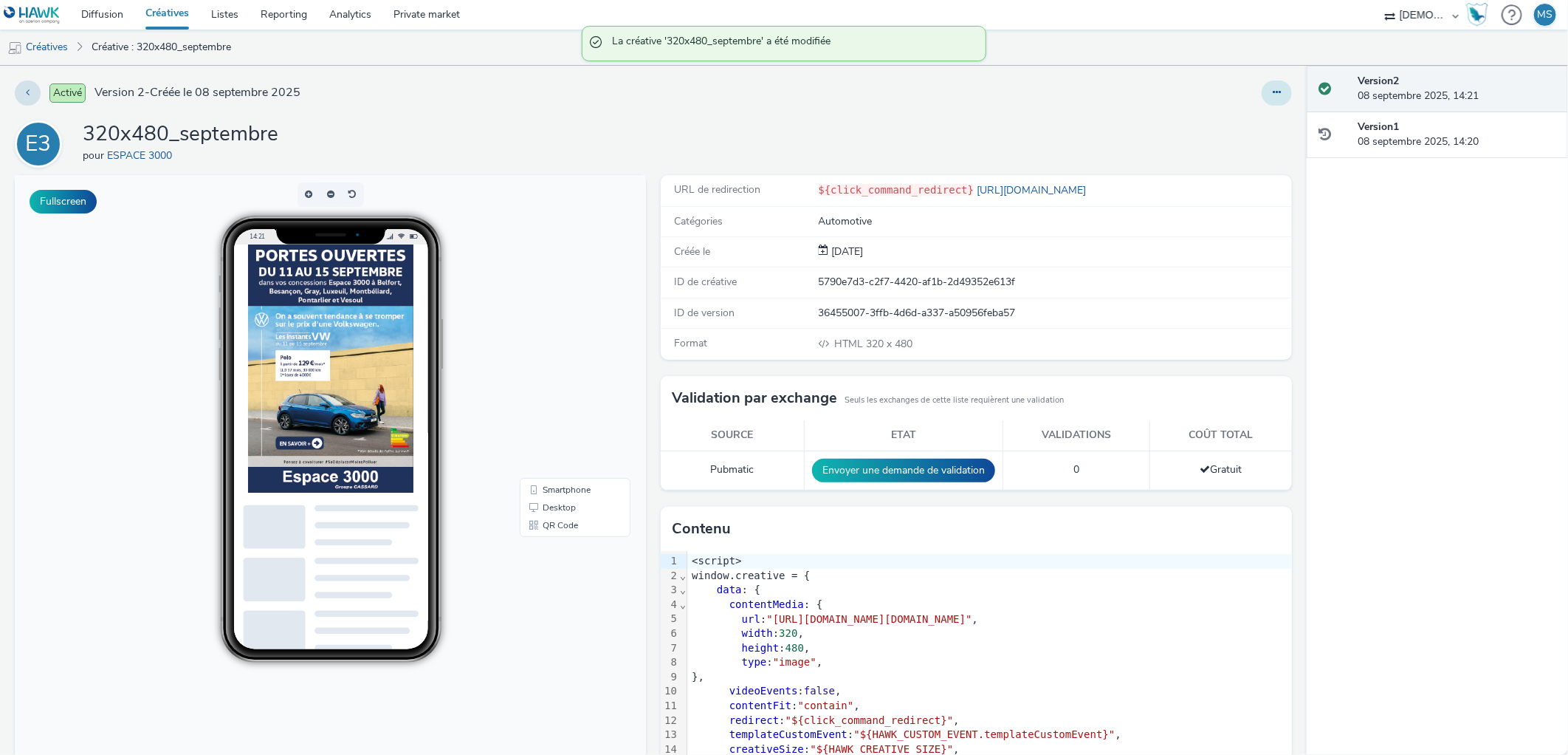
click at [1261, 85] on button at bounding box center [1276, 93] width 30 height 25
click at [1260, 117] on link "Modifier" at bounding box center [1236, 122] width 110 height 29
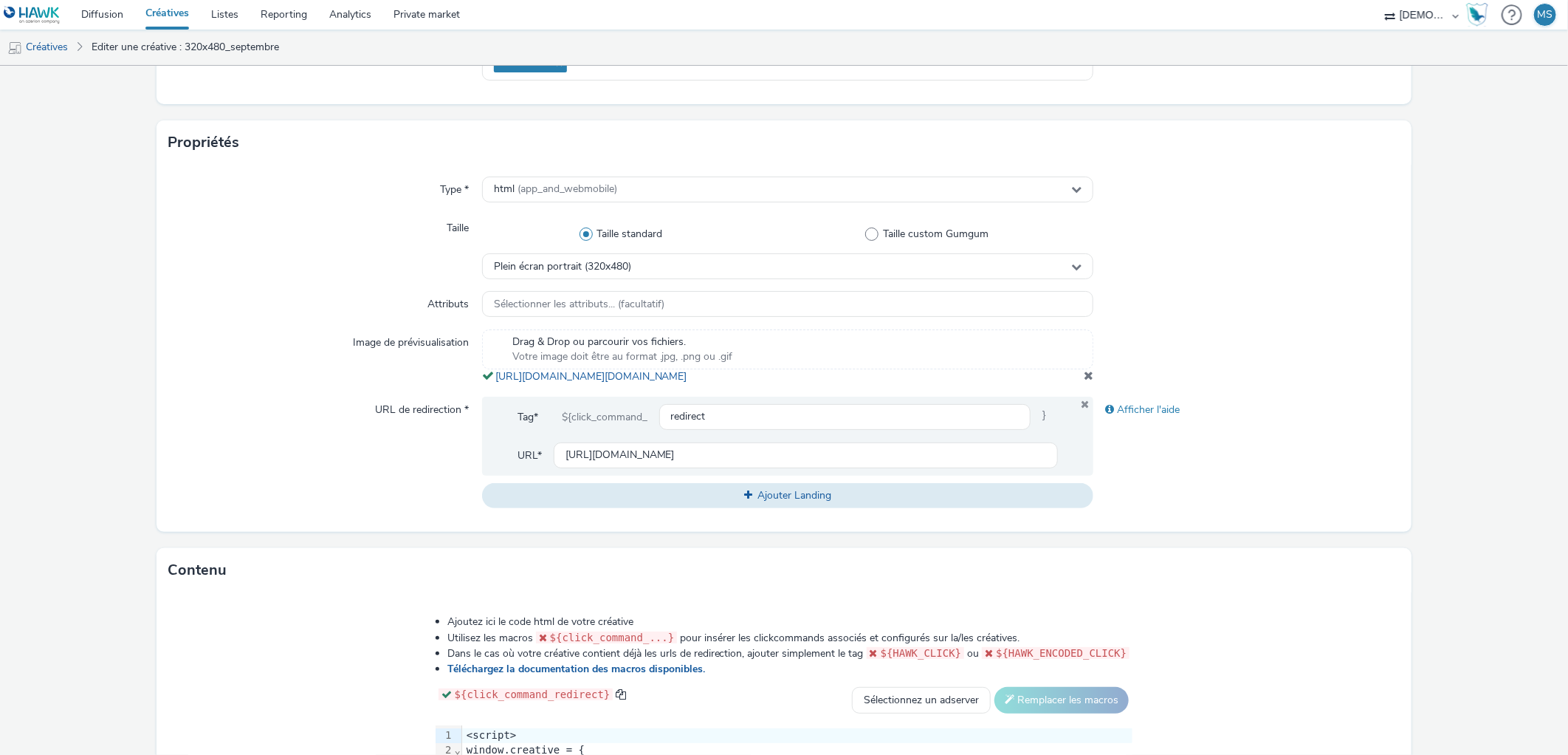
scroll to position [551, 0]
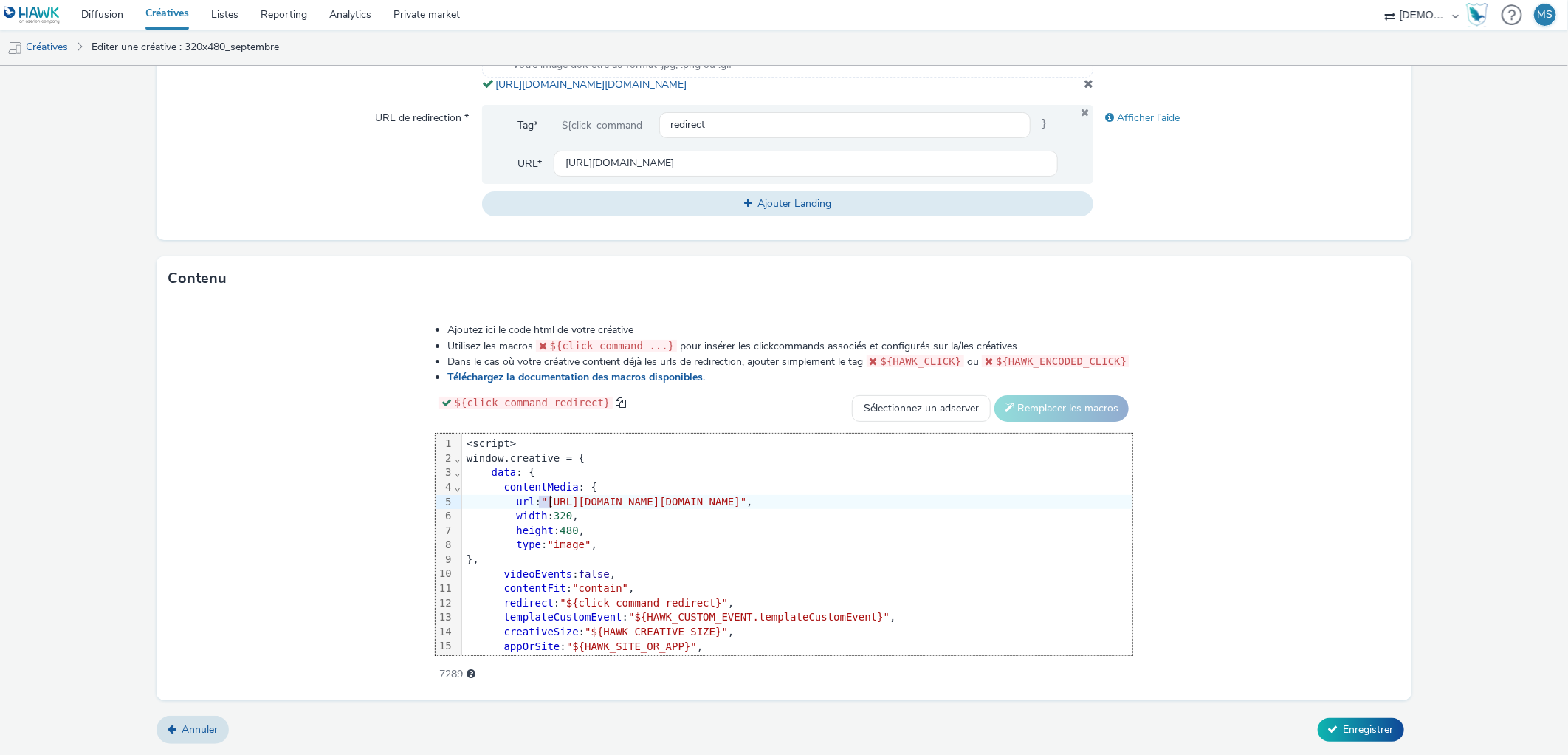
click at [541, 504] on span ""https://tabmo-cdn.s3.eu-west-1.amazonaws.com/hawk.tabmo.io/organizations/38dc9…" at bounding box center [644, 502] width 206 height 12
drag, startPoint x: 365, startPoint y: 502, endPoint x: 1248, endPoint y: 486, distance: 883.1
click at [1133, 486] on div "<script> window.creative = { data : { contentMedia : { url : "https://tabmo-cdn…" at bounding box center [797, 580] width 670 height 295
click at [746, 505] on span ""https://tabmo-cdn.s3.eu-west-1.amazonaws.com/hawk.tabmo.io/organizations/38dc9…" at bounding box center [644, 502] width 206 height 12
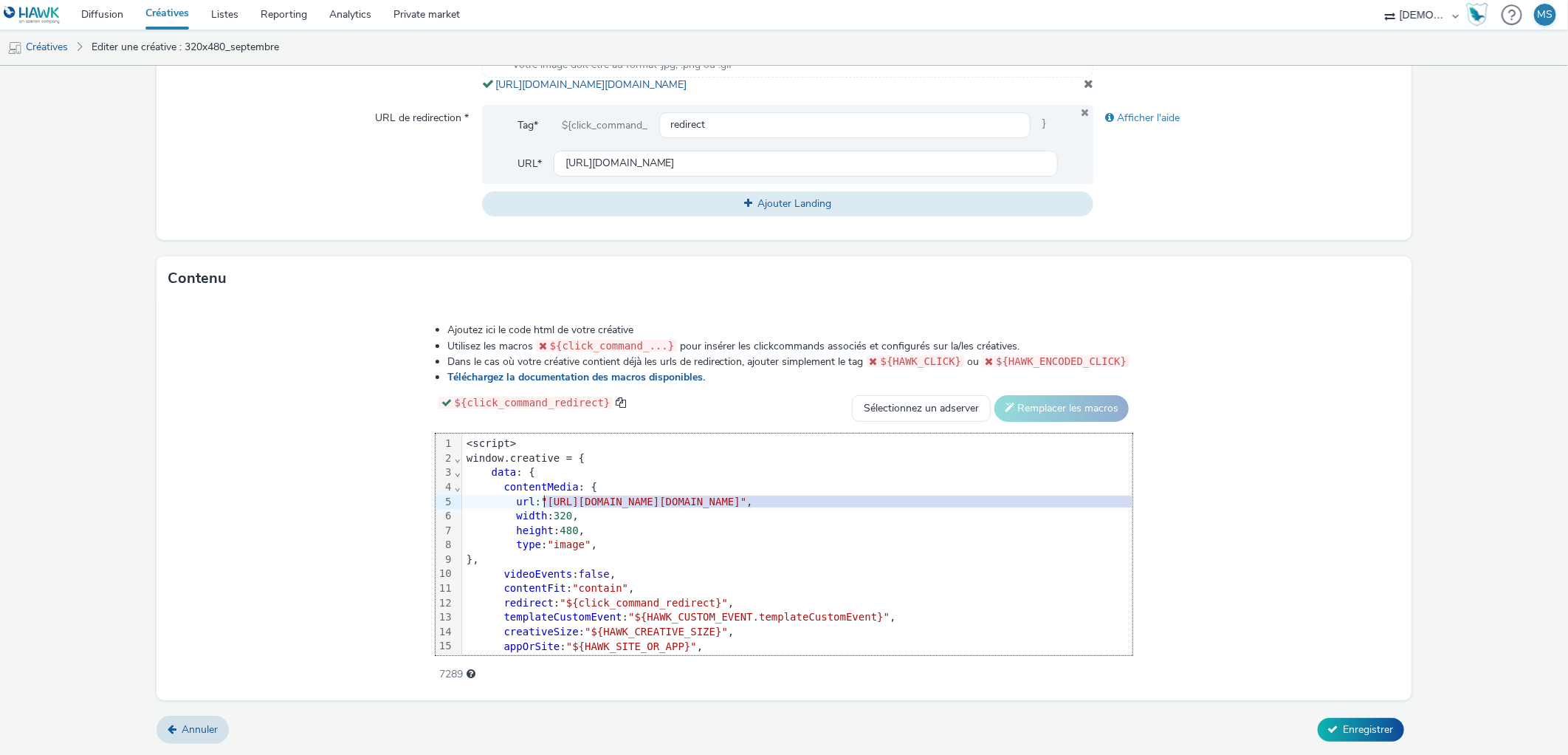
drag, startPoint x: 1274, startPoint y: 503, endPoint x: 368, endPoint y: 495, distance: 906.0
click at [541, 496] on span ""https://tabmo-cdn.s3.eu-west-1.amazonaws.com/hawk.tabmo.io/organizations/38dc9…" at bounding box center [644, 502] width 206 height 12
click at [1343, 733] on span "Enregistrer" at bounding box center [1368, 729] width 50 height 14
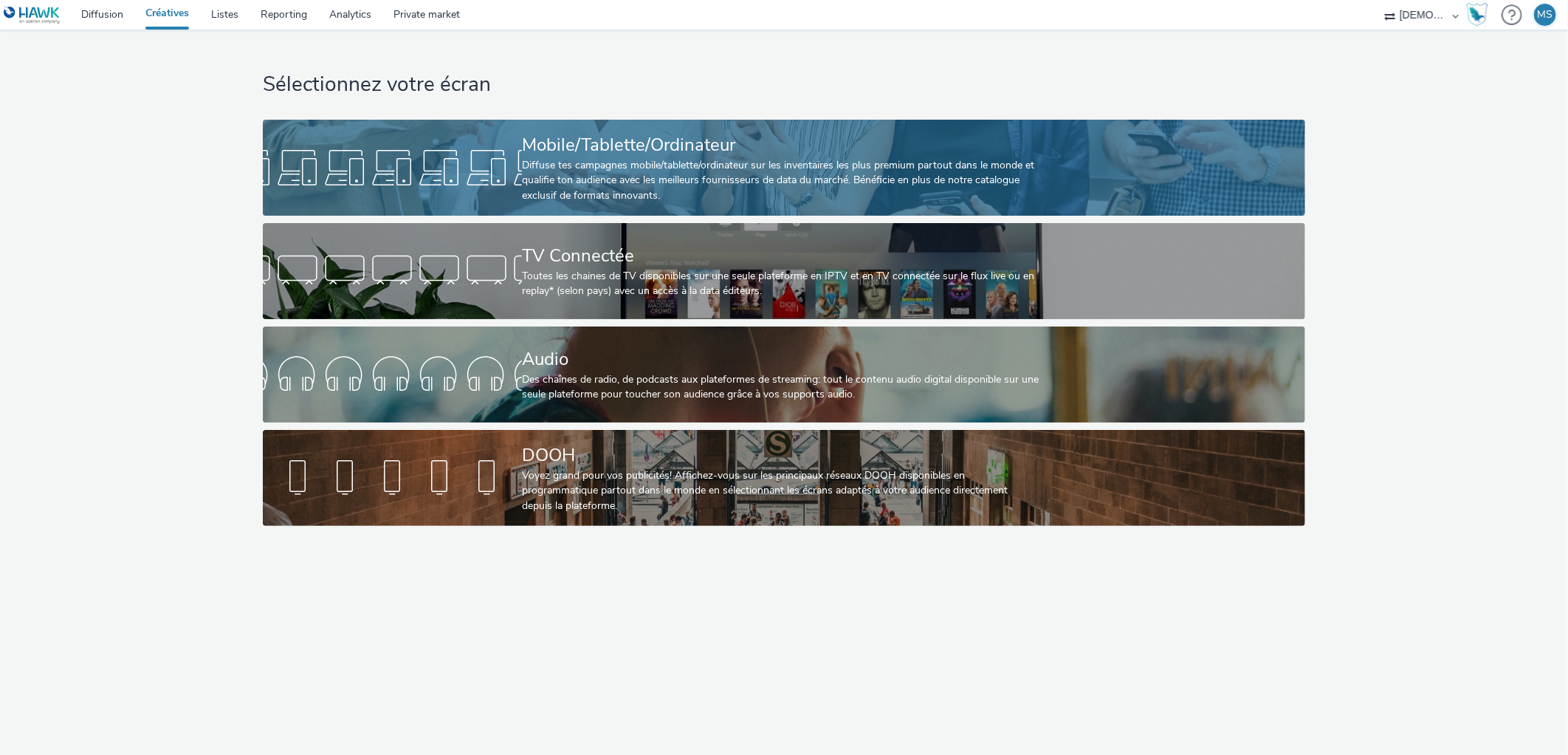
click at [410, 126] on link "Mobile/Tablette/Ordinateur Diffuse tes campagnes mobile/tablette/ordinateur sur…" at bounding box center [783, 167] width 1041 height 96
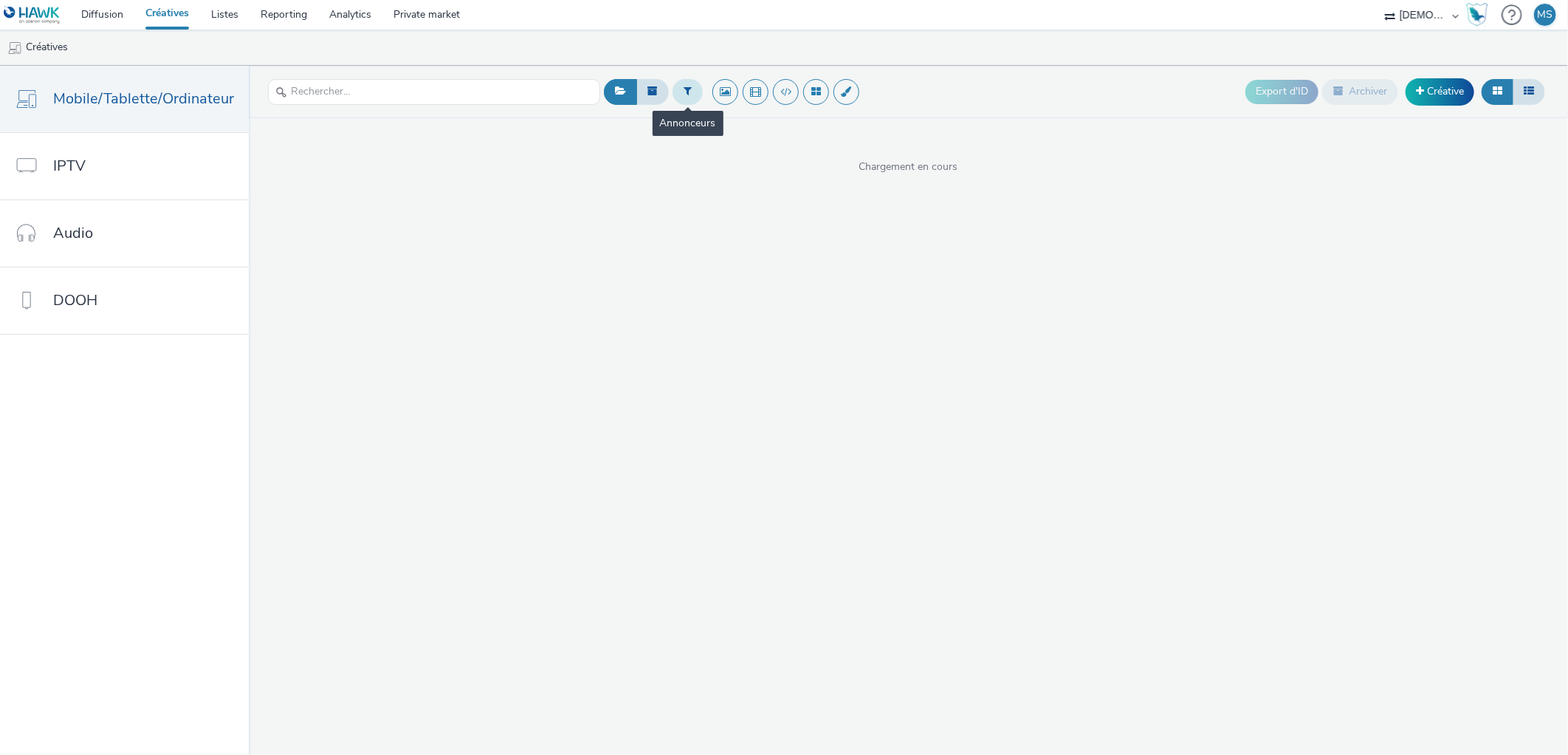
click at [673, 91] on button at bounding box center [688, 91] width 30 height 25
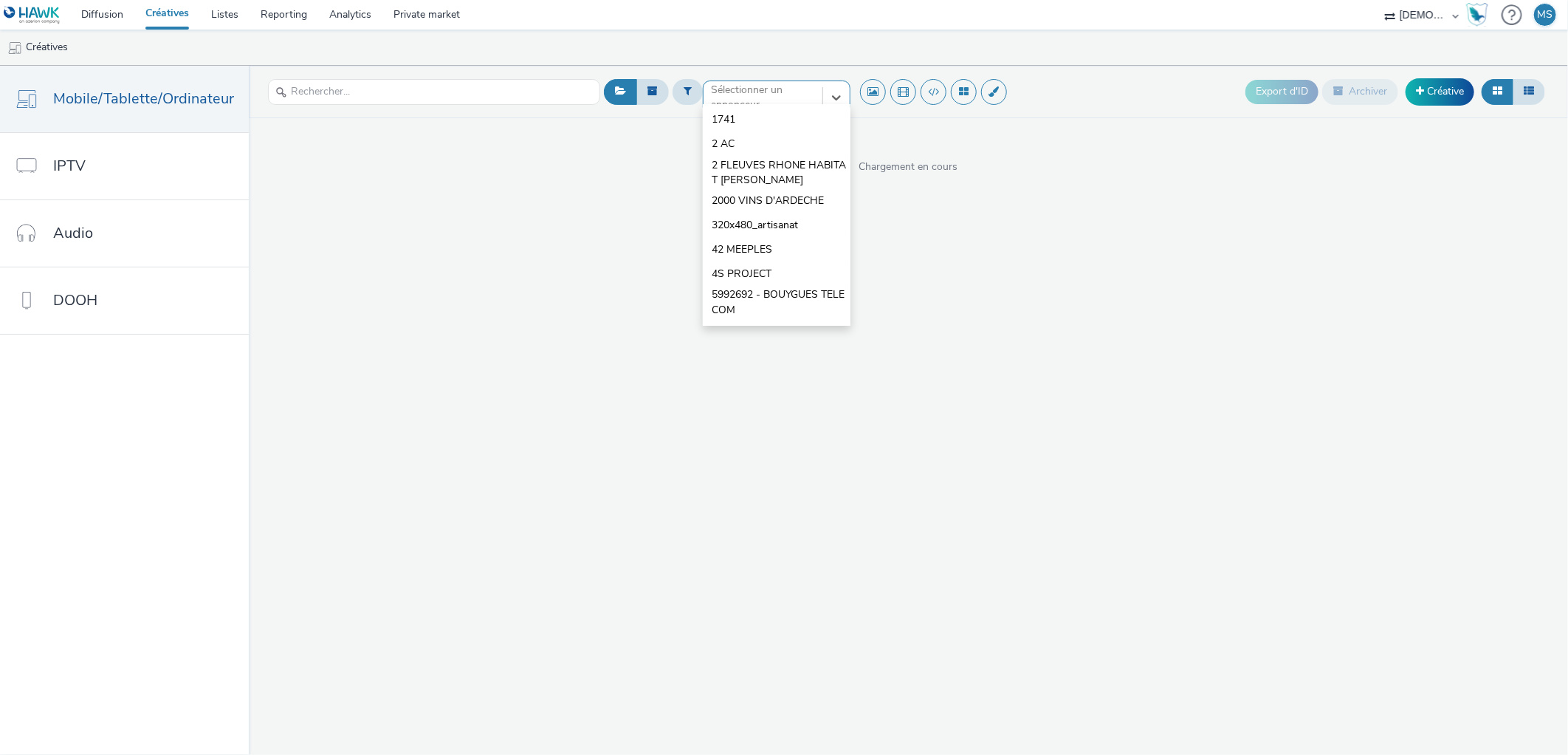
click at [792, 105] on div "option 1741 focused, 1 of 10. 10 results available. Use Up and Down to choose o…" at bounding box center [776, 92] width 148 height 23
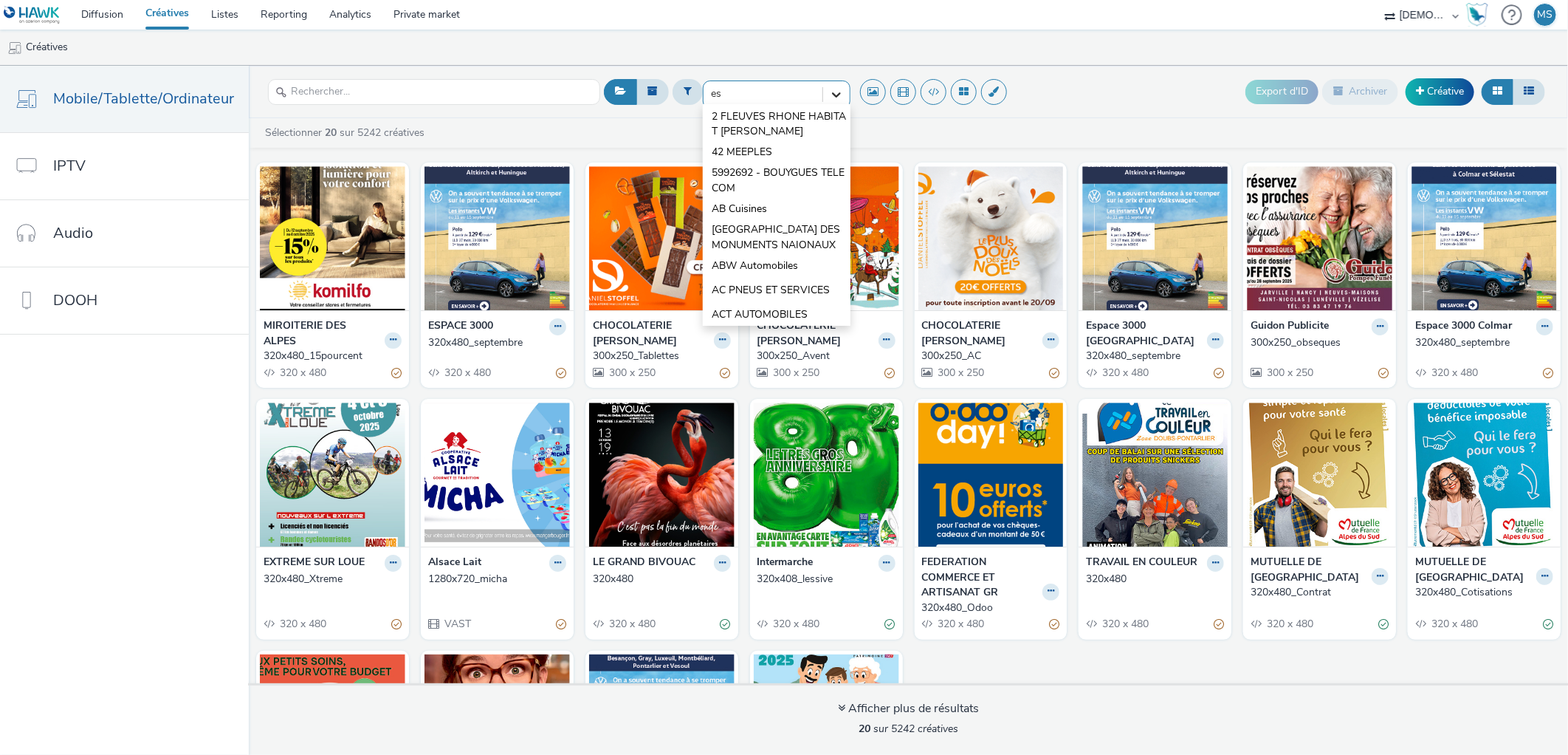
type input "esp"
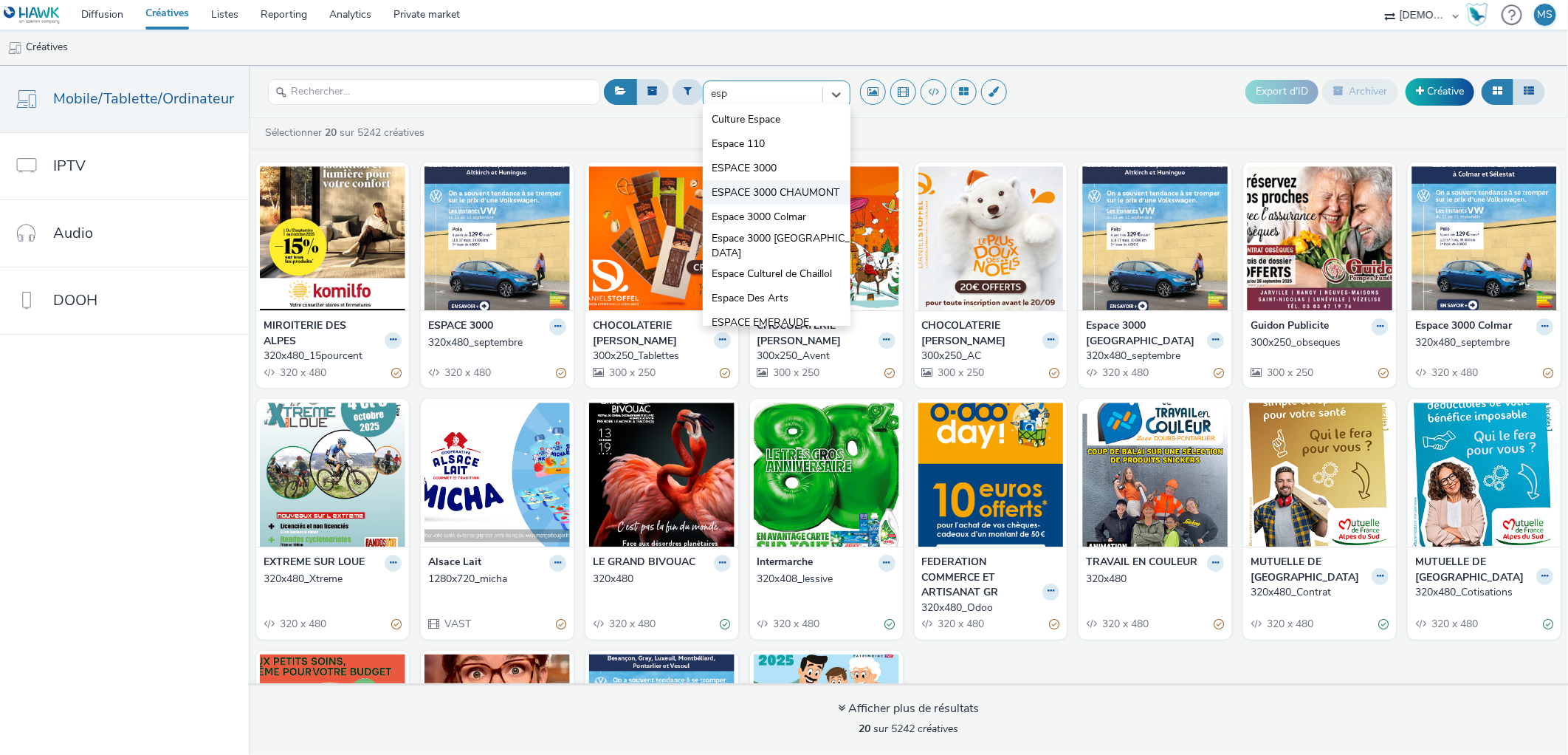
click at [740, 191] on span "ESPACE 3000 CHAUMONT" at bounding box center [775, 193] width 128 height 15
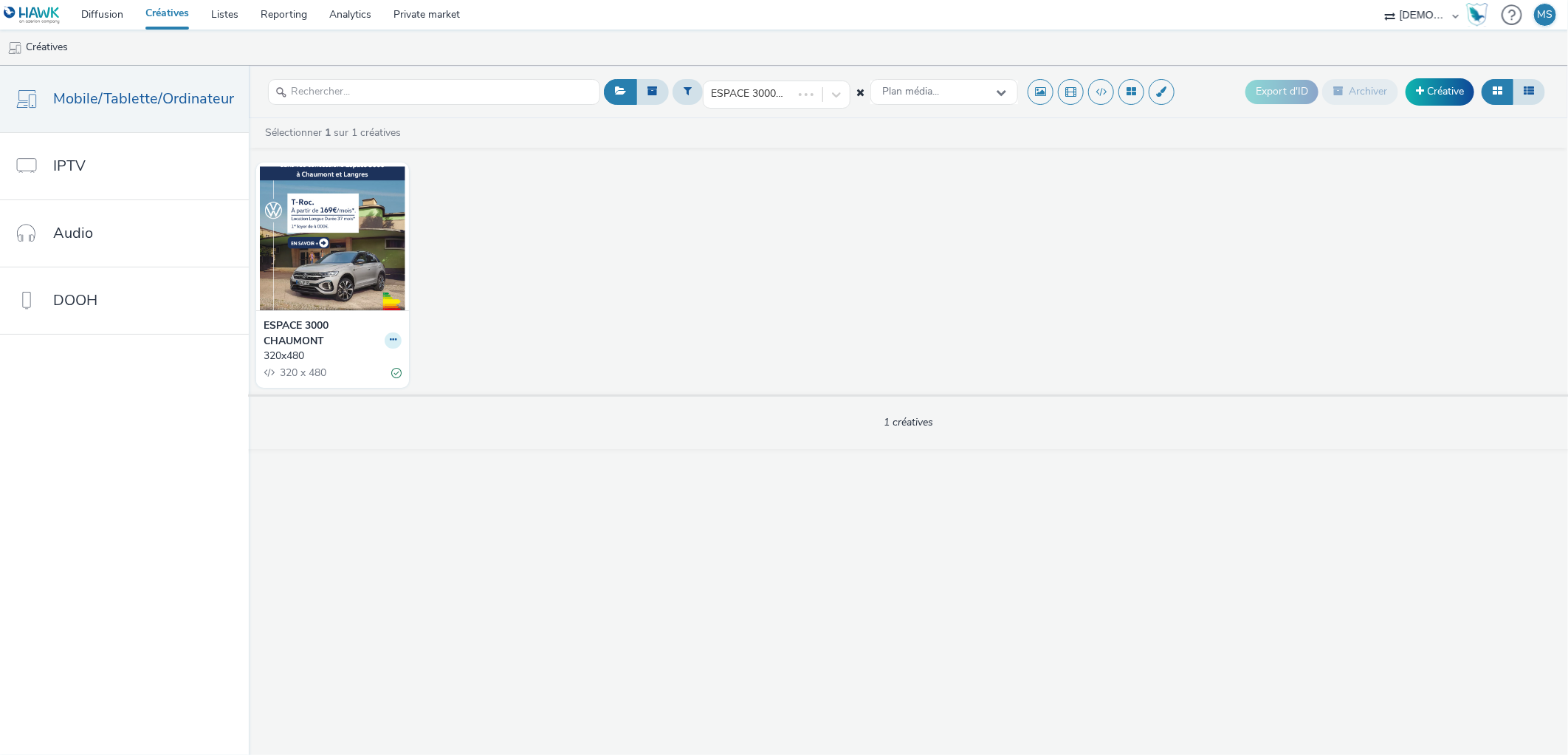
click at [384, 343] on button at bounding box center [393, 340] width 17 height 17
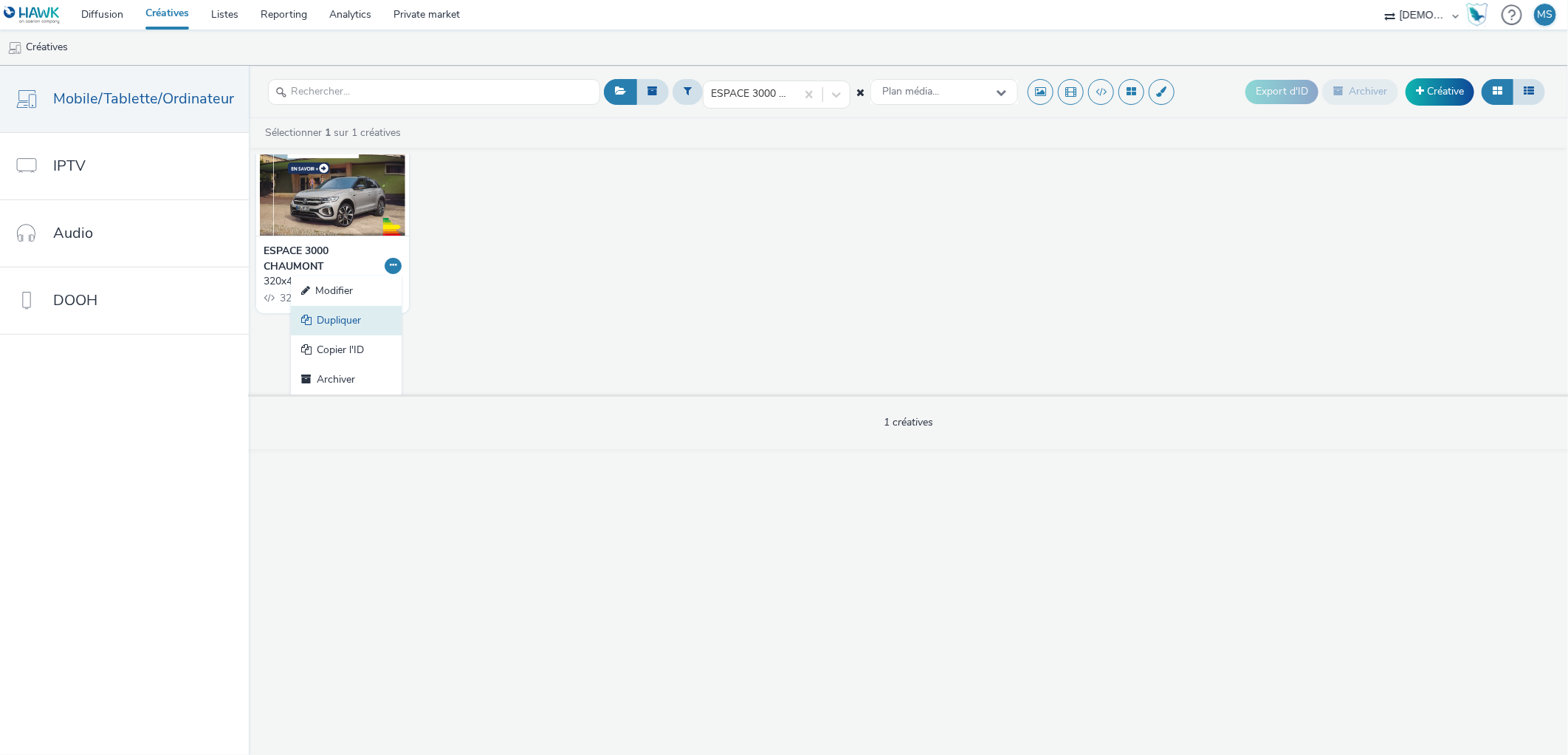
click at [336, 321] on link "Dupliquer" at bounding box center [346, 320] width 110 height 29
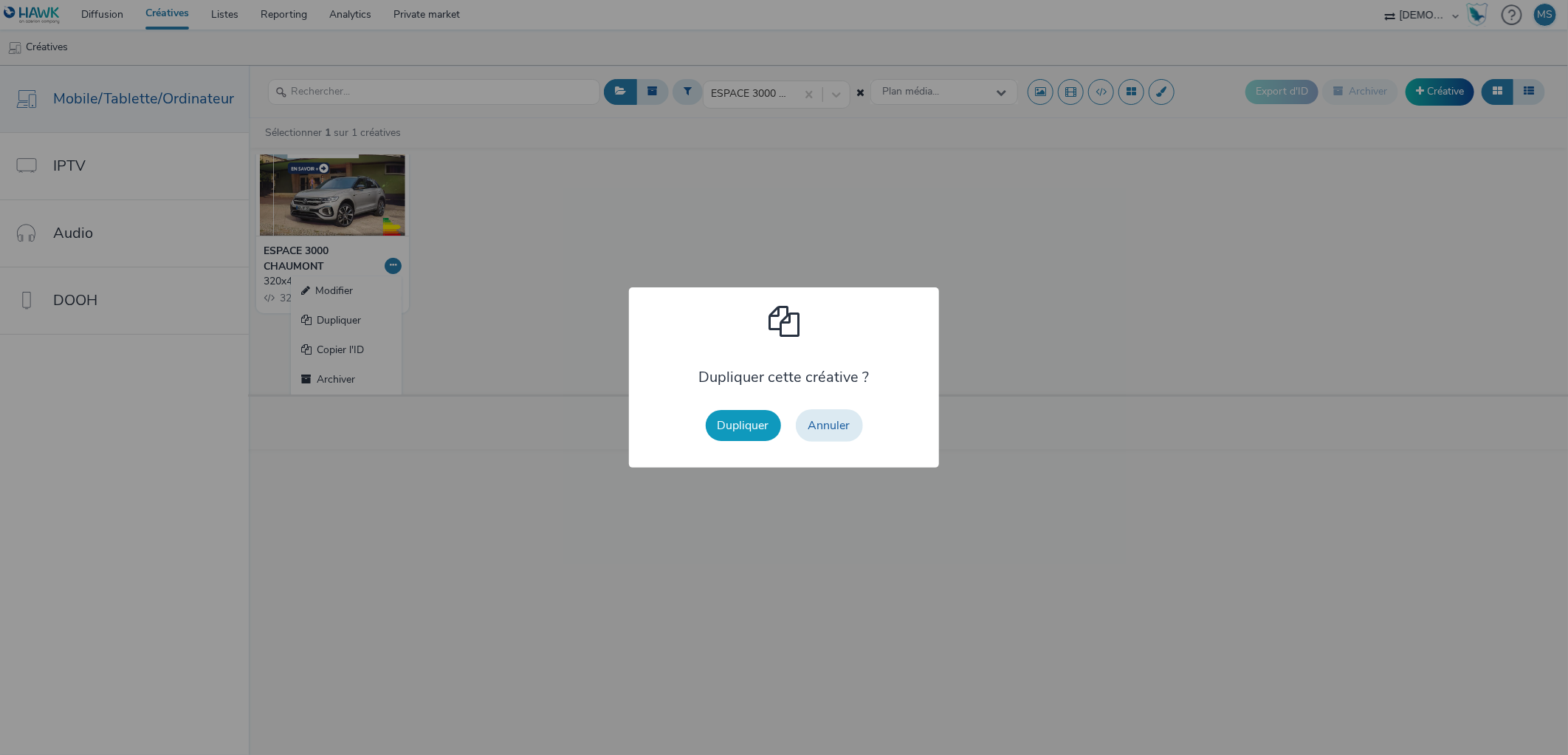
click at [736, 431] on button "Dupliquer" at bounding box center [743, 425] width 75 height 31
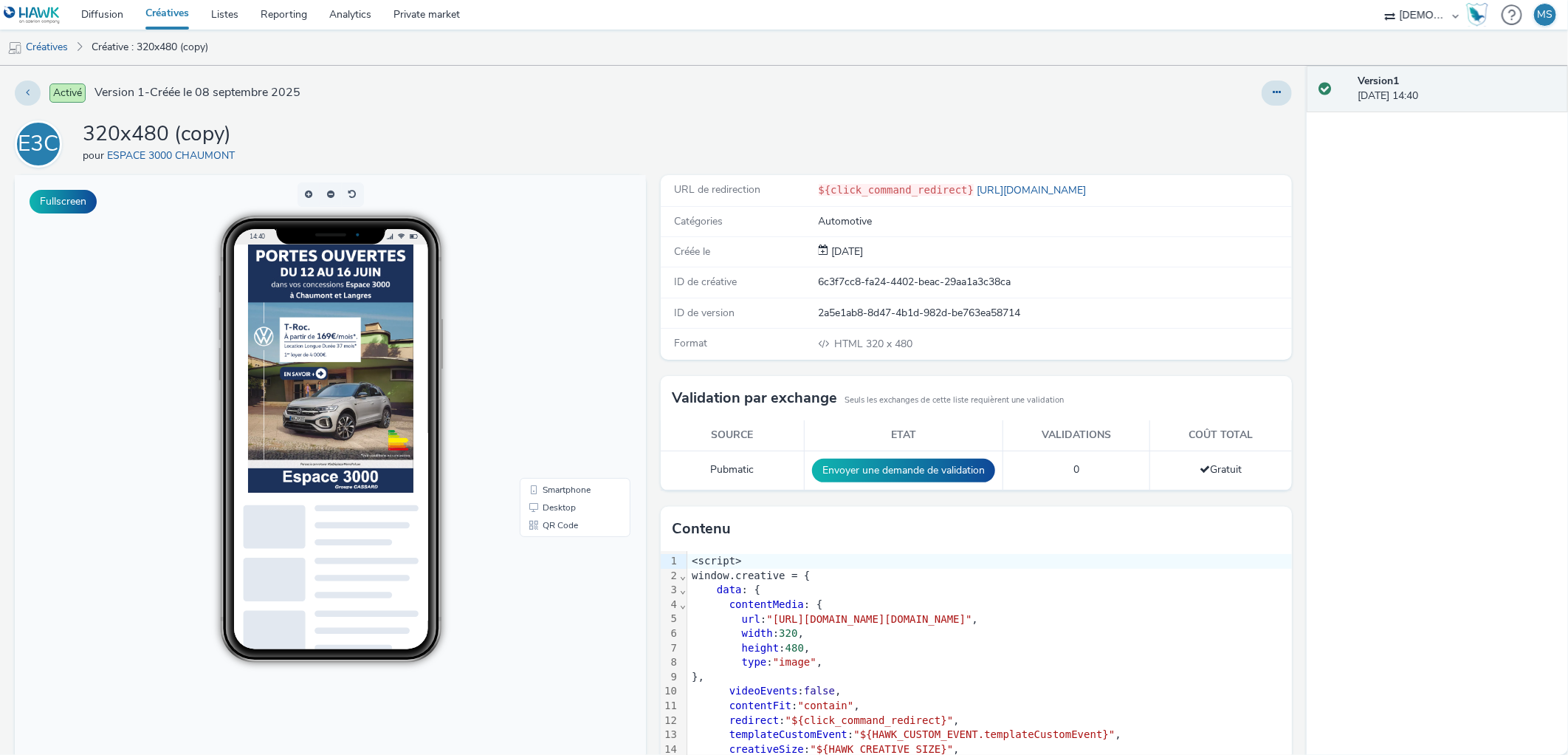
click at [1291, 84] on div "Activé Version 1 - Créée le [DATE] E3C 320x480 (copy) pour ESPACE 3000 CHAUMONT…" at bounding box center [653, 411] width 1306 height 689
click at [1268, 91] on button at bounding box center [1276, 93] width 30 height 25
click at [1235, 120] on link "Modifier" at bounding box center [1236, 122] width 110 height 29
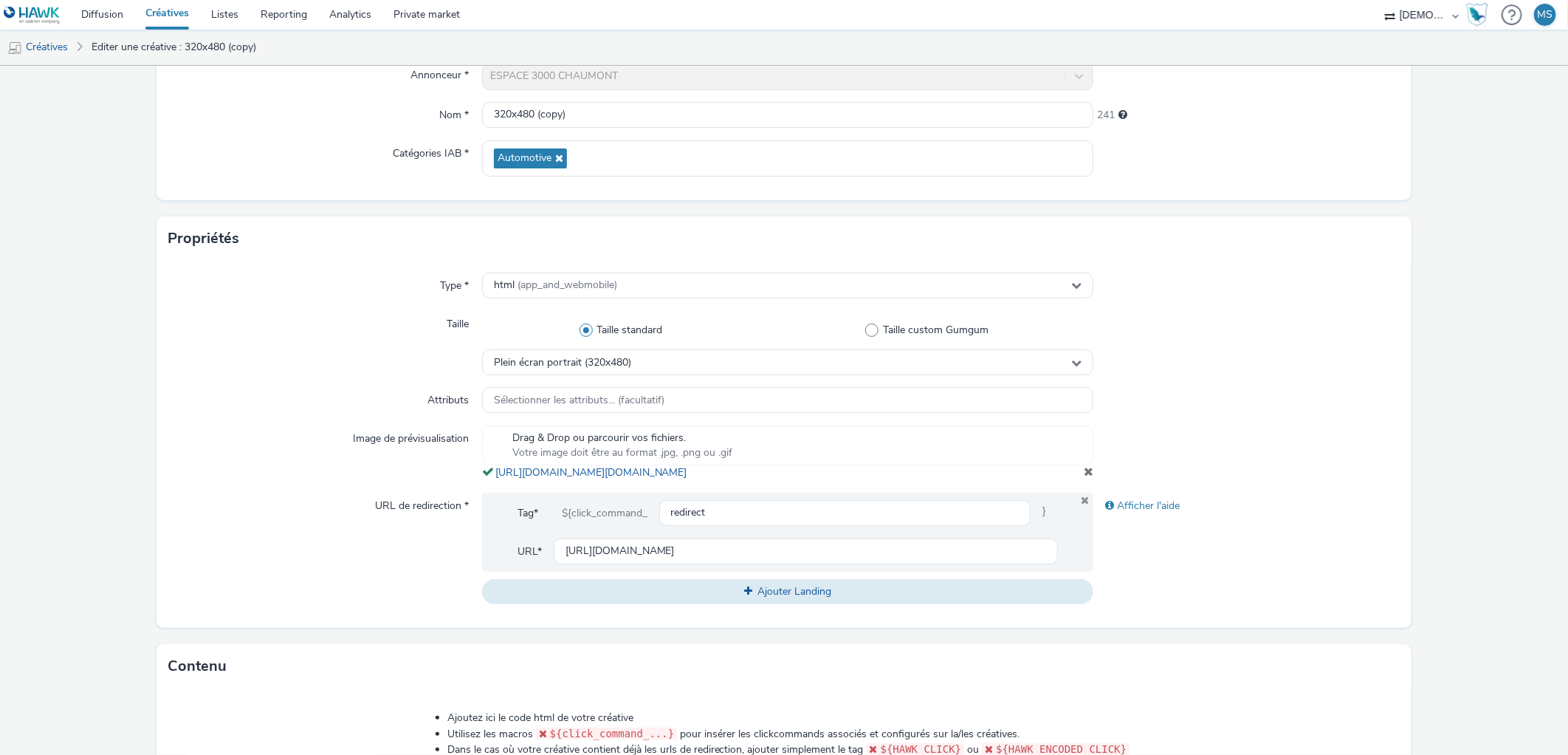
scroll to position [164, 0]
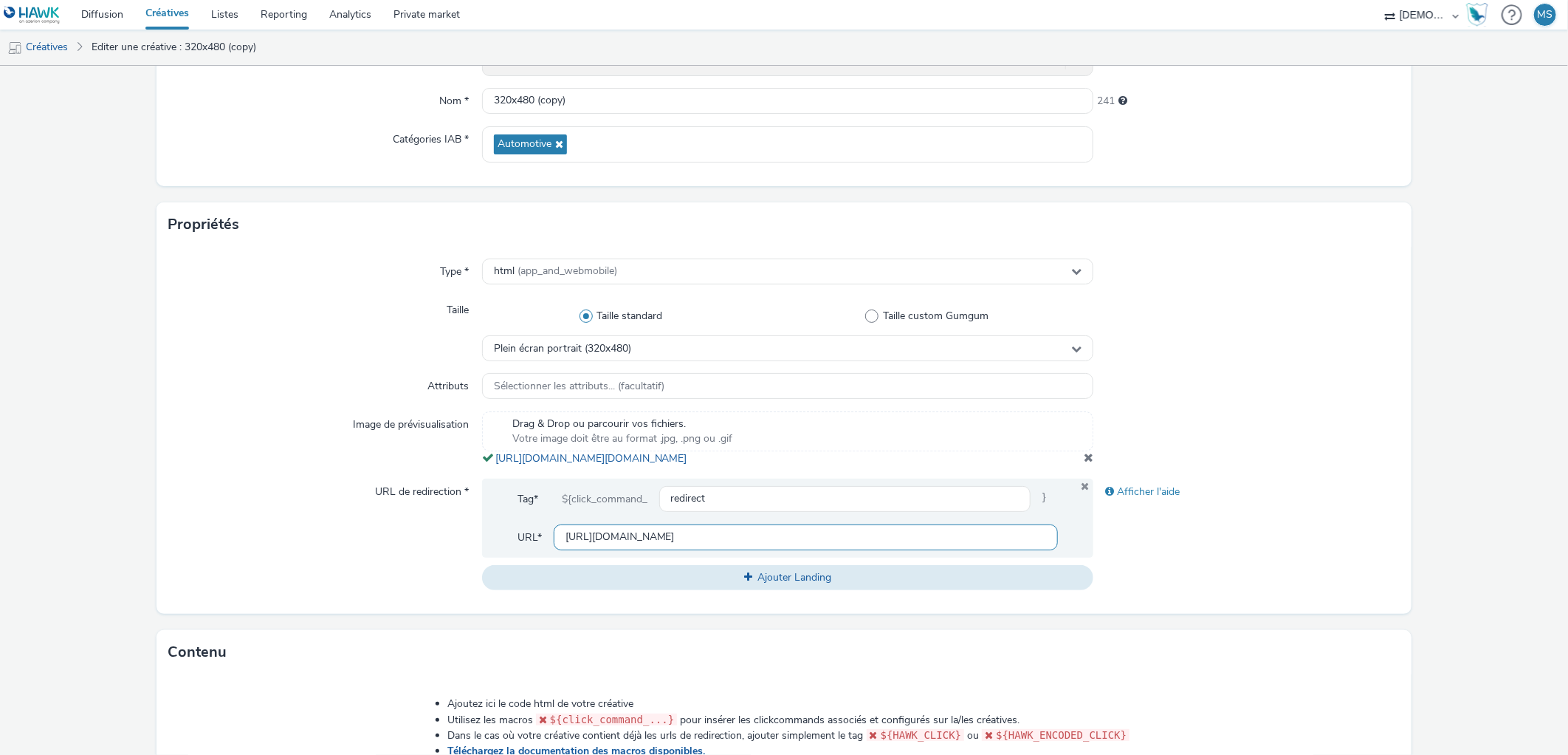
click at [659, 550] on input "[URL][DOMAIN_NAME]" at bounding box center [806, 537] width 505 height 26
paste input "[URL][DOMAIN_NAME]"
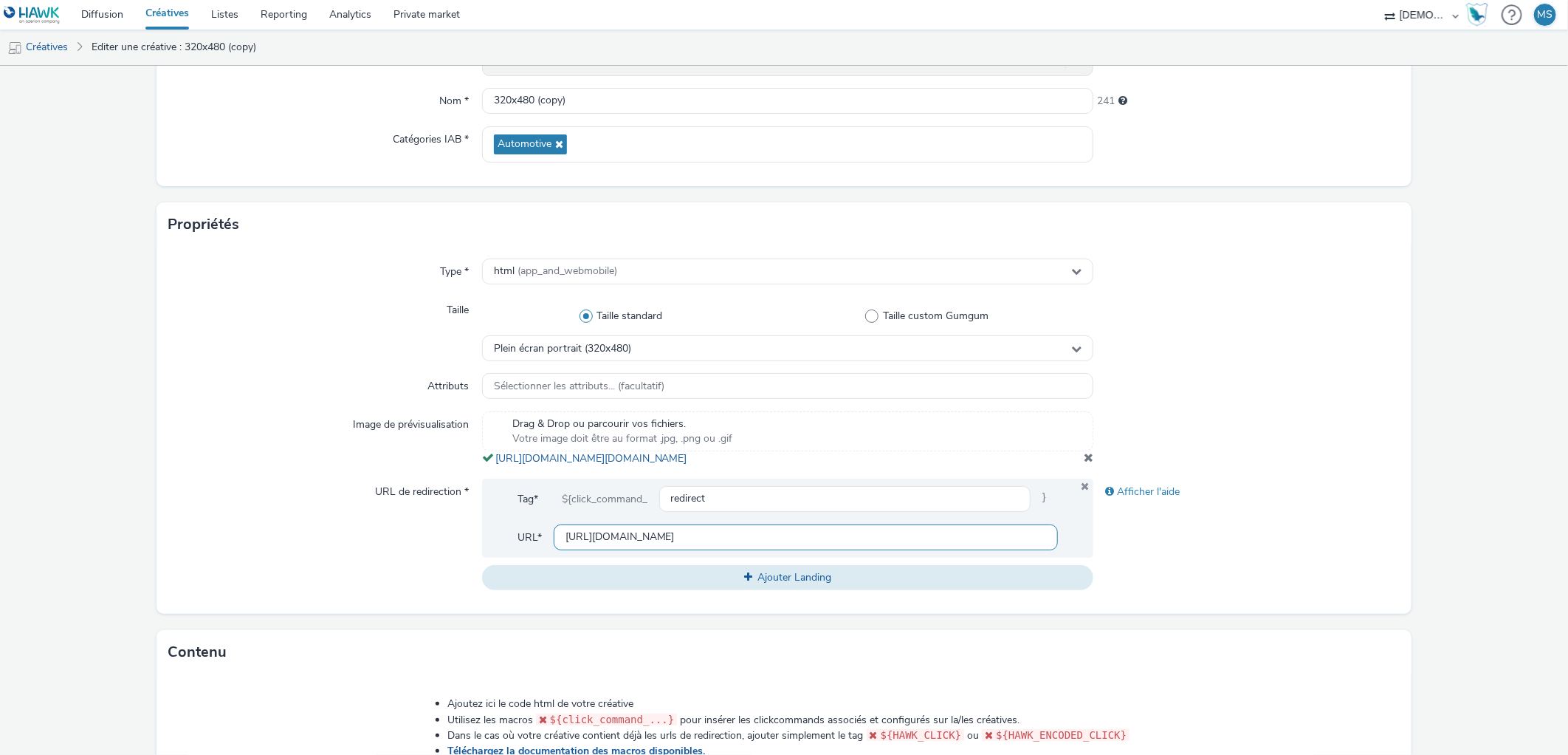
type input "[URL][DOMAIN_NAME]"
click at [1093, 466] on div at bounding box center [1246, 438] width 306 height 54
click at [1083, 463] on span at bounding box center [1087, 457] width 9 height 12
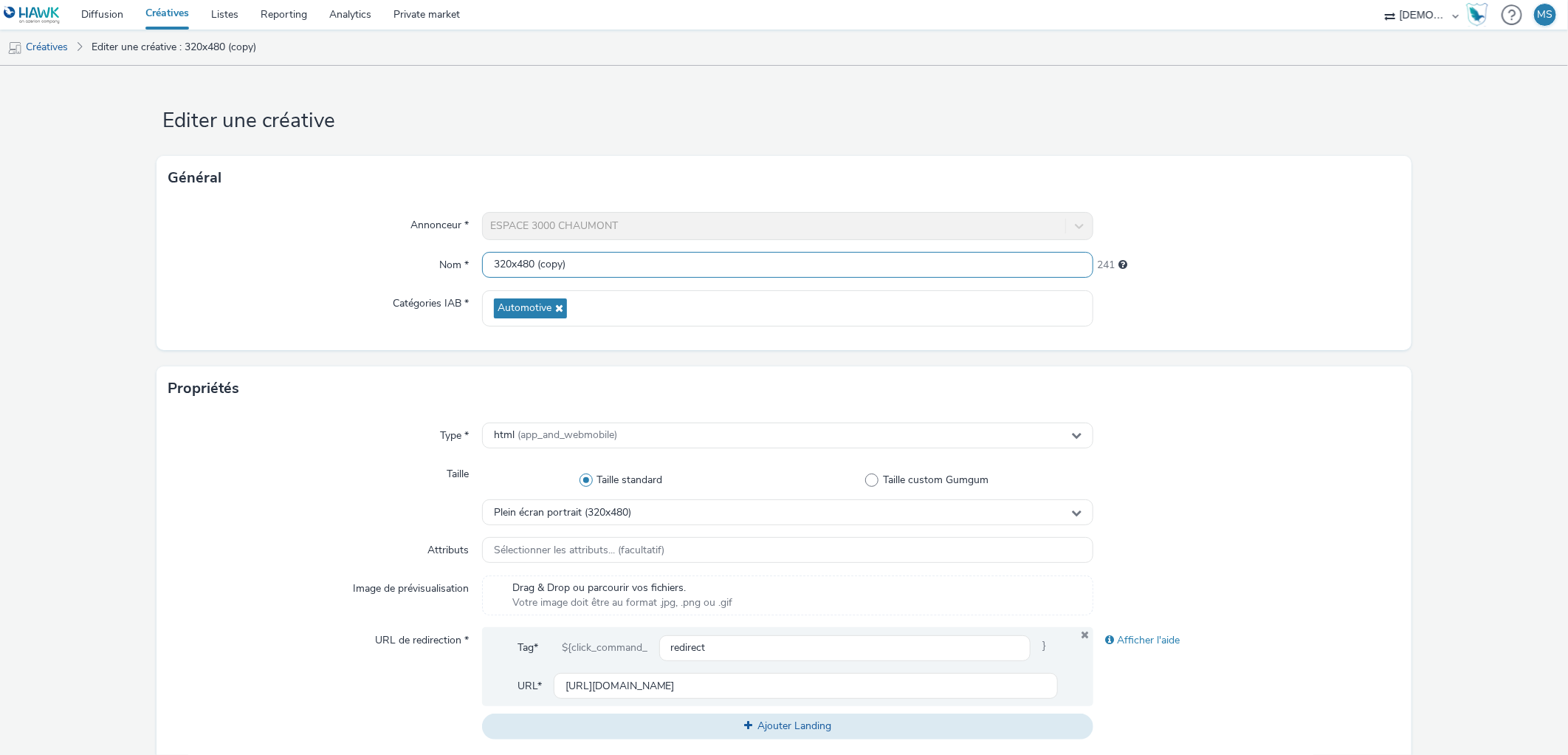
drag, startPoint x: 533, startPoint y: 263, endPoint x: 710, endPoint y: 224, distance: 181.2
click at [710, 224] on div "Annonceur * ESPACE 3000 CHAUMONT Nom * 320x480 (copy) 241 Catégories IAB * Auto…" at bounding box center [783, 274] width 1254 height 150
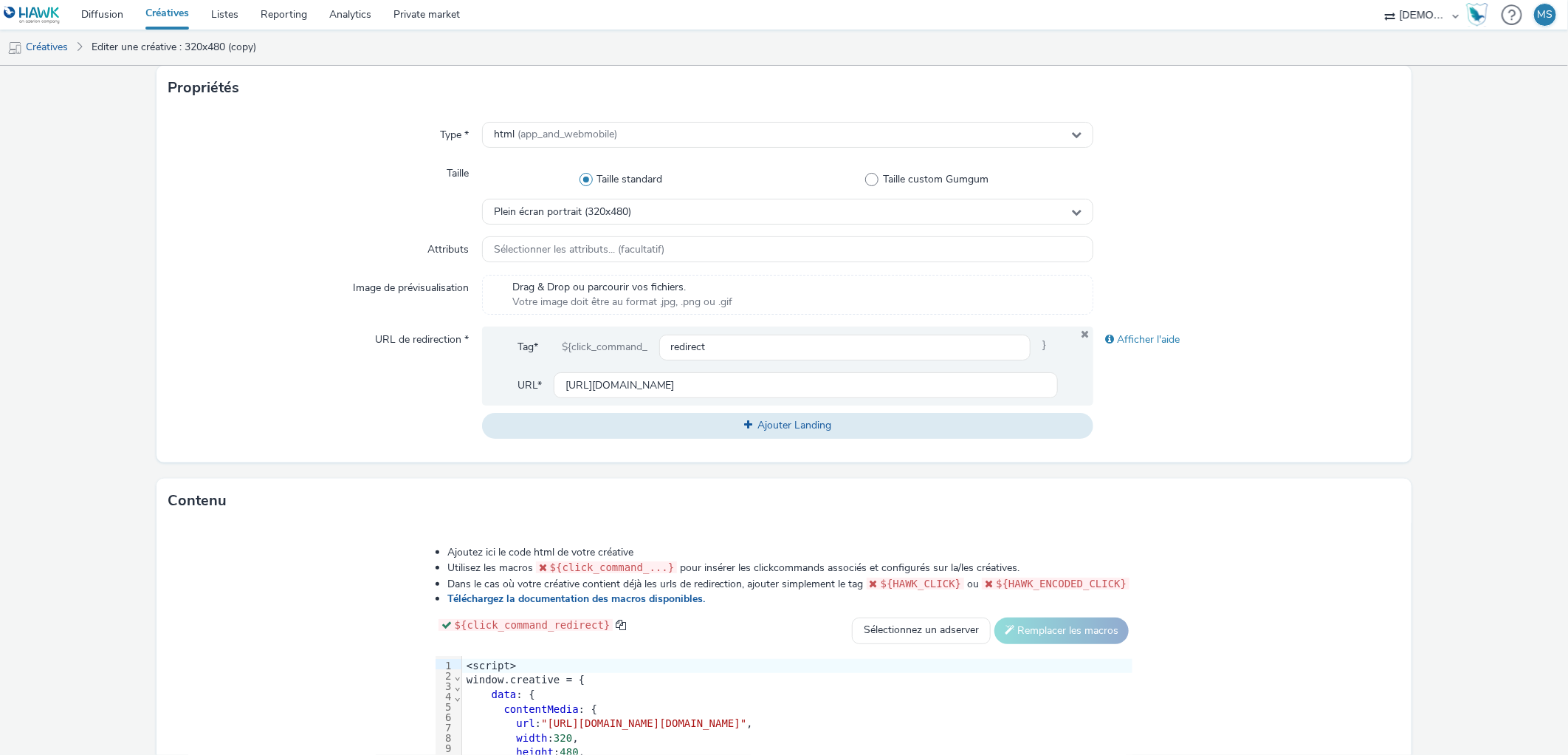
scroll to position [328, 0]
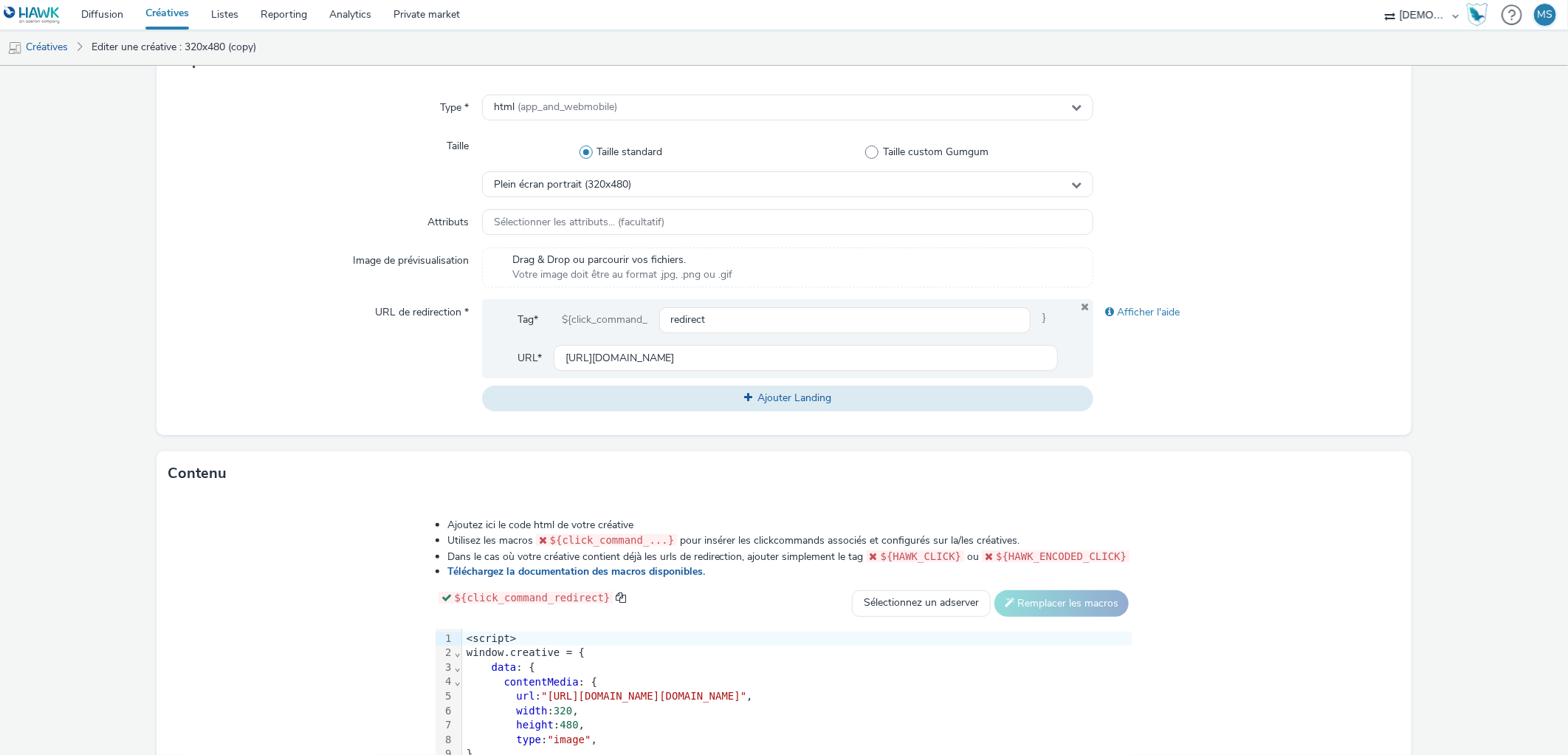
type input "320x480_septembre"
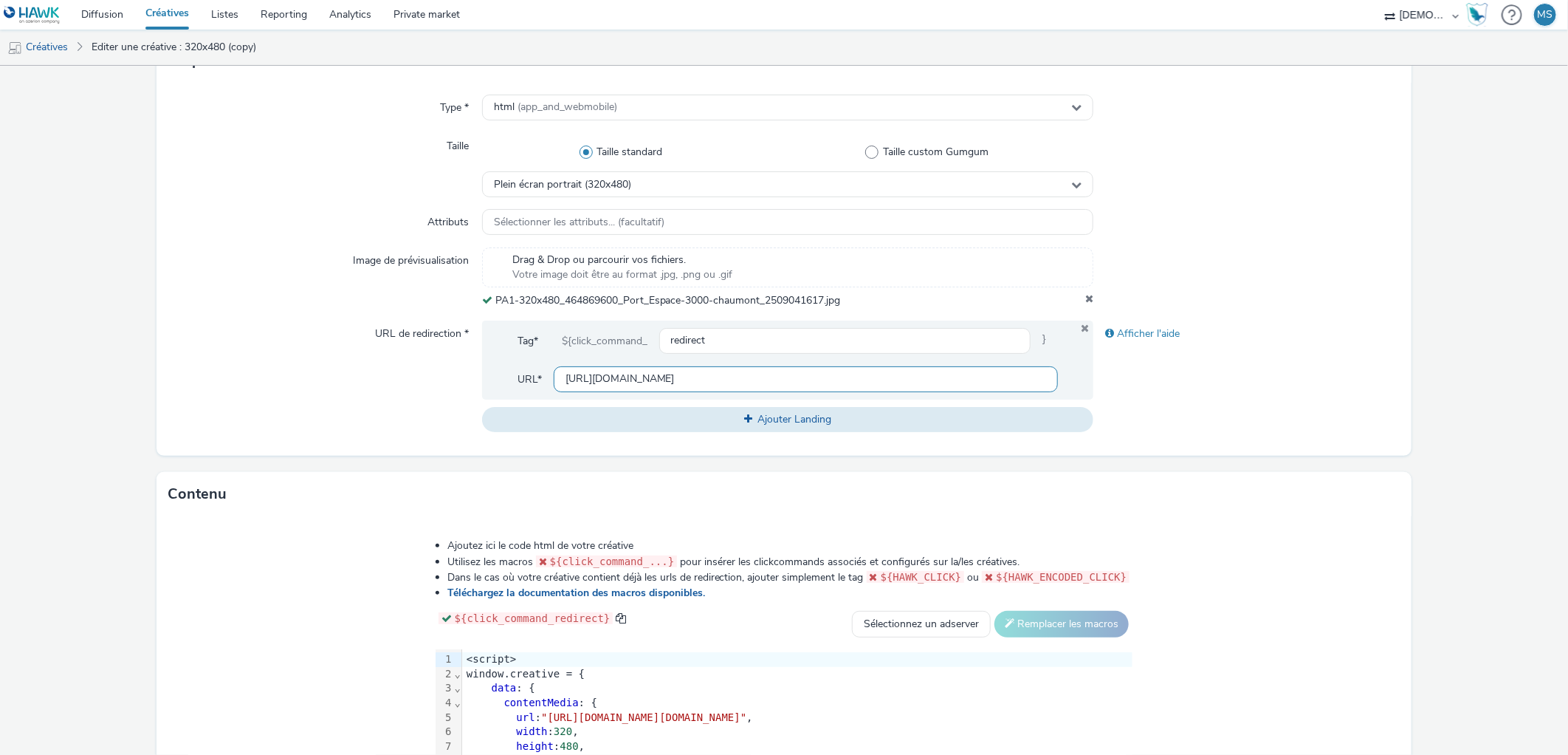
click at [652, 382] on input "[URL][DOMAIN_NAME]" at bounding box center [806, 379] width 505 height 26
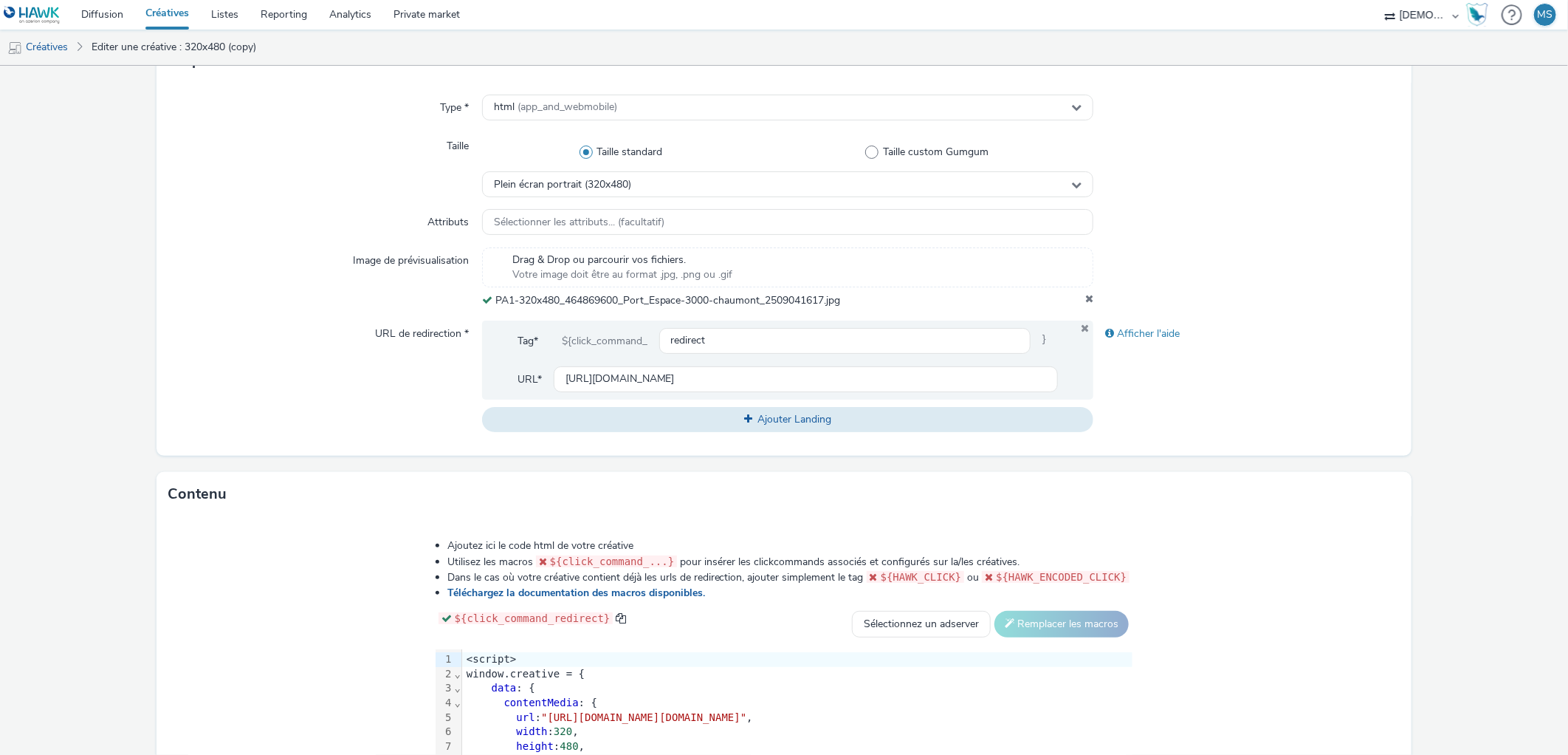
click at [1324, 423] on div "Afficher l'aide" at bounding box center [1246, 375] width 306 height 111
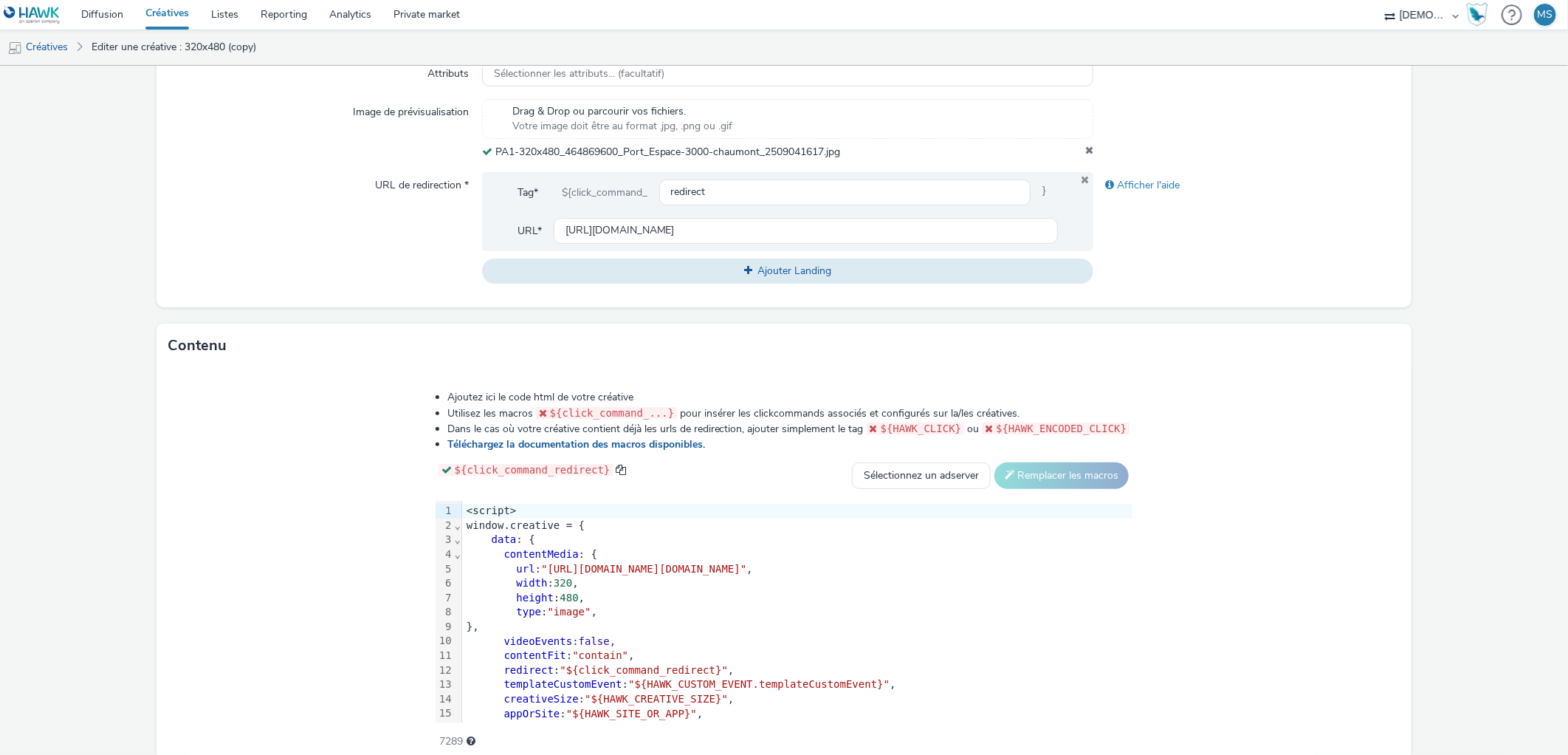
scroll to position [542, 0]
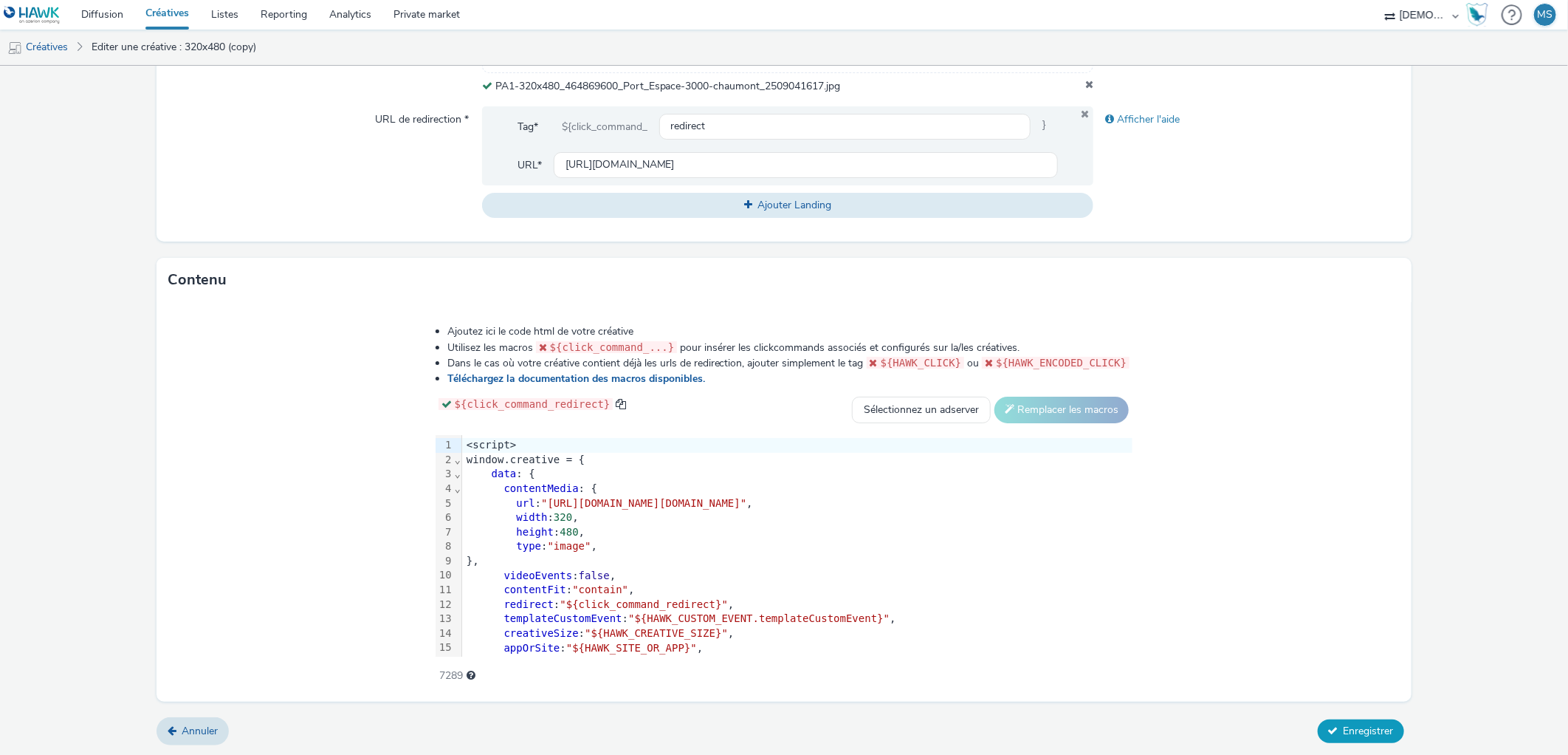
click at [1364, 727] on span "Enregistrer" at bounding box center [1368, 730] width 50 height 14
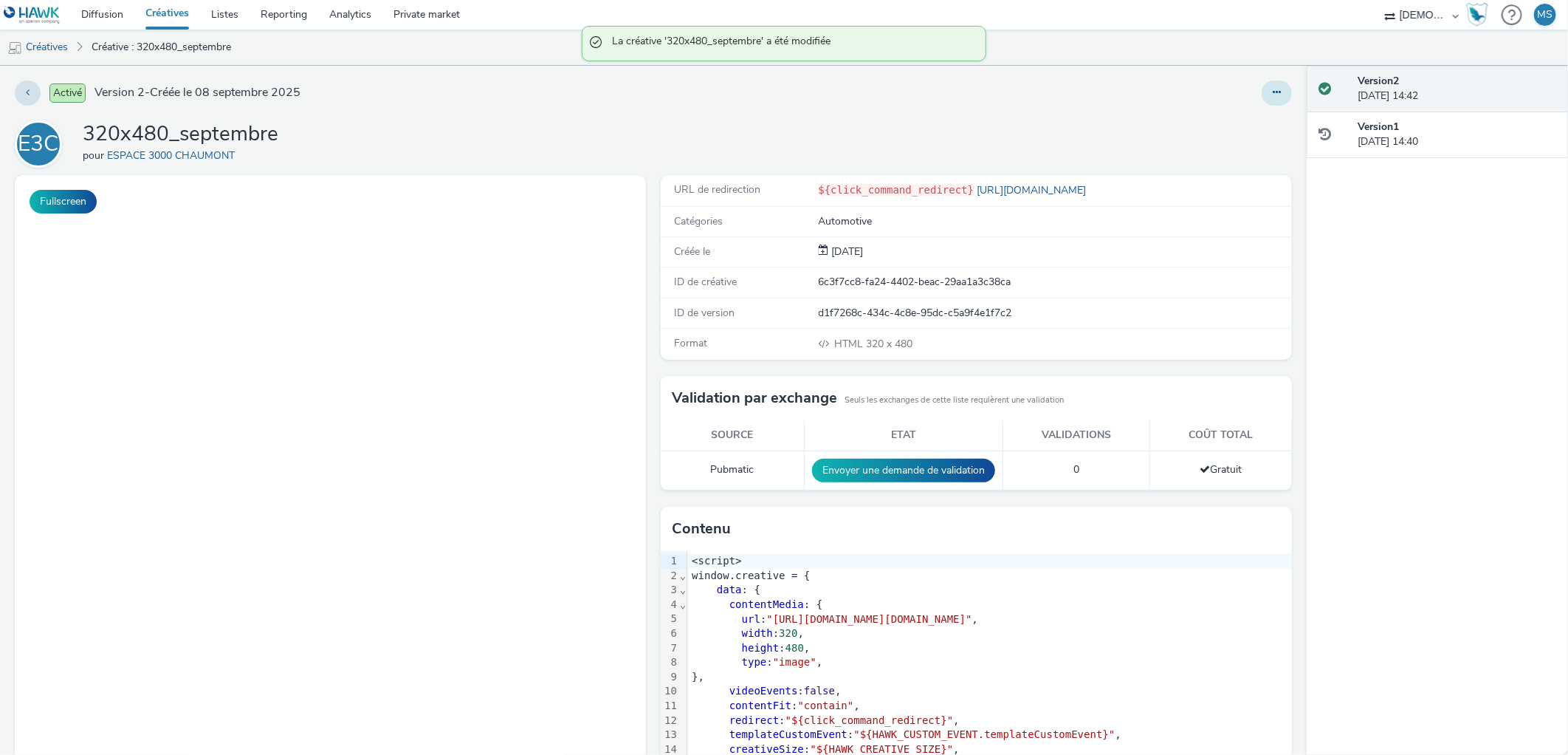
click at [1273, 87] on icon at bounding box center [1277, 92] width 8 height 10
click at [1224, 123] on link "Modifier" at bounding box center [1236, 122] width 110 height 29
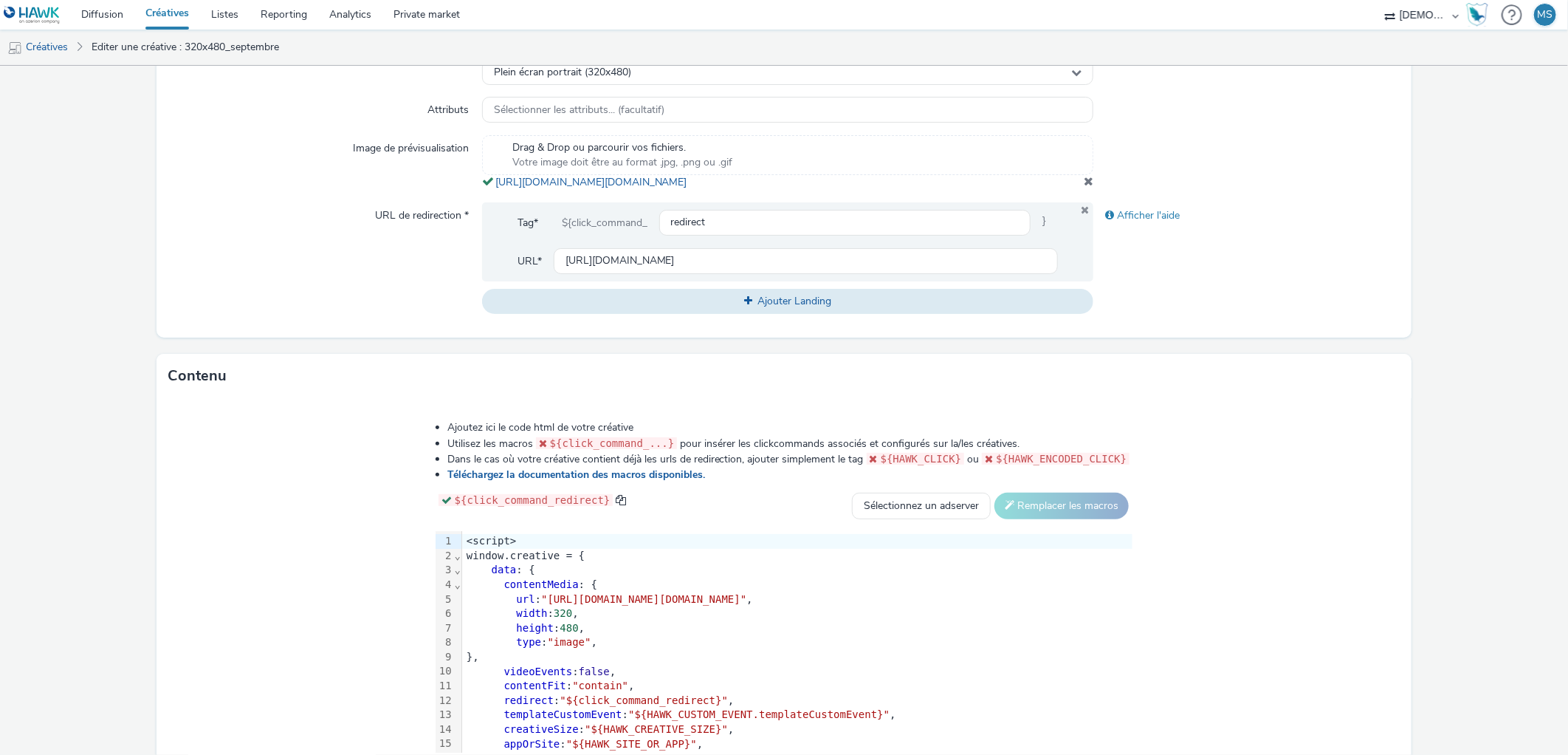
scroll to position [551, 0]
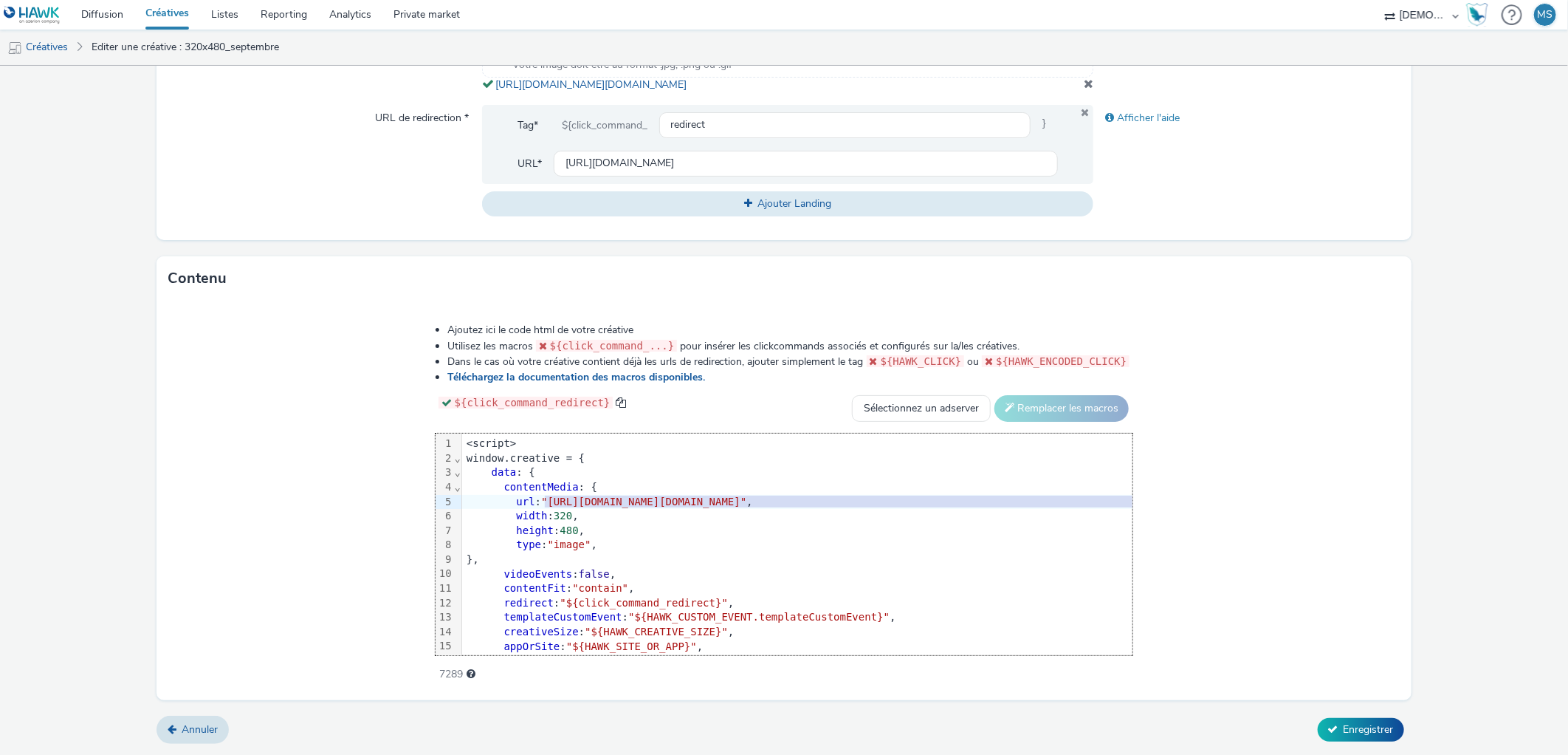
drag, startPoint x: 368, startPoint y: 502, endPoint x: 1273, endPoint y: 507, distance: 905.0
click at [746, 507] on span ""[URL][DOMAIN_NAME][DOMAIN_NAME]"" at bounding box center [644, 502] width 206 height 12
click at [1343, 734] on span "Enregistrer" at bounding box center [1368, 729] width 50 height 14
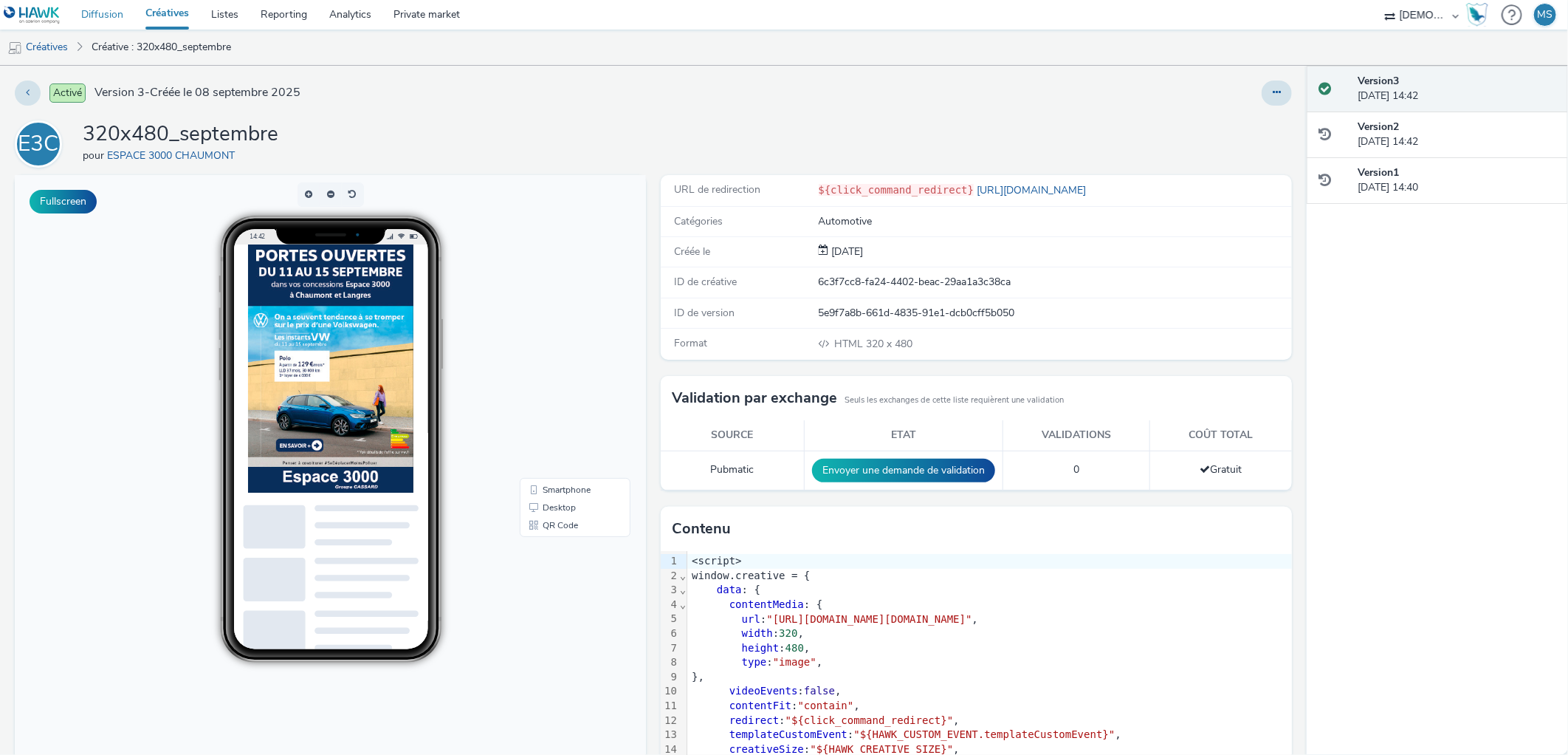
click at [104, 19] on link "Diffusion" at bounding box center [102, 14] width 64 height 29
